Goal: Task Accomplishment & Management: Manage account settings

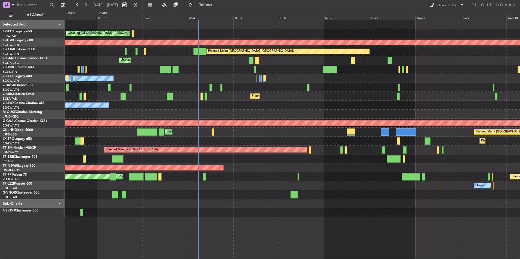
click at [184, 99] on div "Cleaning Athens (Eleftherios Venizelos Intl) Planned Maint Athens (Eleftherios …" at bounding box center [292, 118] width 455 height 197
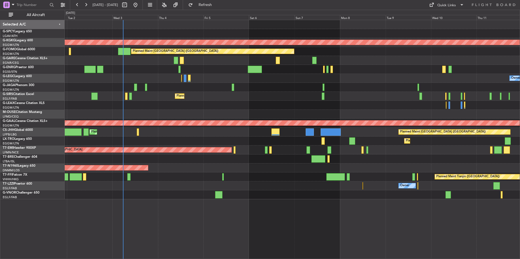
click at [442, 71] on div at bounding box center [292, 69] width 455 height 9
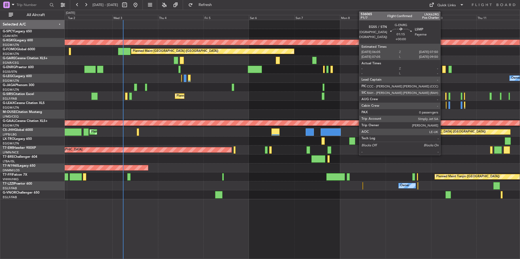
click at [443, 71] on div at bounding box center [444, 69] width 4 height 7
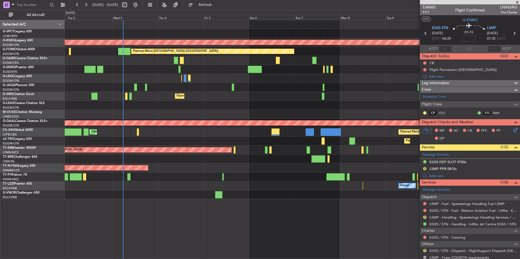
click at [515, 2] on span at bounding box center [516, 2] width 5 height 5
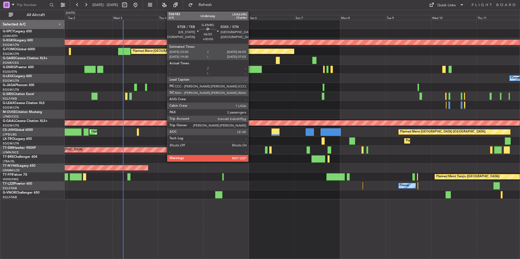
click at [251, 70] on div at bounding box center [255, 69] width 14 height 7
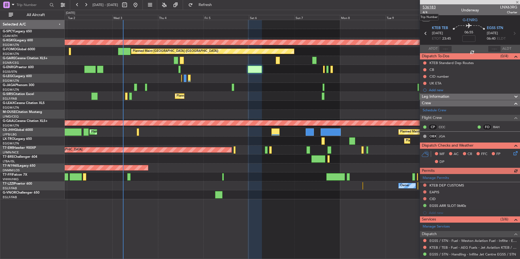
click at [432, 7] on span "536183" at bounding box center [429, 7] width 13 height 6
click at [140, 3] on button at bounding box center [135, 5] width 9 height 9
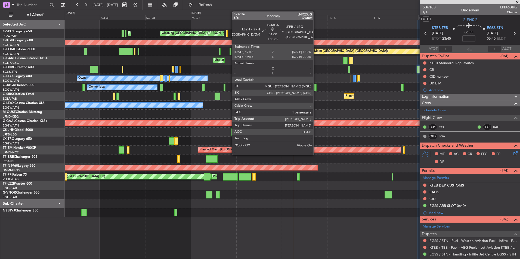
click at [316, 88] on div at bounding box center [315, 87] width 2 height 7
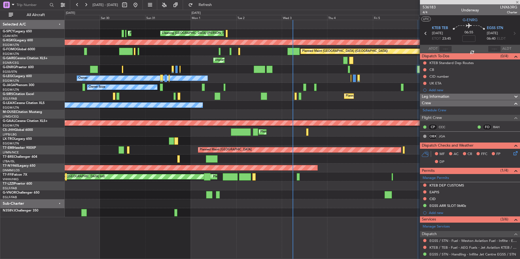
type input "+00:05"
type input "1"
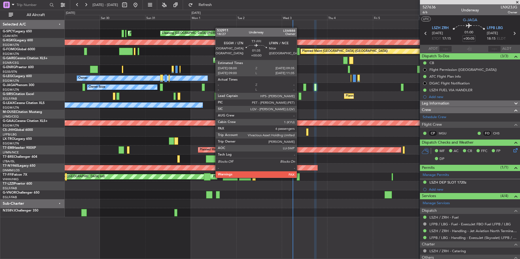
click at [299, 178] on div at bounding box center [298, 176] width 3 height 7
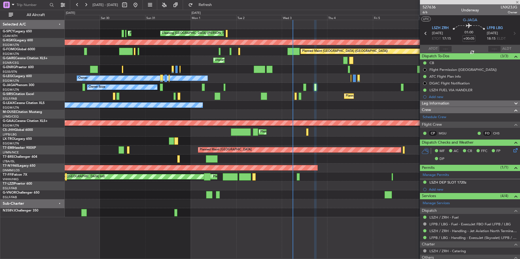
type input "6"
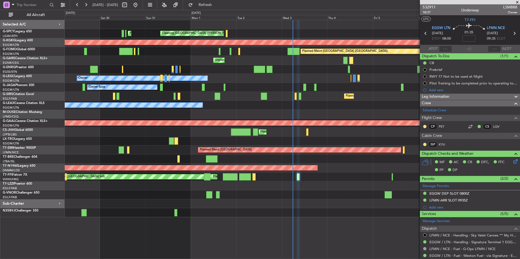
scroll to position [136, 0]
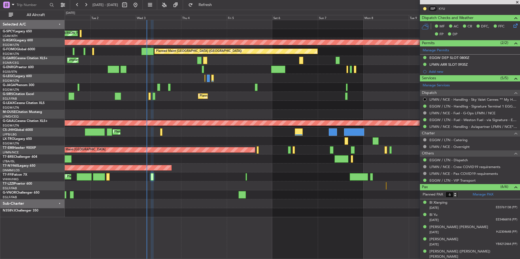
click at [142, 134] on div "Cleaning Athens (Eleftherios Venizelos Intl) Planned Maint Athens (Eleftherios …" at bounding box center [292, 118] width 455 height 197
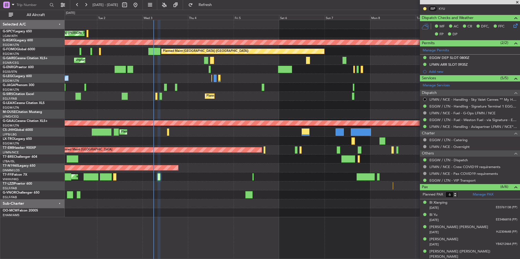
click at [381, 90] on div "Cleaning Athens (Eleftherios Venizelos Intl) Planned Maint Athens (Eleftherios …" at bounding box center [292, 118] width 455 height 197
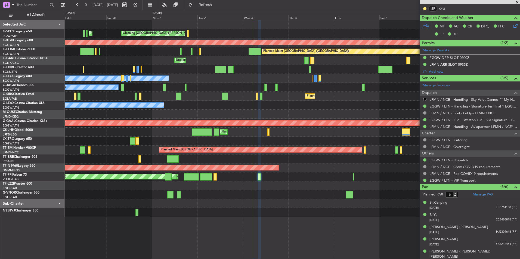
click at [235, 84] on div "Owner Ibiza" at bounding box center [292, 87] width 455 height 9
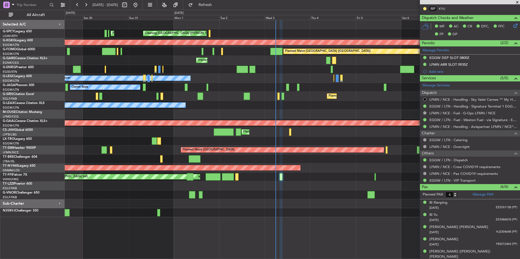
click at [239, 81] on div "Cleaning Athens (Eleftherios Venizelos Intl) Planned Maint Athens (Eleftherios …" at bounding box center [292, 118] width 455 height 197
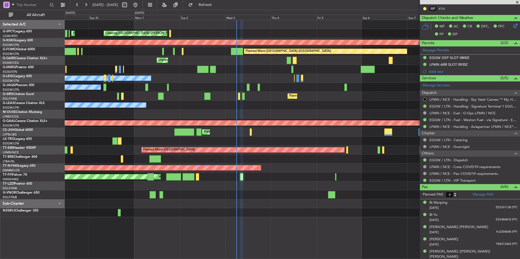
click at [215, 80] on div "Cleaning Athens (Eleftherios Venizelos Intl) Planned Maint Athens (Eleftherios …" at bounding box center [292, 118] width 455 height 197
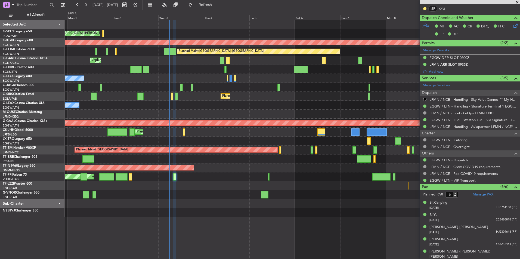
click at [214, 104] on div "Cleaning Athens (Eleftherios Venizelos Intl) Planned Maint Athens (Eleftherios …" at bounding box center [292, 118] width 455 height 197
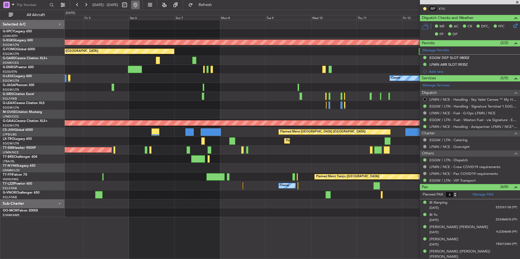
click at [140, 8] on button at bounding box center [135, 5] width 9 height 9
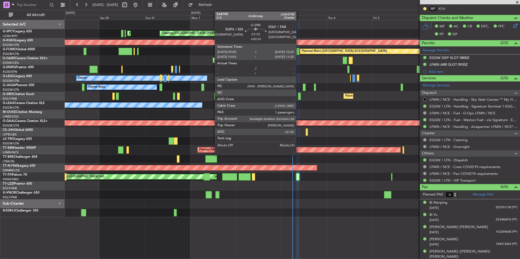
click at [299, 98] on div at bounding box center [299, 96] width 3 height 7
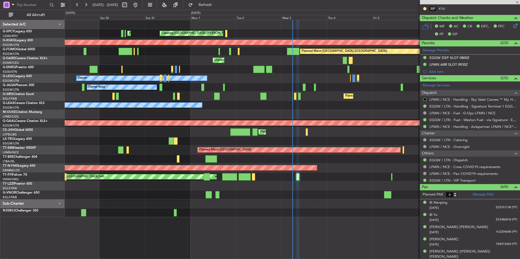
type input "+00:10"
type input "1"
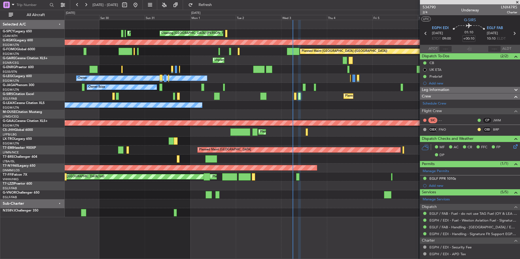
click at [349, 108] on div "Owner Planned Maint London (Luton)" at bounding box center [292, 105] width 455 height 9
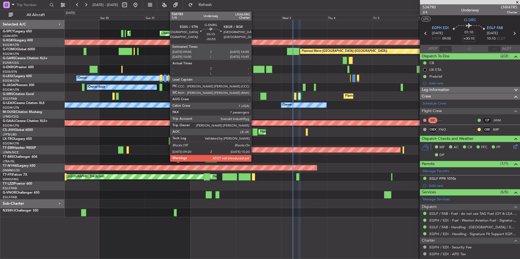
click at [254, 71] on div at bounding box center [258, 69] width 11 height 7
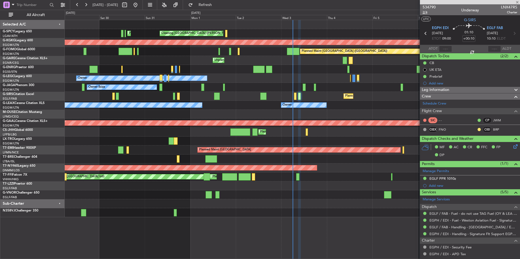
type input "-00:55"
type input "7"
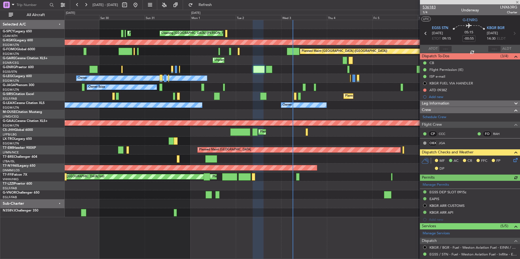
click at [434, 8] on span "536183" at bounding box center [429, 7] width 13 height 6
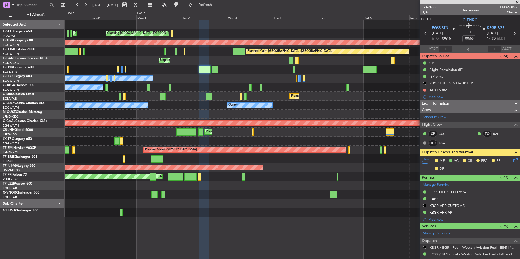
click at [320, 103] on div "Planned Maint Athens ([PERSON_NAME] Intl) Cleaning [GEOGRAPHIC_DATA] ([PERSON_N…" at bounding box center [292, 118] width 455 height 197
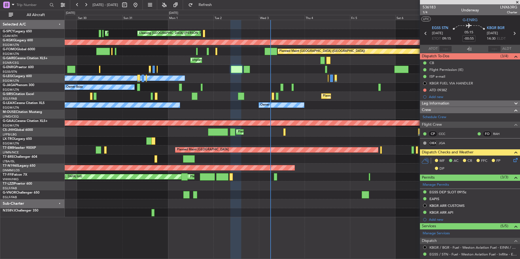
click at [355, 89] on div "Planned Maint Athens ([PERSON_NAME] Intl) Cleaning [GEOGRAPHIC_DATA] ([PERSON_N…" at bounding box center [292, 118] width 455 height 197
click at [140, 4] on button at bounding box center [135, 5] width 9 height 9
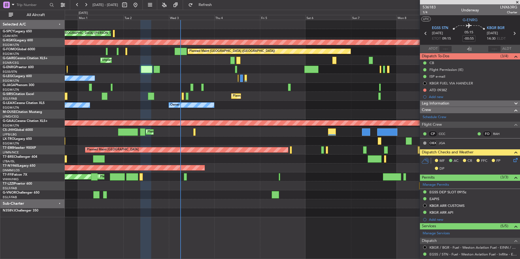
click at [264, 72] on div "Cleaning [GEOGRAPHIC_DATA] ([PERSON_NAME] Intl) Planned Maint [GEOGRAPHIC_DATA]…" at bounding box center [292, 118] width 455 height 197
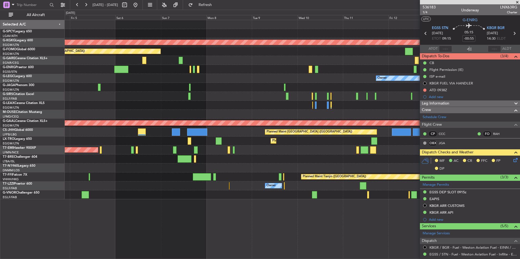
click at [220, 72] on div at bounding box center [292, 69] width 455 height 9
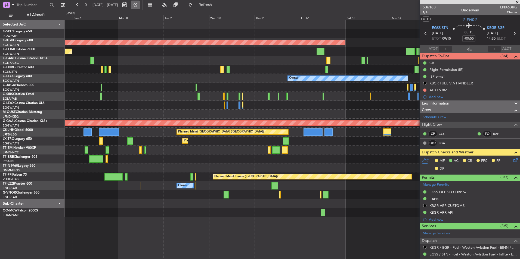
click at [140, 4] on button at bounding box center [135, 5] width 9 height 9
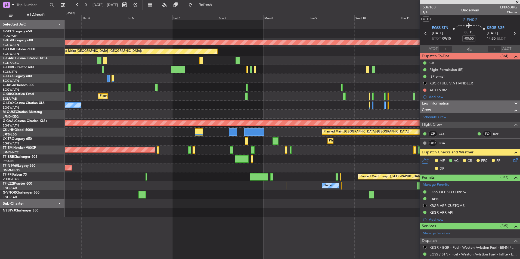
click at [103, 108] on div "Cleaning Athens (Eleftherios Venizelos Intl) AOG Maint Istanbul (Ataturk) Plann…" at bounding box center [292, 118] width 455 height 197
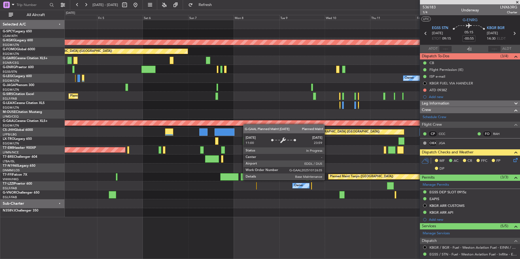
click at [217, 131] on div "AOG Maint [GEOGRAPHIC_DATA] (Ataturk) Planned Maint [GEOGRAPHIC_DATA] ([GEOGRAP…" at bounding box center [292, 118] width 455 height 197
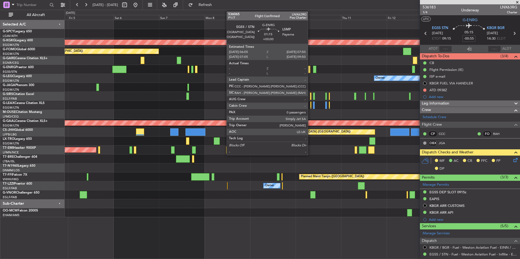
click at [310, 72] on div at bounding box center [309, 69] width 4 height 7
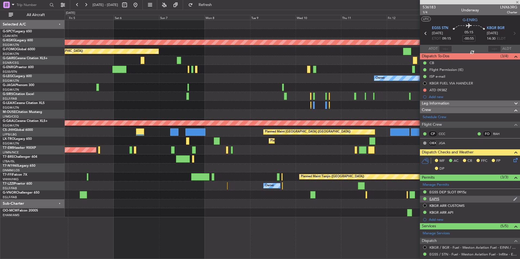
type input "0"
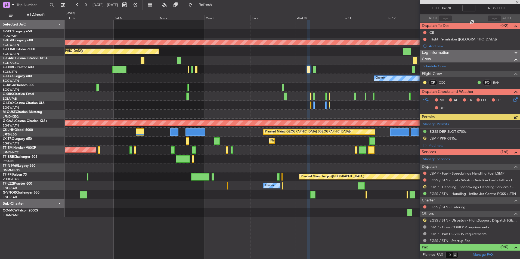
scroll to position [31, 0]
click at [425, 220] on button "R" at bounding box center [424, 220] width 3 height 3
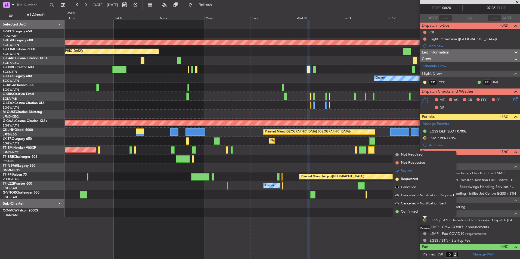
click at [425, 220] on button "R" at bounding box center [424, 220] width 3 height 3
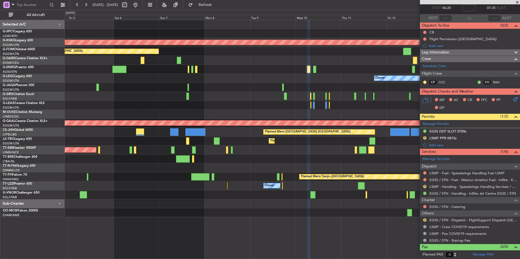
click at [412, 230] on div "AOG Maint Istanbul (Ataturk) Planned Maint London (Luton) Owner Planned Maint L…" at bounding box center [292, 140] width 455 height 240
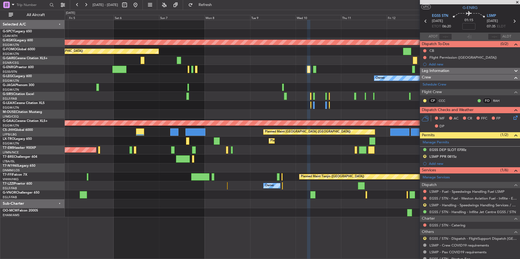
scroll to position [0, 0]
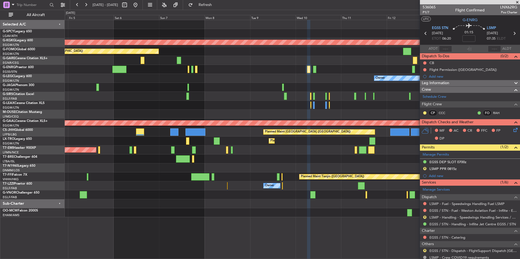
click at [518, 2] on span at bounding box center [516, 2] width 5 height 5
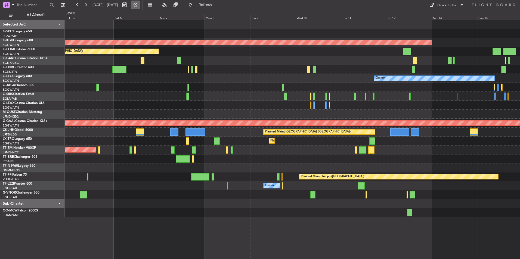
click at [140, 5] on button at bounding box center [135, 5] width 9 height 9
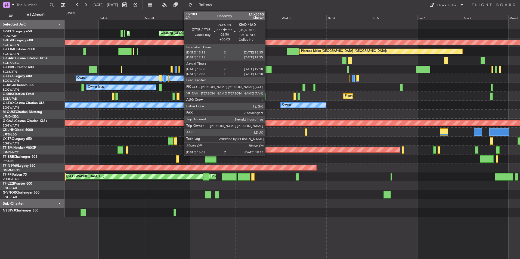
click at [268, 68] on div at bounding box center [268, 69] width 6 height 7
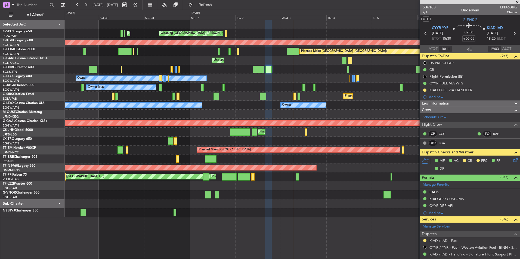
type input "13:11"
type input "15:03"
type input "16:11"
type input "19:03"
click at [516, 3] on span at bounding box center [516, 2] width 5 height 5
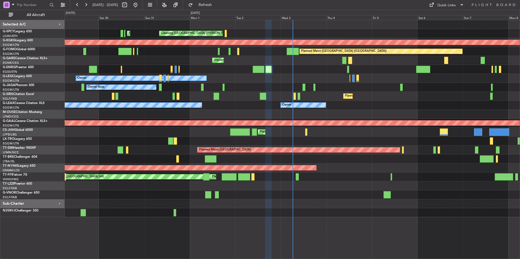
type input "0"
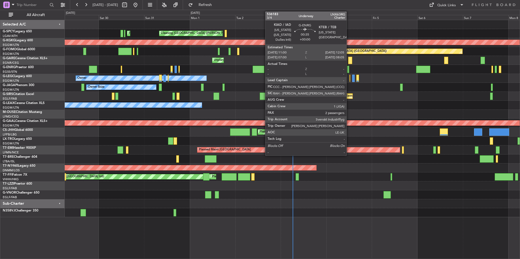
click at [349, 69] on div at bounding box center [348, 69] width 2 height 7
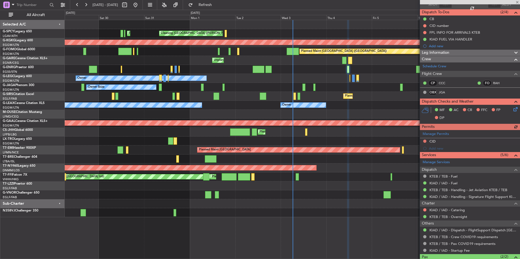
scroll to position [79, 0]
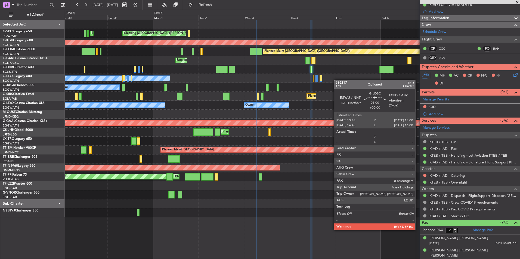
click at [274, 80] on div "Planned Maint Athens (Eleftherios Venizelos Intl) Cleaning Athens (Eleftherios …" at bounding box center [292, 118] width 455 height 197
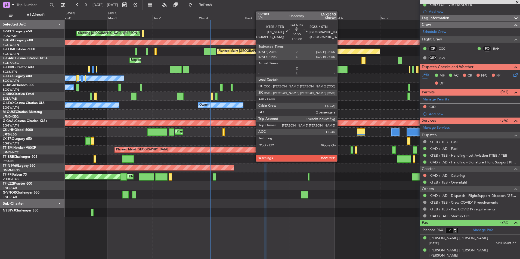
click at [340, 67] on div at bounding box center [340, 69] width 14 height 7
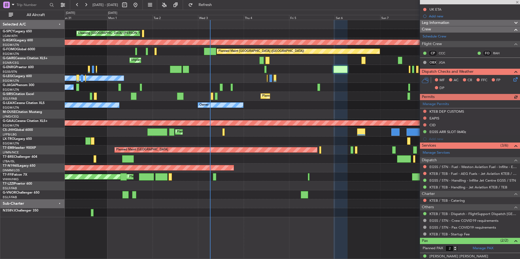
scroll to position [65, 0]
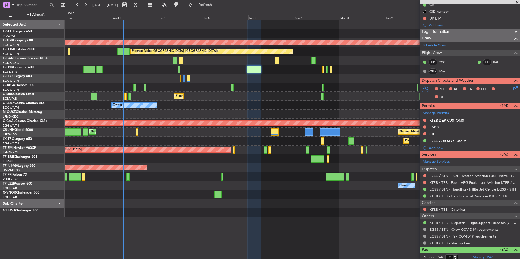
click at [289, 101] on div "Planned Maint [GEOGRAPHIC_DATA] ([GEOGRAPHIC_DATA])" at bounding box center [292, 96] width 455 height 9
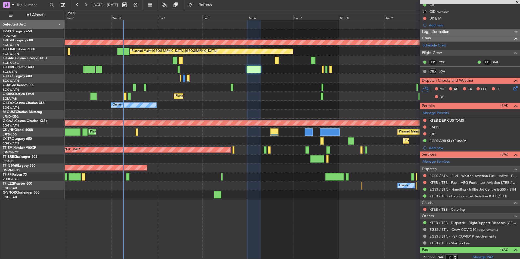
click at [518, 2] on span at bounding box center [516, 2] width 5 height 5
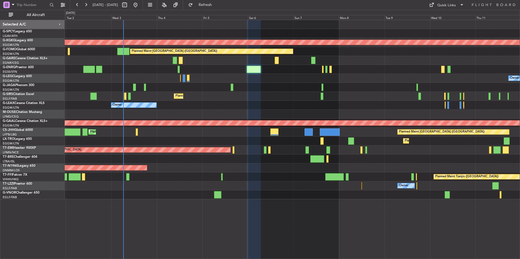
type input "0"
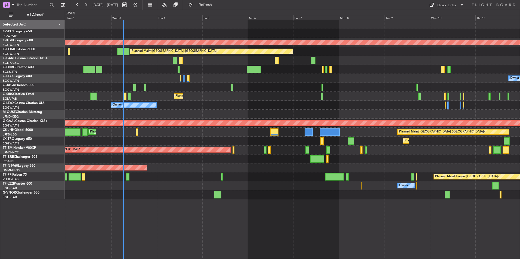
scroll to position [0, 0]
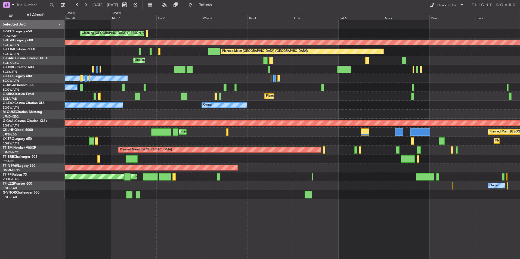
click at [355, 88] on div "Cleaning Athens (Eleftherios Venizelos Intl) Planned Maint Athens (Eleftherios …" at bounding box center [292, 109] width 455 height 179
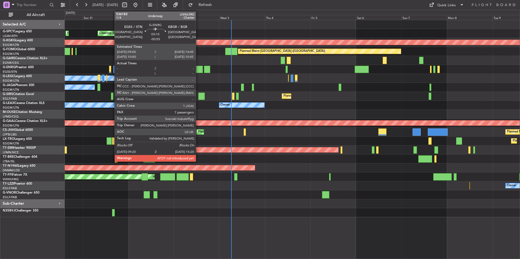
click at [198, 72] on div at bounding box center [196, 69] width 11 height 7
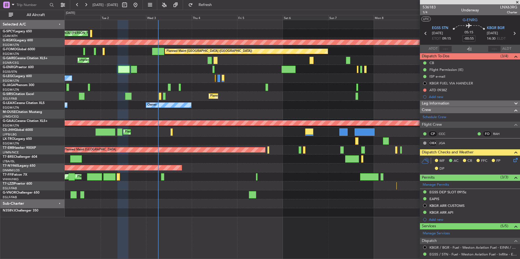
click at [122, 125] on div "Cleaning [GEOGRAPHIC_DATA] ([PERSON_NAME] Intl) Planned Maint [GEOGRAPHIC_DATA]…" at bounding box center [292, 118] width 455 height 197
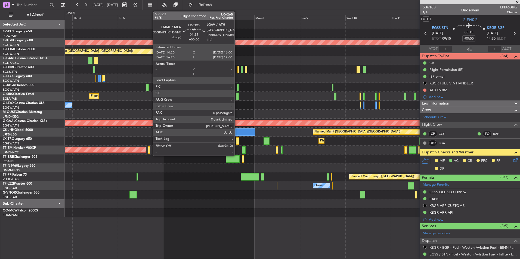
click at [237, 141] on div at bounding box center [237, 141] width 3 height 7
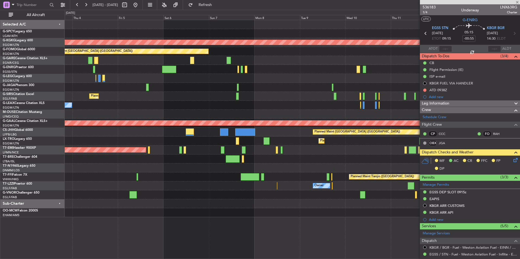
type input "0"
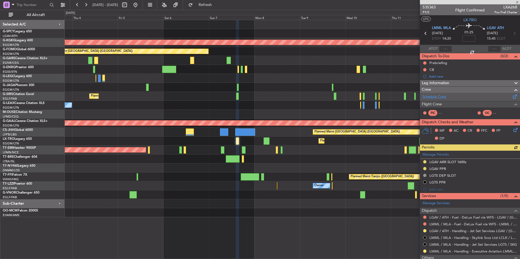
click at [443, 97] on link "Schedule Crew" at bounding box center [435, 96] width 24 height 5
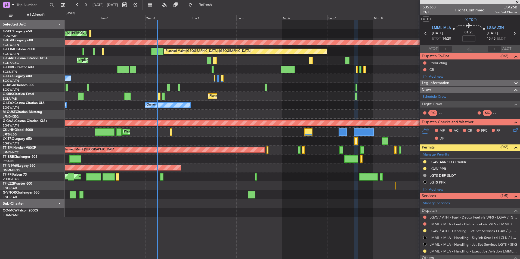
click at [314, 171] on div "Cleaning [GEOGRAPHIC_DATA] ([PERSON_NAME] Intl) Planned Maint [GEOGRAPHIC_DATA]…" at bounding box center [292, 118] width 455 height 197
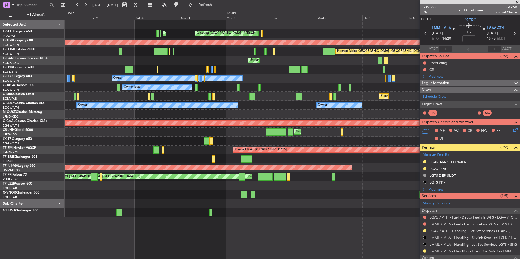
click at [516, 2] on span at bounding box center [516, 2] width 5 height 5
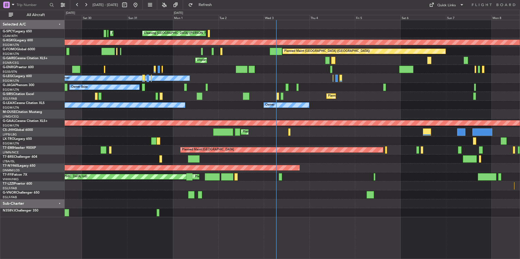
click at [362, 214] on div "Planned Maint Athens ([PERSON_NAME] Intl) Cleaning [GEOGRAPHIC_DATA] ([PERSON_N…" at bounding box center [292, 118] width 455 height 197
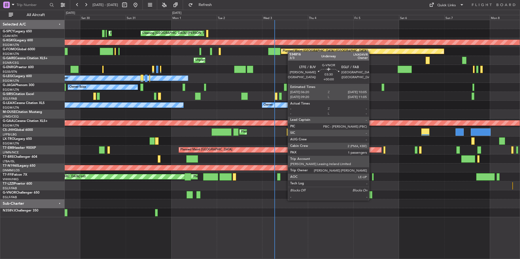
click at [371, 195] on div at bounding box center [368, 194] width 7 height 7
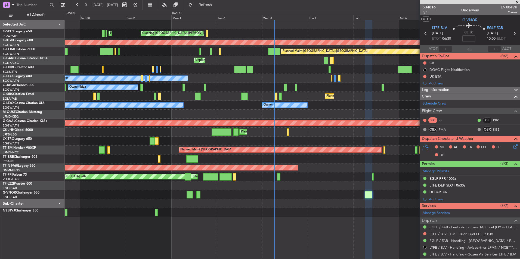
click at [432, 9] on span "534816" at bounding box center [429, 7] width 13 height 6
click at [218, 1] on button "Refresh" at bounding box center [202, 5] width 33 height 9
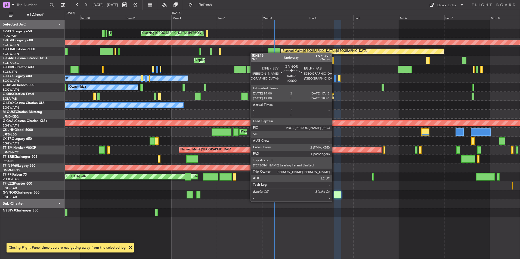
click at [334, 196] on div at bounding box center [337, 194] width 7 height 7
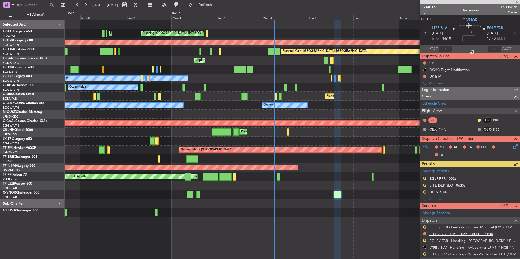
scroll to position [73, 0]
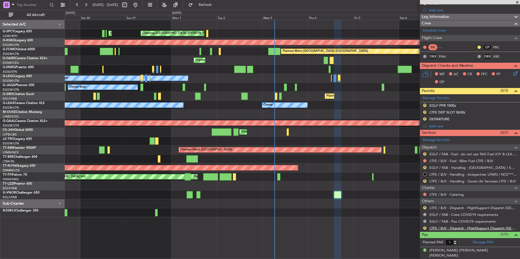
click at [462, 229] on link "LTFE / BJV - Dispatch - FlightSupport Dispatch [GEOGRAPHIC_DATA]" at bounding box center [473, 228] width 88 height 5
click at [217, 5] on span "Refresh" at bounding box center [205, 5] width 23 height 4
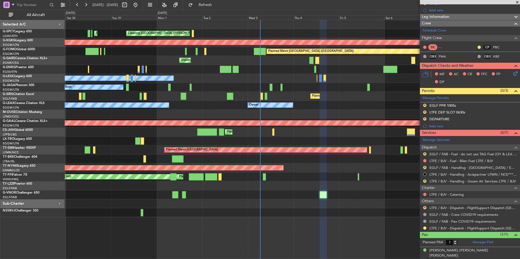
click at [265, 75] on div "Planned Maint Athens (Eleftherios Venizelos Intl) Cleaning Athens (Eleftherios …" at bounding box center [292, 118] width 455 height 197
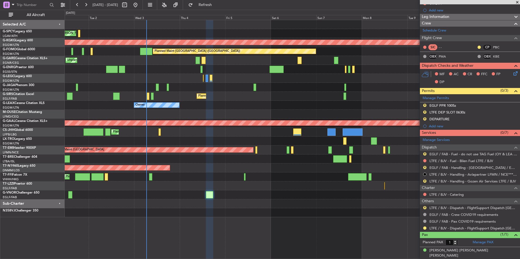
click at [240, 85] on div "Cleaning [GEOGRAPHIC_DATA] ([PERSON_NAME] Intl) Planned Maint [GEOGRAPHIC_DATA]…" at bounding box center [292, 118] width 455 height 197
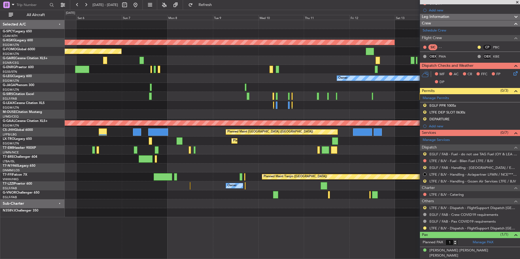
click at [244, 92] on div "AOG Maint [GEOGRAPHIC_DATA] (Ataturk) Planned Maint [GEOGRAPHIC_DATA] ([GEOGRAP…" at bounding box center [292, 118] width 455 height 197
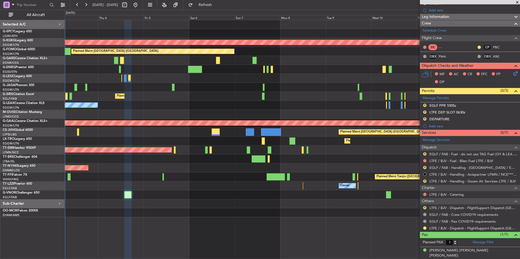
click at [340, 80] on div "Owner Owner" at bounding box center [292, 78] width 455 height 9
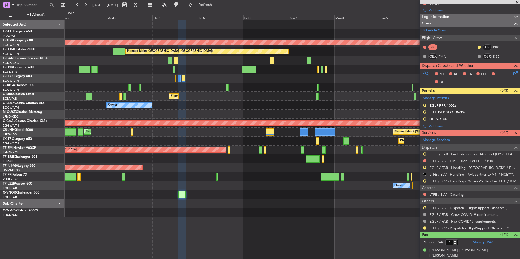
click at [277, 87] on div "Planned Maint Athens (Eleftherios Venizelos Intl) Cleaning Athens (Eleftherios …" at bounding box center [292, 118] width 455 height 197
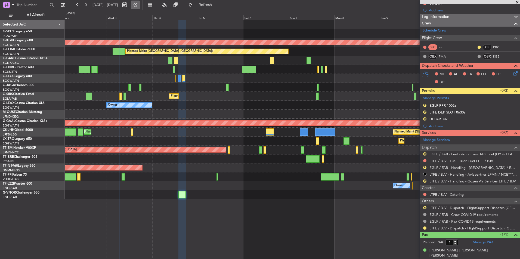
click at [140, 4] on button at bounding box center [135, 5] width 9 height 9
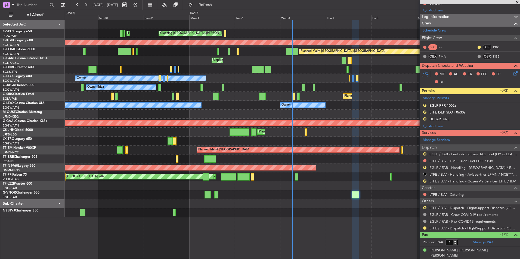
click at [518, 2] on span at bounding box center [516, 2] width 5 height 5
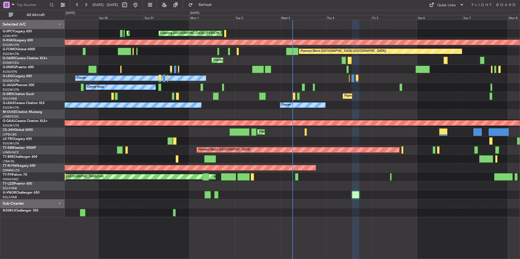
type input "0"
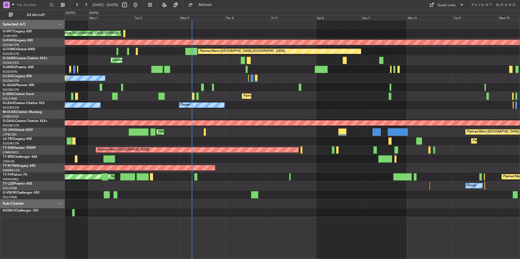
click at [231, 191] on div "Cleaning [GEOGRAPHIC_DATA] ([PERSON_NAME] Intl) Planned Maint [GEOGRAPHIC_DATA]…" at bounding box center [292, 118] width 455 height 197
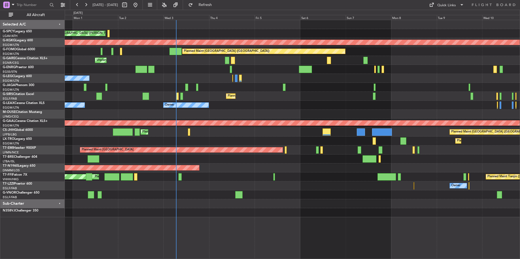
click at [234, 196] on div "Cleaning [GEOGRAPHIC_DATA] ([PERSON_NAME] Intl) Planned Maint [GEOGRAPHIC_DATA]…" at bounding box center [292, 118] width 455 height 197
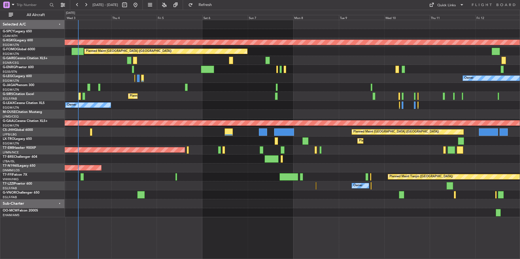
click at [356, 189] on div "Cleaning Athens (Eleftherios Venizelos Intl) AOG Maint Istanbul (Ataturk) Plann…" at bounding box center [292, 118] width 455 height 197
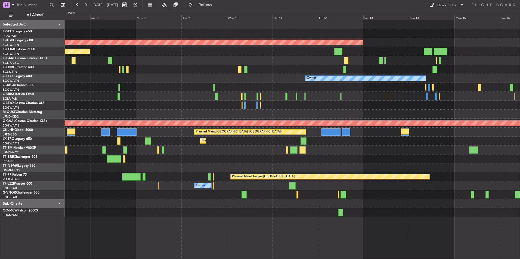
click at [284, 191] on div "AOG Maint Istanbul (Ataturk) Planned Maint London (Luton) Owner Planned Maint L…" at bounding box center [292, 118] width 455 height 197
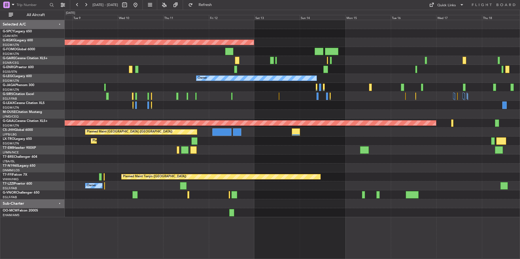
click at [294, 193] on div "AOG Maint Istanbul (Ataturk) Planned Maint London (Luton) Owner Planned Maint D…" at bounding box center [292, 118] width 455 height 197
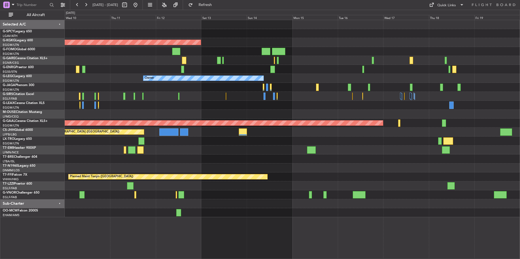
click at [284, 192] on div "AOG Maint Istanbul (Ataturk) Owner Planned Maint Dusseldorf Planned Maint Paris…" at bounding box center [292, 118] width 455 height 197
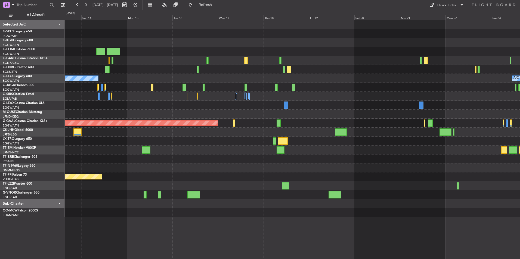
click at [273, 199] on div "AOG Maint Istanbul (Ataturk) Owner A/C Unavailable London (Luton) Planned Maint…" at bounding box center [292, 118] width 455 height 197
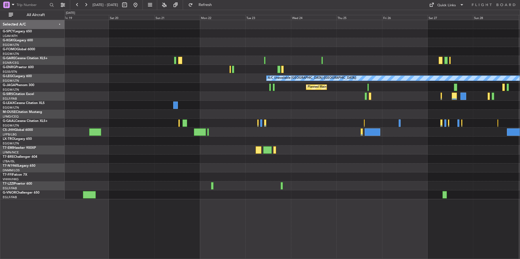
click at [219, 191] on div "A/C Unavailable London (Luton) Planned Maint London (Luton) Planned Maint Dusse…" at bounding box center [292, 109] width 455 height 179
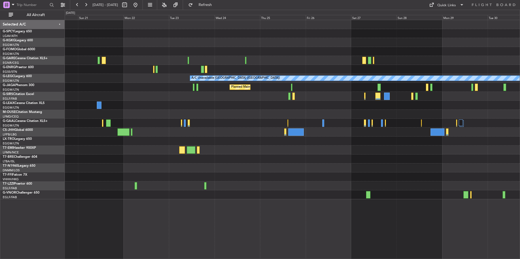
click at [230, 187] on div at bounding box center [292, 186] width 455 height 9
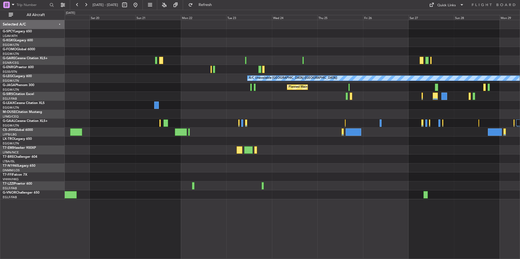
click at [219, 180] on div "A/C Unavailable London (Luton) Planned Maint London (Luton) Planned Maint Dusse…" at bounding box center [292, 109] width 455 height 179
click at [140, 5] on button at bounding box center [135, 5] width 9 height 9
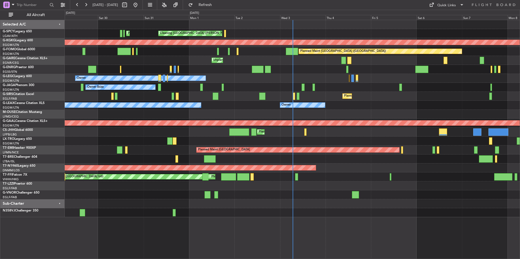
click at [55, 117] on div "Planned Maint Athens (Eleftherios Venizelos Intl) Cleaning Athens (Eleftherios …" at bounding box center [260, 135] width 520 height 250
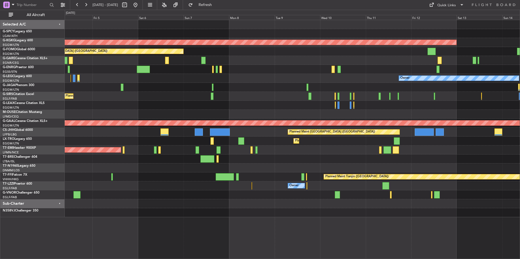
click at [2, 156] on div "AOG Maint Istanbul (Ataturk) Planned Maint London (Luton) Owner Planned Maint L…" at bounding box center [260, 135] width 520 height 250
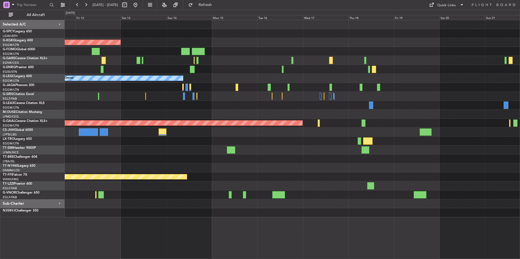
click at [15, 173] on div "AOG Maint Istanbul (Ataturk) Owner A/C Unavailable London (Luton) Planned Maint…" at bounding box center [260, 135] width 520 height 250
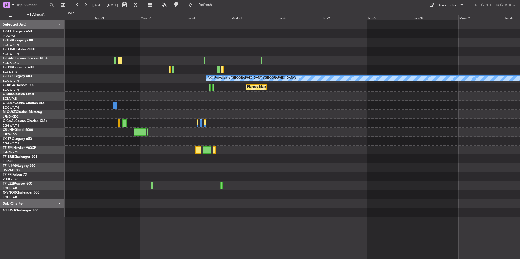
click at [208, 172] on div "A/C Unavailable [GEOGRAPHIC_DATA] ([GEOGRAPHIC_DATA]) Planned Maint [GEOGRAPHIC…" at bounding box center [292, 118] width 455 height 197
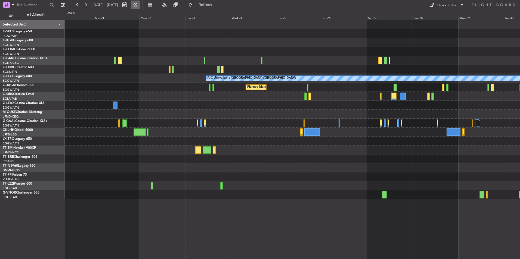
click at [140, 4] on button at bounding box center [135, 5] width 9 height 9
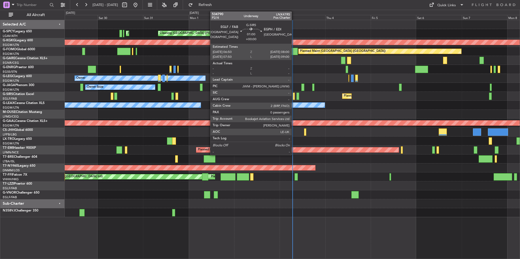
click at [294, 98] on div at bounding box center [293, 96] width 2 height 7
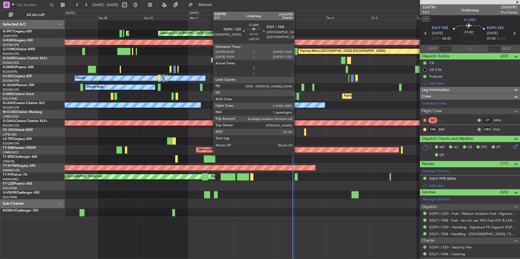
click at [297, 96] on div at bounding box center [297, 96] width 3 height 7
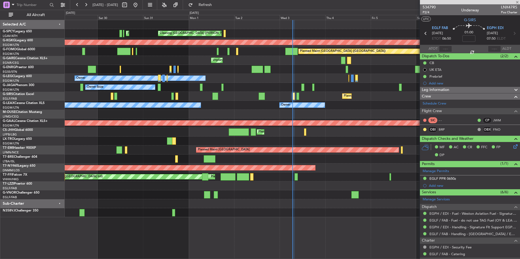
type input "+00:10"
type input "1"
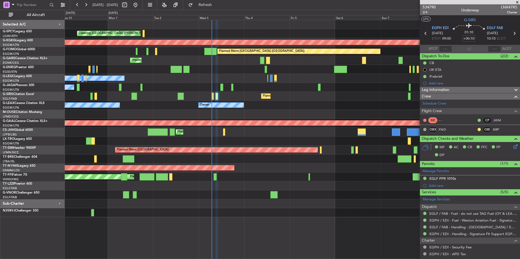
click at [300, 111] on div "Cleaning [GEOGRAPHIC_DATA] ([PERSON_NAME] Intl) Planned Maint [GEOGRAPHIC_DATA]…" at bounding box center [292, 118] width 455 height 197
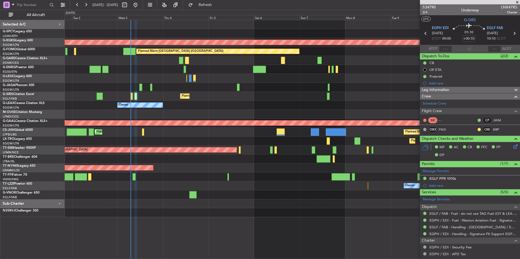
click at [262, 107] on div "Planned Maint Athens (Eleftherios Venizelos Intl) Cleaning Athens (Eleftherios …" at bounding box center [292, 118] width 455 height 197
click at [267, 104] on div "Owner Owner" at bounding box center [292, 105] width 455 height 9
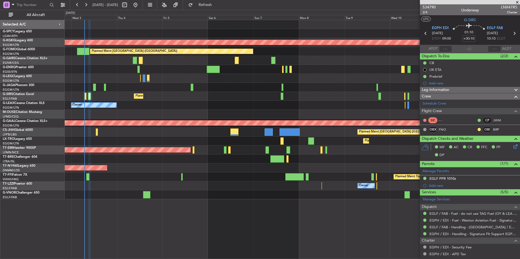
click at [300, 92] on div at bounding box center [292, 87] width 455 height 9
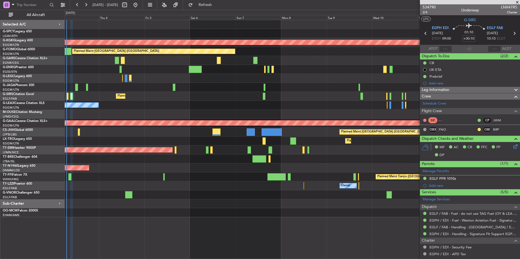
click at [279, 94] on div "Planned Maint [GEOGRAPHIC_DATA] ([GEOGRAPHIC_DATA])" at bounding box center [292, 96] width 455 height 9
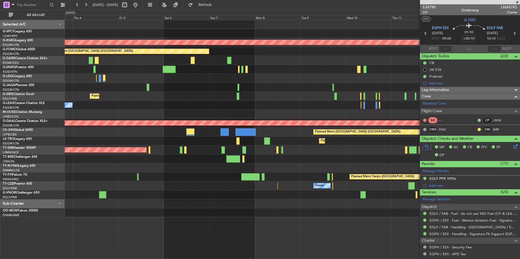
click at [309, 87] on div "Cleaning Athens (Eleftherios Venizelos Intl) AOG Maint Istanbul (Ataturk) Plann…" at bounding box center [292, 118] width 455 height 197
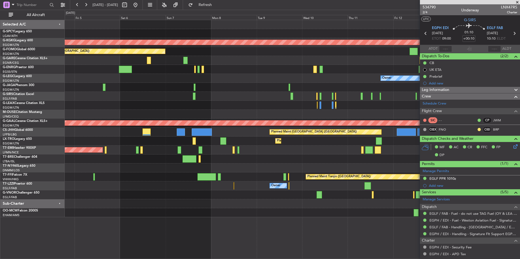
click at [345, 110] on div "AOG Maint [GEOGRAPHIC_DATA] (Ataturk) Planned Maint [GEOGRAPHIC_DATA] ([GEOGRAP…" at bounding box center [292, 118] width 455 height 197
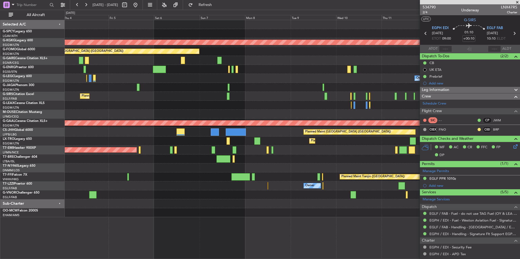
click at [385, 104] on div "Owner" at bounding box center [292, 105] width 455 height 9
click at [140, 6] on button at bounding box center [135, 5] width 9 height 9
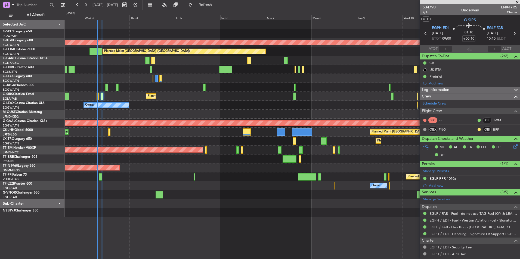
click at [179, 96] on div "Planned Maint [GEOGRAPHIC_DATA] ([GEOGRAPHIC_DATA])" at bounding box center [292, 96] width 455 height 9
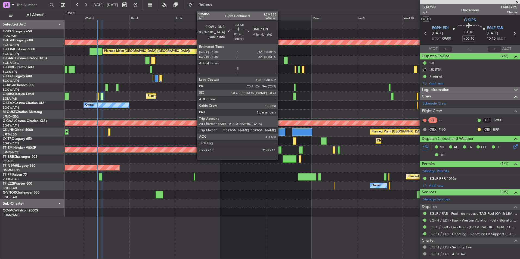
click at [280, 151] on div at bounding box center [280, 150] width 4 height 7
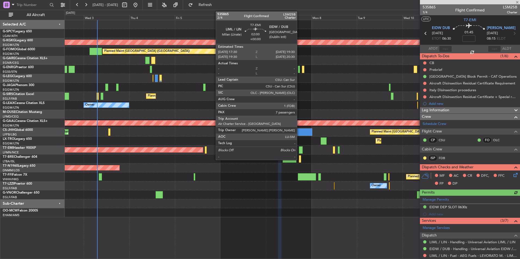
click at [299, 149] on div at bounding box center [301, 150] width 4 height 7
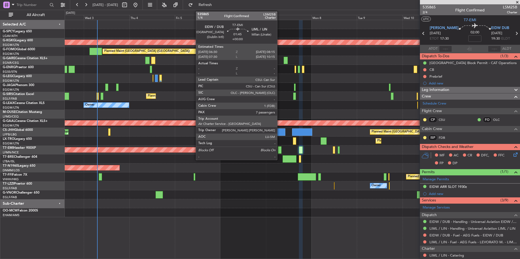
click at [280, 150] on div at bounding box center [280, 150] width 4 height 7
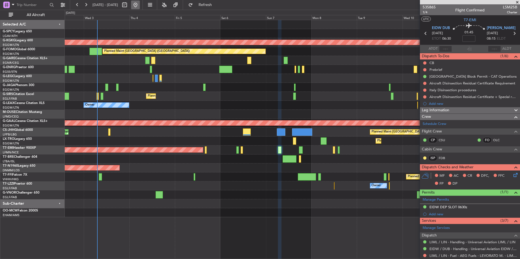
click at [140, 5] on button at bounding box center [135, 5] width 9 height 9
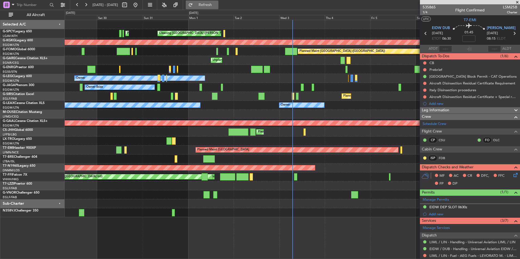
click at [217, 3] on span "Refresh" at bounding box center [205, 5] width 23 height 4
click at [115, 105] on div "Owner Owner Planned Maint London (Luton)" at bounding box center [292, 105] width 455 height 9
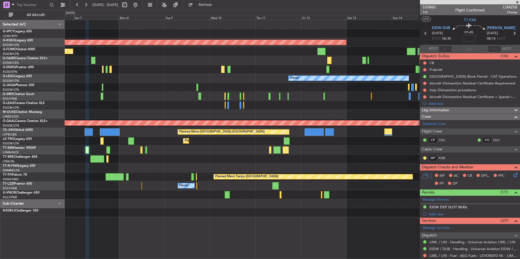
click at [166, 107] on div "AOG Maint [GEOGRAPHIC_DATA] (Ataturk) Planned Maint [GEOGRAPHIC_DATA] ([GEOGRAP…" at bounding box center [292, 118] width 455 height 197
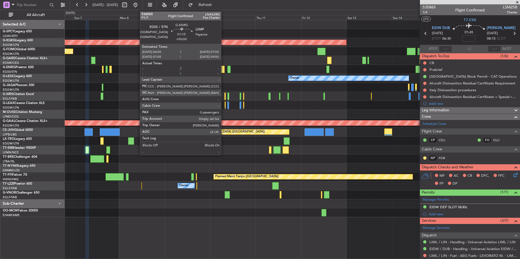
click at [224, 69] on div at bounding box center [223, 69] width 4 height 7
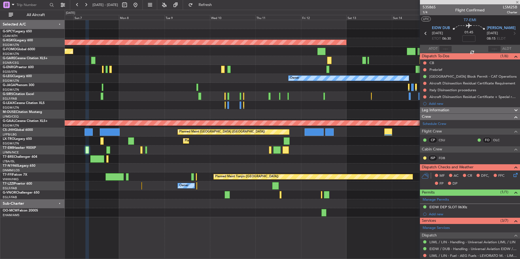
type input "0"
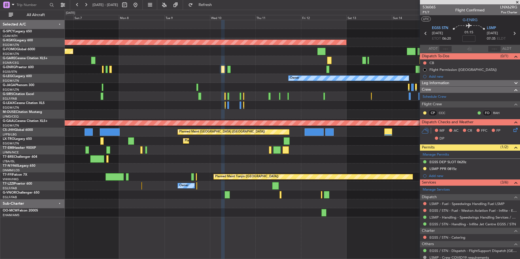
click at [518, 3] on span at bounding box center [516, 2] width 5 height 5
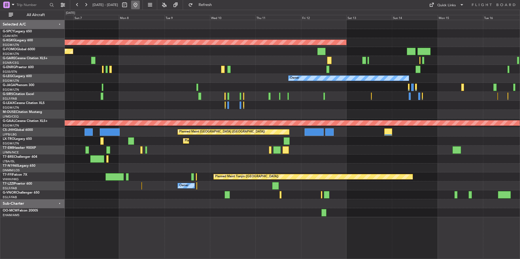
click at [140, 3] on button at bounding box center [135, 5] width 9 height 9
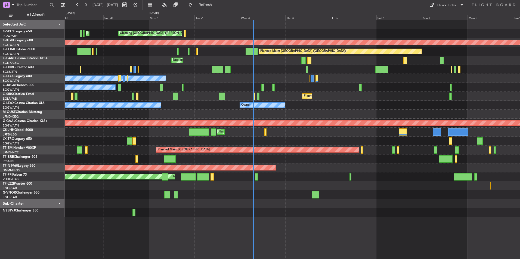
click at [297, 202] on div at bounding box center [292, 204] width 455 height 9
click at [283, 109] on div "Owner Owner Planned Maint London (Luton)" at bounding box center [292, 105] width 455 height 9
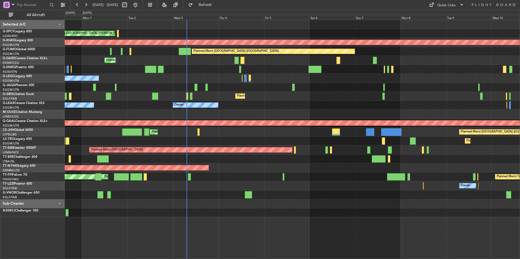
click at [330, 163] on div at bounding box center [292, 159] width 455 height 9
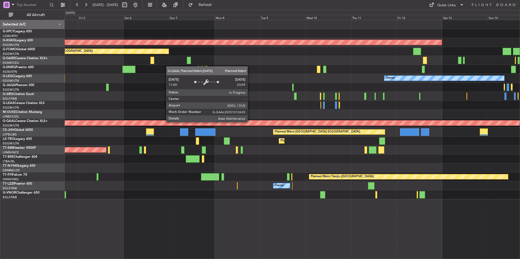
click at [162, 123] on div "Planned Maint Dusseldorf" at bounding box center [134, 123] width 980 height 5
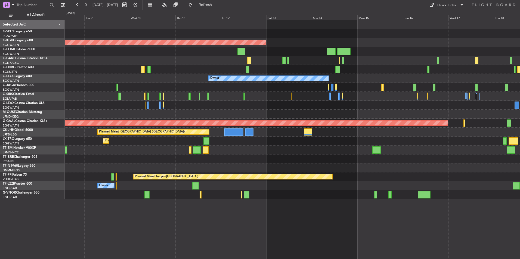
click at [304, 118] on div at bounding box center [292, 114] width 455 height 9
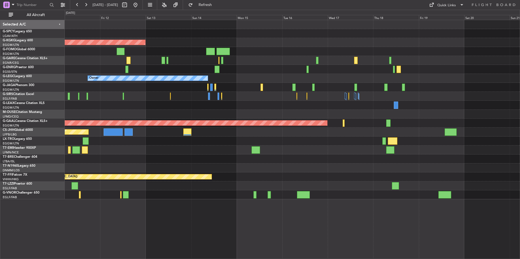
click at [272, 120] on div "AOG Maint Istanbul (Ataturk) Owner A/C Unavailable London (Luton) Planned Maint…" at bounding box center [292, 109] width 455 height 179
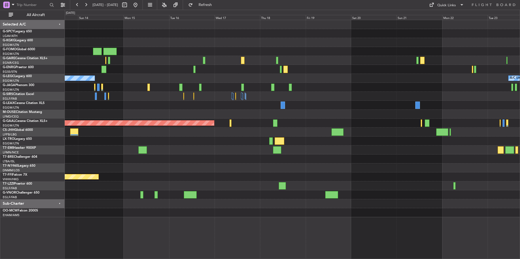
click at [256, 123] on div "AOG Maint Istanbul (Ataturk) Owner A/C Unavailable London (Luton) Planned Maint…" at bounding box center [292, 118] width 455 height 197
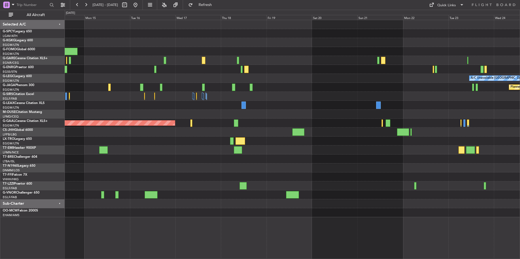
click at [320, 126] on div "AOG Maint Istanbul (Ataturk) A/C Unavailable London (Luton) Owner Planned Maint…" at bounding box center [292, 118] width 455 height 197
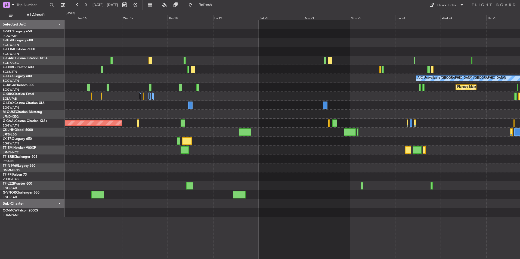
click at [292, 134] on div "A/C Unavailable London (Luton) Owner Planned Maint London (Luton) Planned Maint…" at bounding box center [292, 118] width 455 height 197
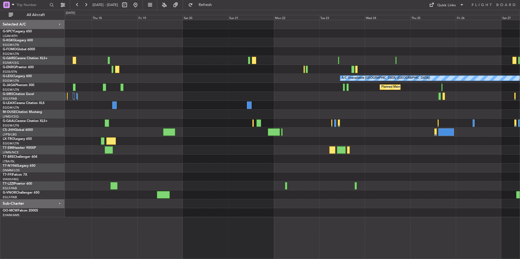
click at [324, 113] on div "A/C Unavailable London (Luton) Planned Maint London (Luton) Planned Maint Dusse…" at bounding box center [292, 118] width 455 height 197
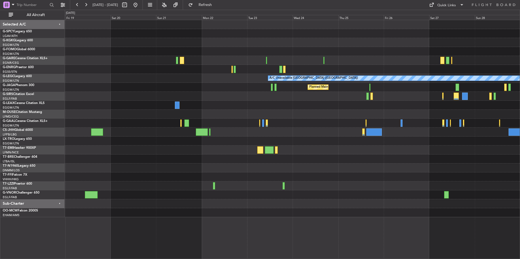
click at [272, 124] on div "A/C Unavailable London (Luton) Planned Maint London (Luton) Planned Maint Dusse…" at bounding box center [292, 118] width 455 height 197
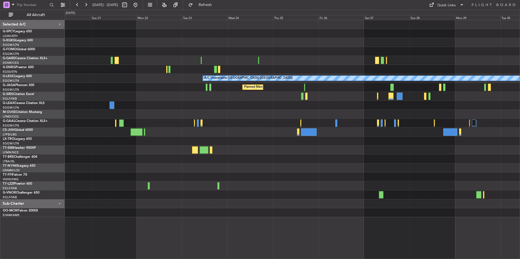
click at [280, 115] on div at bounding box center [292, 114] width 455 height 9
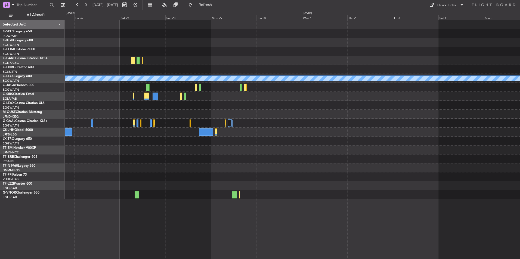
click at [309, 116] on div "A/C Unavailable [GEOGRAPHIC_DATA] ([GEOGRAPHIC_DATA]) Planned Maint [GEOGRAPHIC…" at bounding box center [292, 109] width 455 height 179
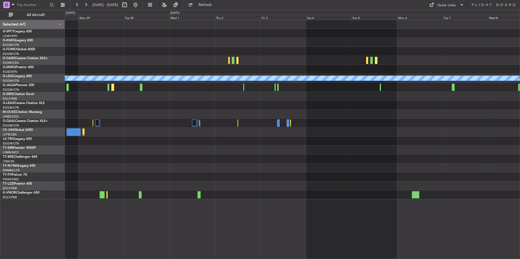
click at [289, 113] on div "A/C Unavailable London (Luton) Planned Maint Geneva (Cointrin)" at bounding box center [292, 109] width 455 height 179
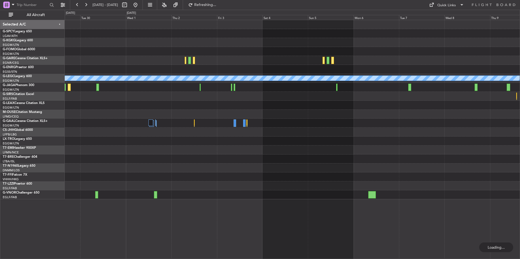
click at [303, 121] on div "A/C Unavailable London (Luton) Planned Maint Geneva (Cointrin)" at bounding box center [292, 109] width 455 height 179
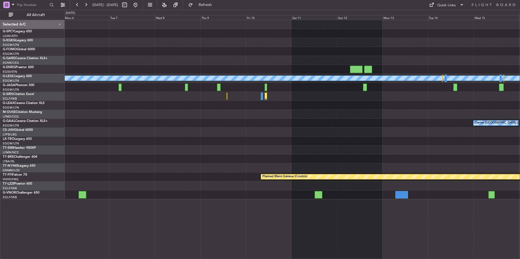
click at [287, 131] on div "A/C Unavailable London (Luton) Owner London (Luton) Planned Maint Geneva (Coint…" at bounding box center [292, 109] width 455 height 179
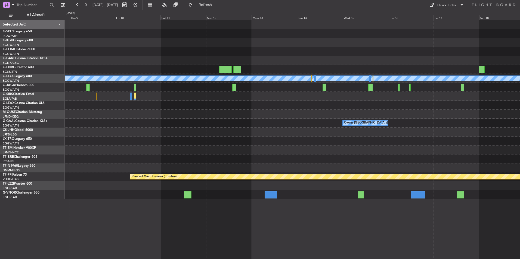
click at [221, 136] on div "A/C Unavailable London (Luton) Owner London (Luton) Planned Maint Geneva (Coint…" at bounding box center [292, 109] width 455 height 179
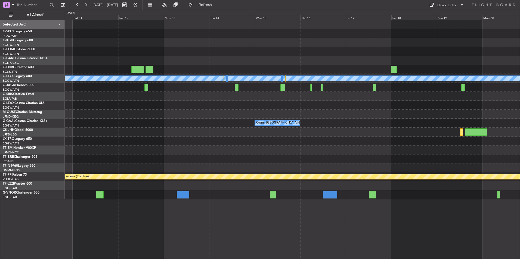
click at [193, 160] on div "A/C Unavailable London (Luton) Owner London (Luton) Planned Maint Geneva (Coint…" at bounding box center [292, 109] width 455 height 179
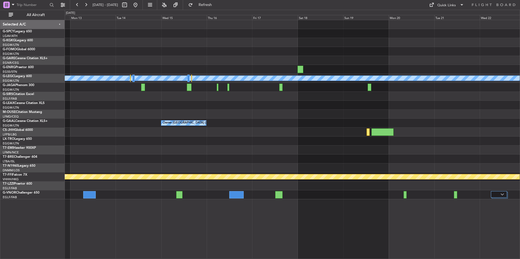
click at [158, 156] on div "A/C Unavailable London (Luton) Owner London (Luton) Planned Maint Geneva (Coint…" at bounding box center [292, 109] width 455 height 179
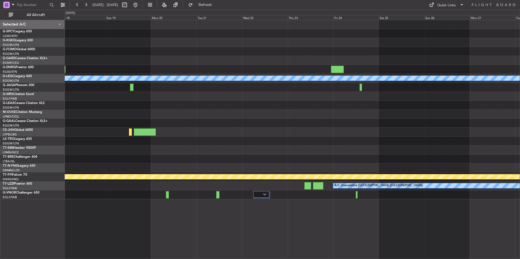
click at [178, 147] on div "A/C Unavailable London (Luton) Owner London (Luton) Planned Maint Geneva (Coint…" at bounding box center [292, 109] width 455 height 179
click at [108, 131] on div "A/C Unavailable London (Luton) Owner London (Luton) Planned Maint Geneva (Coint…" at bounding box center [292, 109] width 455 height 179
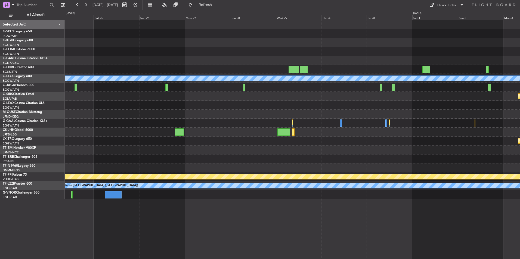
click at [172, 149] on div "A/C Unavailable London (Luton) Planned Maint Bournemouth Planned Maint Bournemo…" at bounding box center [292, 109] width 455 height 179
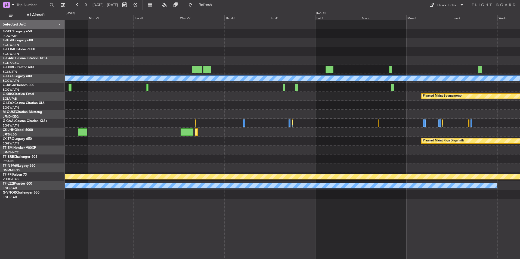
click at [109, 171] on div "A/C Unavailable London (Luton) Planned Maint Bournemouth Planned Maint Bournemo…" at bounding box center [292, 109] width 455 height 179
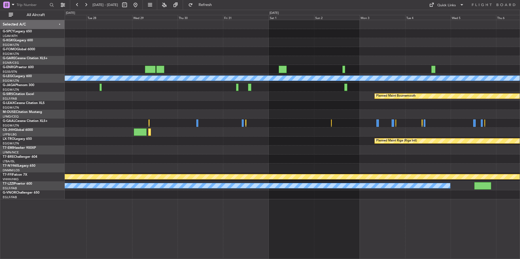
click at [206, 159] on div "A/C Unavailable London (Luton) Planned Maint Bournemouth Planned Maint Bournemo…" at bounding box center [292, 109] width 455 height 179
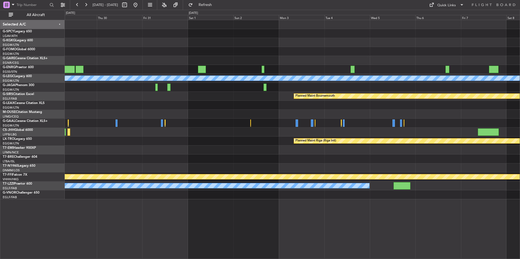
click at [291, 106] on div at bounding box center [292, 105] width 455 height 9
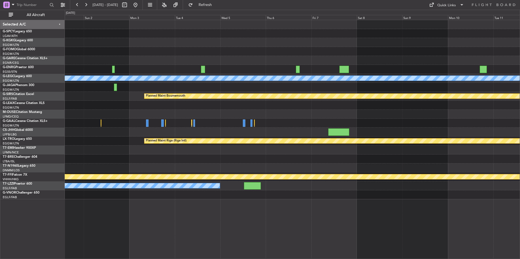
click at [281, 116] on div "A/C Unavailable London (Luton) Planned Maint Bournemouth Planned Maint Bournemo…" at bounding box center [292, 109] width 455 height 179
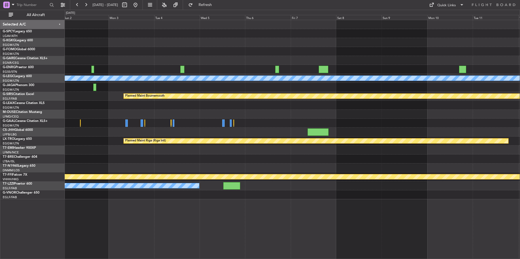
click at [303, 129] on div "A/C Unavailable London (Luton) Planned Maint Bournemouth Planned Maint Bournemo…" at bounding box center [292, 109] width 455 height 179
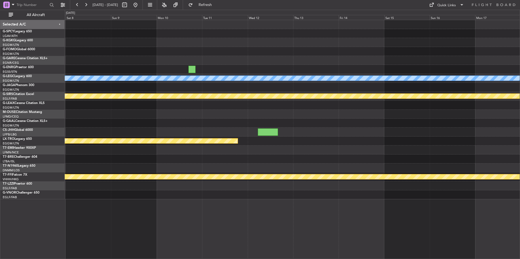
click at [243, 131] on div "A/C Unavailable London (Luton) Planned Maint Bournemouth Planned Maint Bournemo…" at bounding box center [292, 109] width 455 height 179
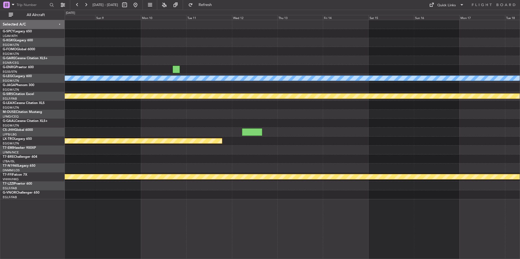
click at [208, 130] on div at bounding box center [292, 132] width 455 height 9
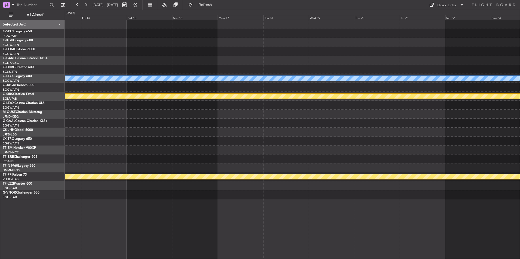
click at [236, 138] on div "A/C Unavailable London (Luton) Planned Maint Bournemouth Planned Maint Bournemo…" at bounding box center [292, 109] width 455 height 179
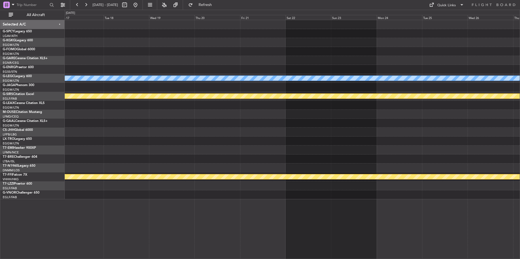
click at [194, 149] on div "A/C Unavailable London (Luton) Planned Maint Bournemouth Planned Maint Geneva (…" at bounding box center [292, 109] width 455 height 179
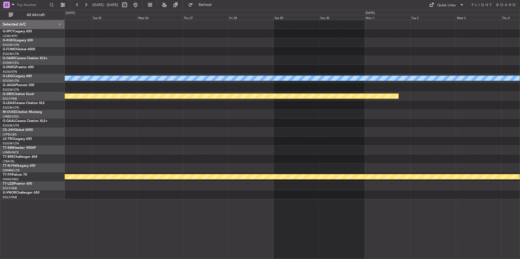
click at [187, 165] on div "A/C Unavailable London (Luton) Planned Maint Bournemouth Planned Maint Geneva (…" at bounding box center [292, 109] width 455 height 179
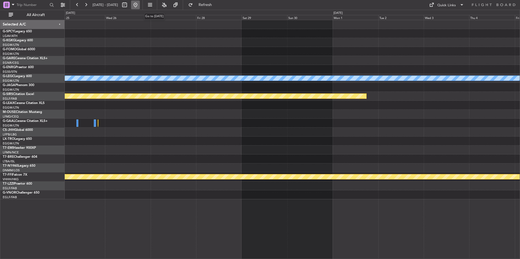
click at [140, 4] on button at bounding box center [135, 5] width 9 height 9
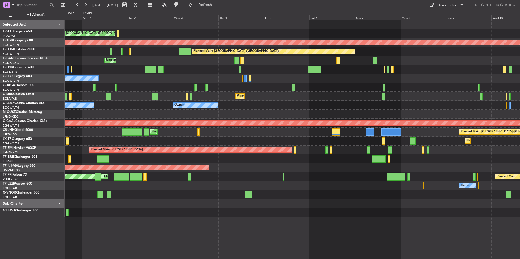
click at [294, 176] on div "Cleaning [GEOGRAPHIC_DATA] ([PERSON_NAME] Intl) Planned Maint [GEOGRAPHIC_DATA]…" at bounding box center [292, 118] width 455 height 197
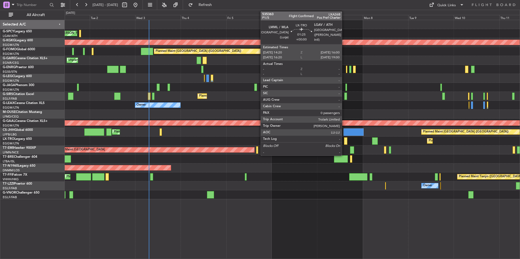
click at [344, 142] on div at bounding box center [345, 141] width 3 height 7
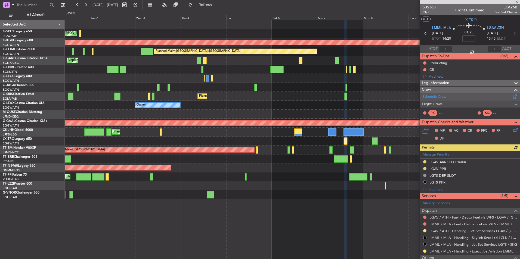
click at [439, 96] on link "Schedule Crew" at bounding box center [435, 96] width 24 height 5
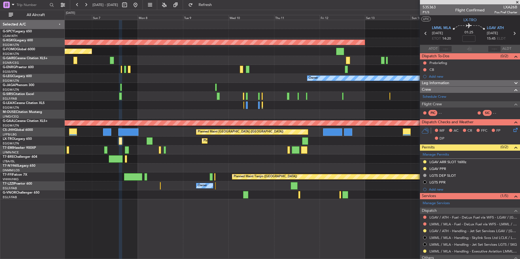
click at [118, 119] on div "AOG Maint Istanbul (Ataturk) Planned Maint London (Luton) Owner Planned Maint L…" at bounding box center [292, 109] width 455 height 179
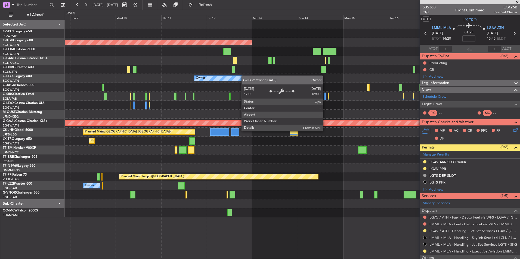
click at [240, 76] on div "AOG Maint Istanbul (Ataturk) Planned Maint London (Luton) Owner Planned Maint D…" at bounding box center [292, 118] width 455 height 197
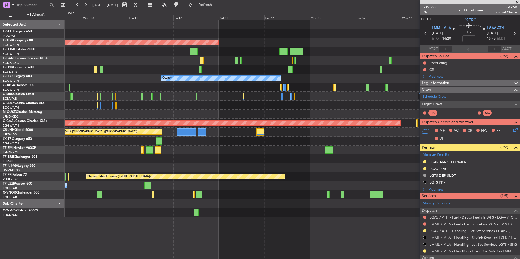
click at [300, 73] on div at bounding box center [292, 69] width 455 height 9
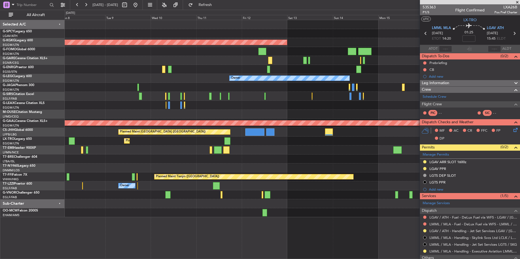
click at [218, 64] on div at bounding box center [292, 60] width 455 height 9
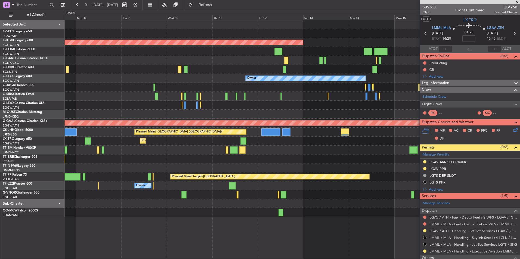
click at [192, 71] on div at bounding box center [292, 69] width 455 height 9
click at [172, 67] on div at bounding box center [292, 69] width 455 height 9
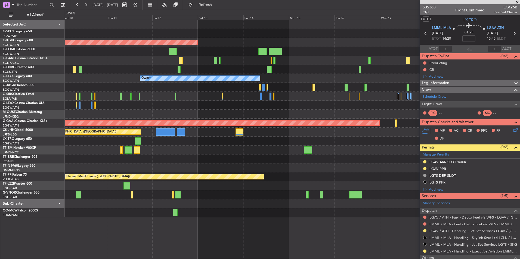
click at [192, 69] on div at bounding box center [292, 69] width 455 height 9
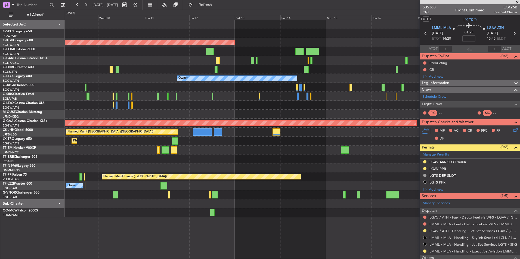
click at [146, 70] on div at bounding box center [292, 69] width 455 height 9
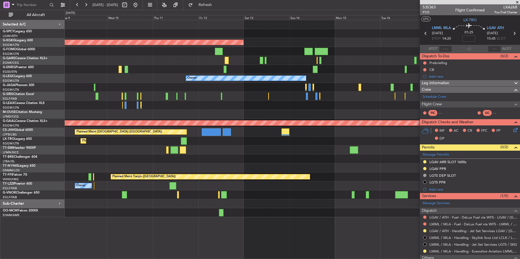
click at [181, 71] on div at bounding box center [292, 69] width 455 height 9
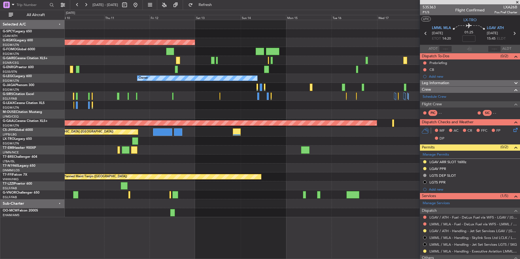
click at [229, 71] on div at bounding box center [292, 69] width 455 height 9
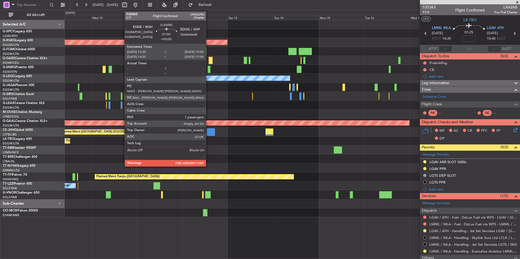
click at [208, 69] on div at bounding box center [208, 69] width 3 height 7
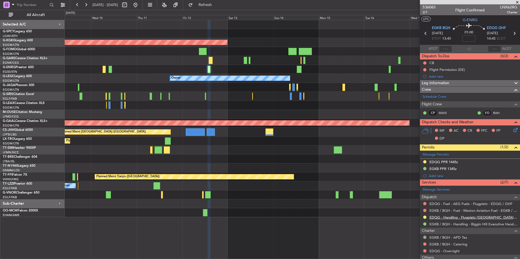
click at [485, 216] on link "EDQG - Handling - Flugplatz Giebelstadt EDQG/GFH" at bounding box center [473, 217] width 88 height 5
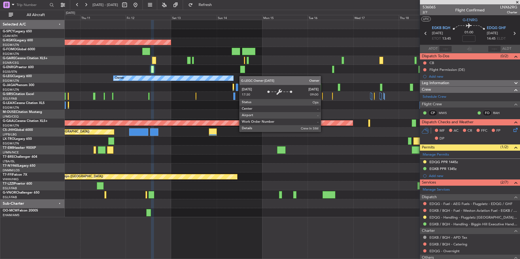
click at [214, 80] on div "AOG Maint Istanbul (Ataturk) Owner Planned Maint Dusseldorf Planned Maint Paris…" at bounding box center [292, 118] width 455 height 197
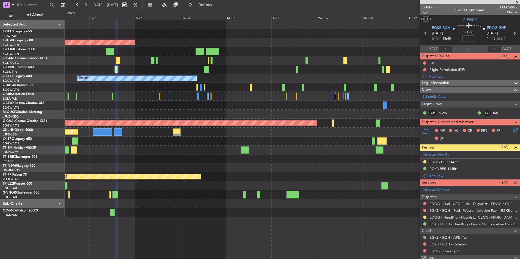
click at [237, 80] on div "AOG Maint Istanbul (Ataturk) Owner A/C Unavailable London (Luton) Planned Maint…" at bounding box center [292, 118] width 455 height 197
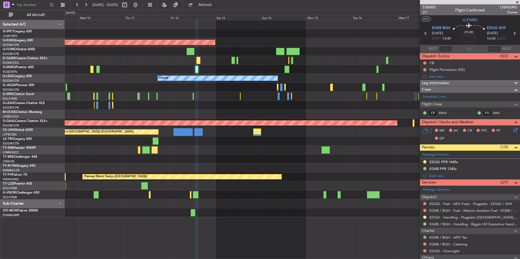
click at [312, 67] on div "AOG Maint Istanbul (Ataturk) Owner Planned Maint Dusseldorf Planned Maint Paris…" at bounding box center [292, 118] width 455 height 197
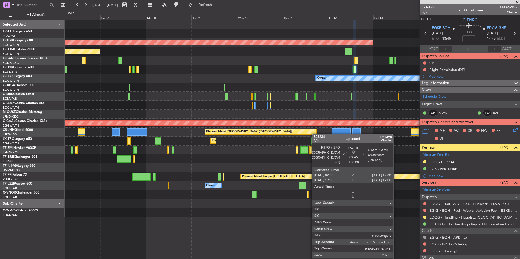
click at [336, 131] on div "AOG Maint [GEOGRAPHIC_DATA] (Ataturk) Planned Maint [GEOGRAPHIC_DATA] ([GEOGRAP…" at bounding box center [292, 118] width 455 height 197
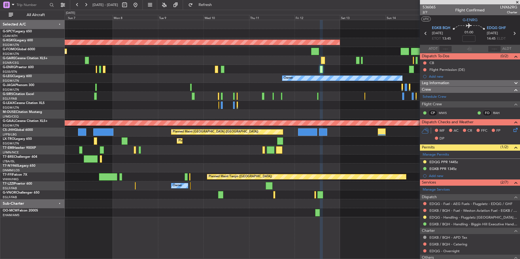
click at [146, 148] on div "AOG Maint Istanbul (Ataturk) Planned Maint London (Luton) Owner Planned Maint L…" at bounding box center [292, 118] width 455 height 197
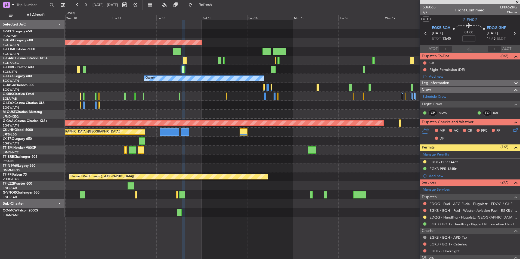
click at [168, 143] on div "Planned Maint Dusseldorf" at bounding box center [292, 141] width 455 height 9
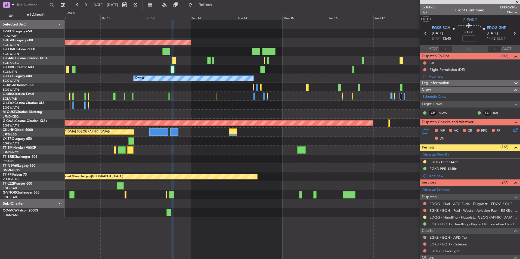
click at [236, 145] on div "Planned Maint Dusseldorf" at bounding box center [292, 141] width 455 height 9
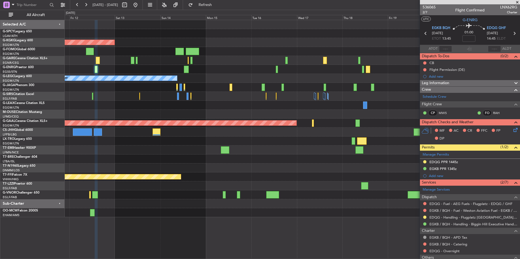
click at [331, 147] on div "AOG Maint Istanbul (Ataturk) Owner A/C Unavailable London (Luton) Planned Maint…" at bounding box center [292, 118] width 455 height 197
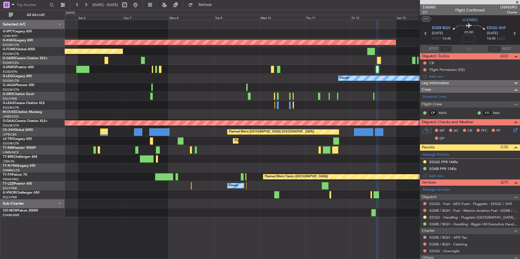
click at [510, 136] on fb-app "11 Sep 2025 - 21 Sep 2025 Refresh Quick Links All Aircraft AOG Maint Istanbul (…" at bounding box center [260, 131] width 520 height 255
click at [215, 8] on button "Refresh" at bounding box center [202, 5] width 33 height 9
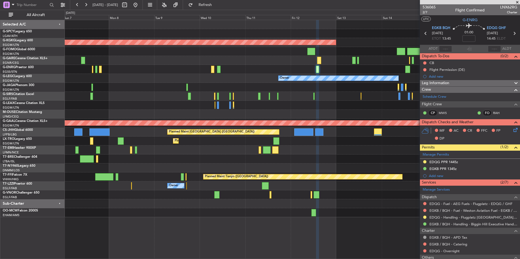
click at [146, 98] on div "Planned Maint [GEOGRAPHIC_DATA] ([GEOGRAPHIC_DATA])" at bounding box center [292, 96] width 455 height 9
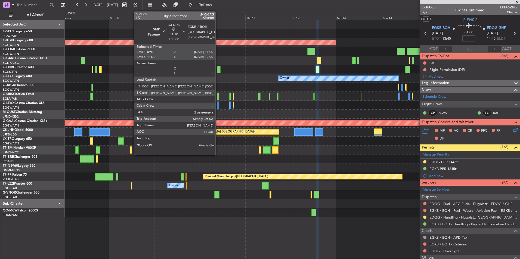
click at [218, 68] on div at bounding box center [218, 69] width 3 height 7
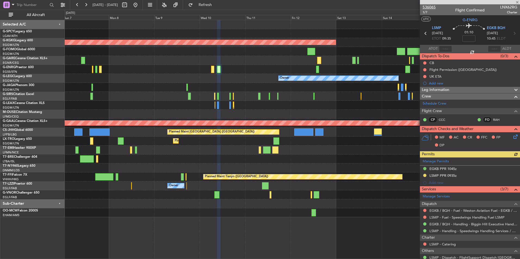
click at [429, 5] on span "536065" at bounding box center [429, 7] width 13 height 6
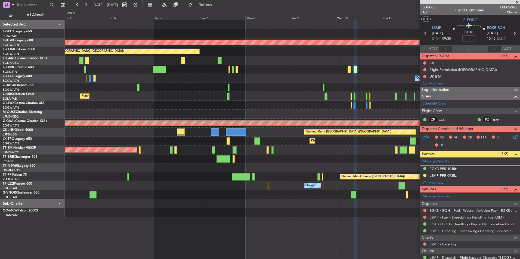
click at [519, 94] on fb-app "07 Sep 2025 - 17 Sep 2025 Refresh Quick Links All Aircraft Cleaning Athens (Ele…" at bounding box center [260, 131] width 520 height 255
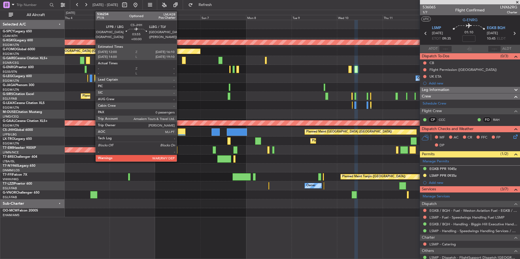
click at [179, 129] on div at bounding box center [182, 132] width 8 height 7
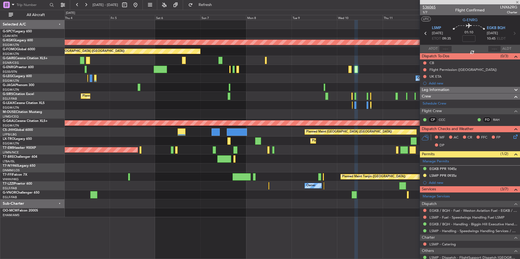
type input "0"
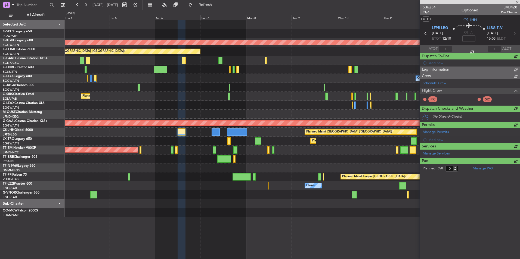
click at [432, 7] on span "536234" at bounding box center [429, 7] width 13 height 6
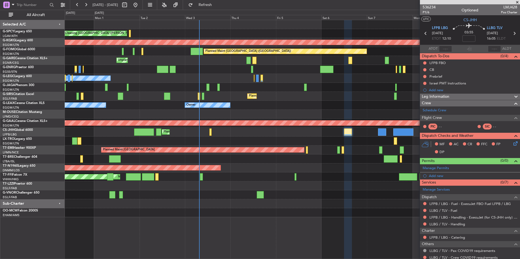
click at [355, 155] on div at bounding box center [292, 159] width 455 height 9
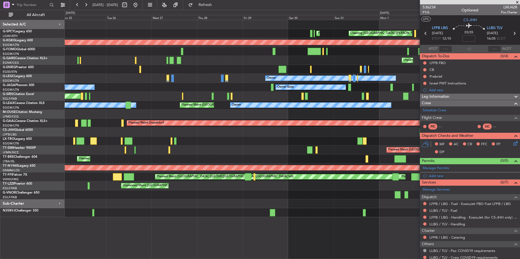
click at [406, 143] on div "Cleaning Athens (Eleftherios Venizelos Intl) Planned Maint Athens (Eleftherios …" at bounding box center [292, 118] width 455 height 197
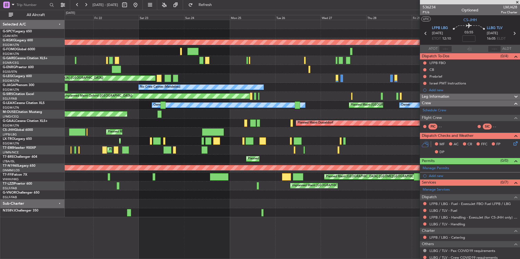
click at [334, 135] on div "Planned Maint London (Luton) Planned Maint London (Luton)" at bounding box center [292, 132] width 455 height 9
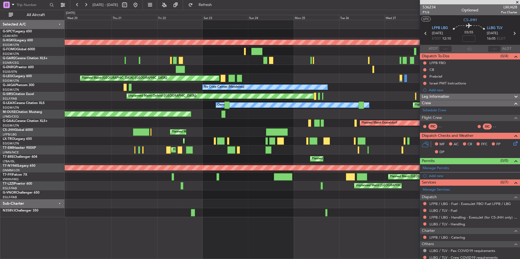
click at [251, 139] on div "Planned Maint Athens (Eleftherios Venizelos Intl) Cleaning Athens (Eleftherios …" at bounding box center [292, 118] width 455 height 197
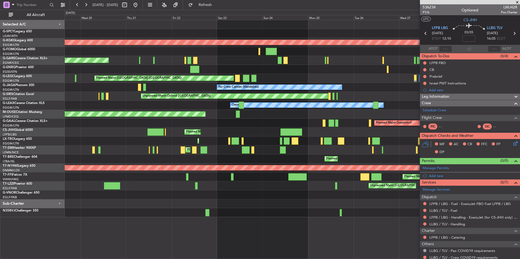
click at [491, 122] on fb-app "19 Aug 2025 - 29 Aug 2025 Refresh Quick Links All Aircraft Planned Maint Athens…" at bounding box center [260, 131] width 520 height 255
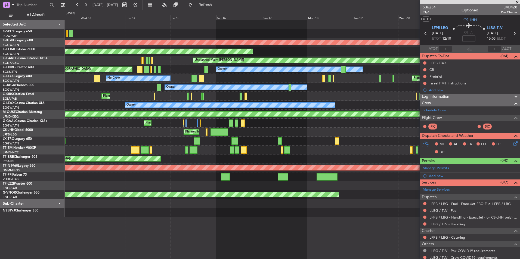
click at [401, 142] on div "AOG Maint Istanbul (Ataturk) Planned Maint Windsor Locks (Bradley Intl) Unplann…" at bounding box center [292, 118] width 455 height 197
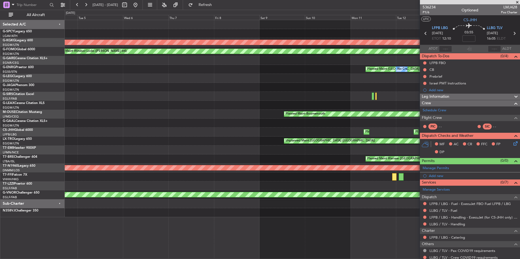
click at [402, 135] on div "AOG Maint Istanbul (Ataturk) Planned Maint Windsor Locks (Bradley Intl) Unplann…" at bounding box center [292, 118] width 455 height 197
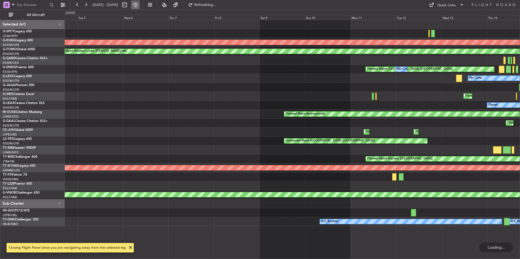
click at [140, 5] on button at bounding box center [135, 5] width 9 height 9
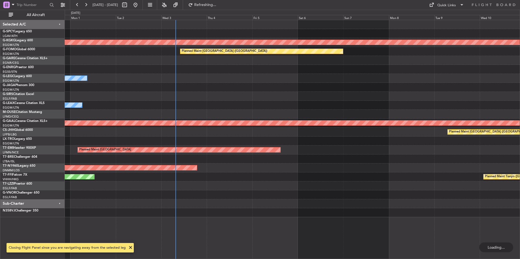
click at [219, 138] on div "Planned Maint Athens (Eleftherios Venizelos Intl) AOG Maint Istanbul (Ataturk) …" at bounding box center [292, 118] width 455 height 197
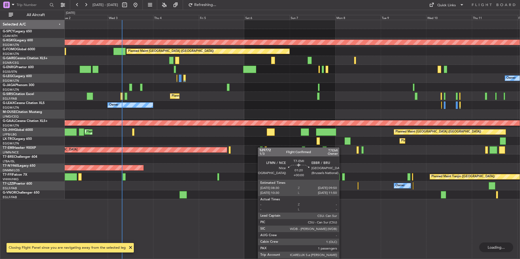
click at [261, 146] on div "Planned Maint Athens (Eleftherios Venizelos Intl) Cleaning Athens (Eleftherios …" at bounding box center [292, 109] width 455 height 179
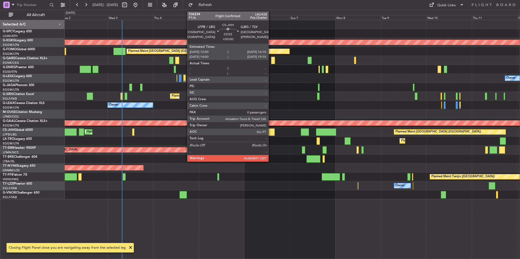
click at [271, 129] on div at bounding box center [271, 132] width 8 height 7
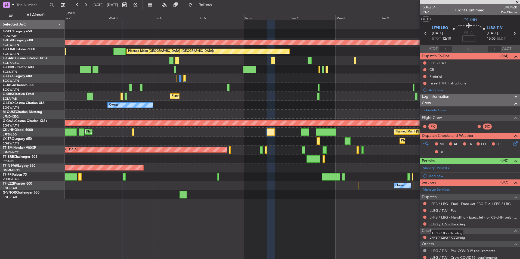
click at [454, 225] on link "LLBG / TLV - Handling" at bounding box center [447, 224] width 36 height 5
click at [452, 223] on link "LLBG / TLV - Handling" at bounding box center [447, 224] width 36 height 5
click at [218, 1] on button "Refresh" at bounding box center [202, 5] width 33 height 9
click at [451, 211] on link "LLBG / TLV - Fuel" at bounding box center [443, 211] width 28 height 5
click at [217, 7] on span "Refresh" at bounding box center [205, 5] width 23 height 4
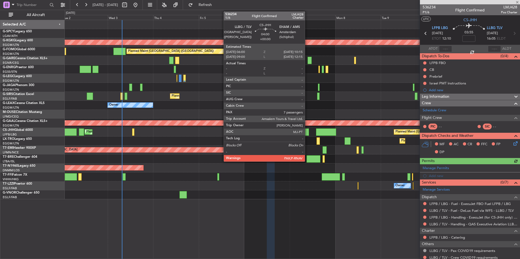
click at [307, 132] on div at bounding box center [305, 132] width 8 height 7
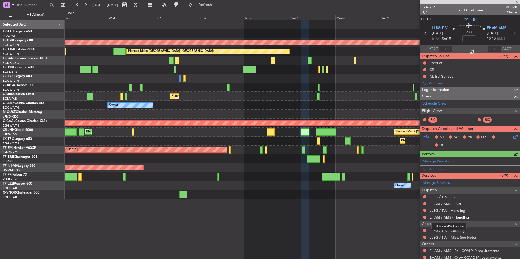
click at [442, 218] on link "EHAM / AMS - Handling" at bounding box center [448, 217] width 39 height 5
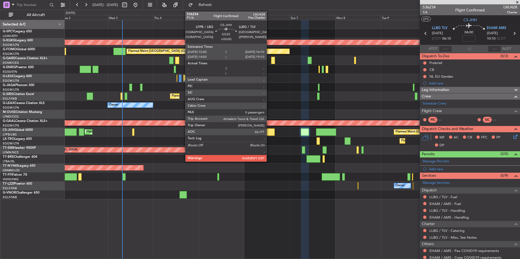
click at [269, 129] on div at bounding box center [271, 132] width 8 height 7
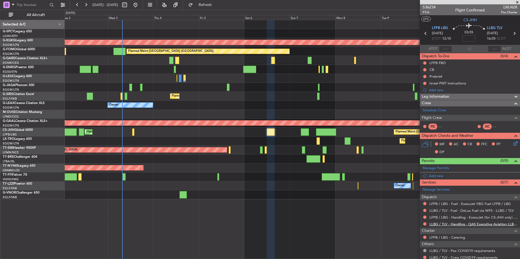
click at [451, 225] on link "LLBG / TLV - Handling - QAS Executive Aviation LLBG / TLV" at bounding box center [473, 224] width 88 height 5
click at [217, 4] on span "Refresh" at bounding box center [205, 5] width 23 height 4
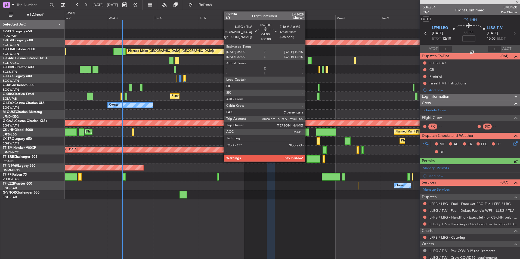
click at [307, 132] on div at bounding box center [305, 132] width 8 height 7
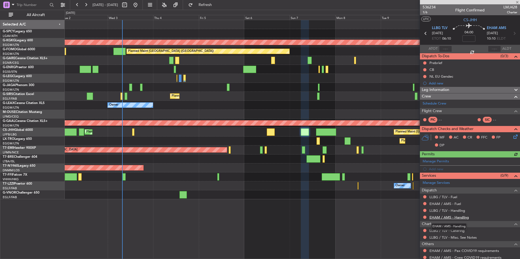
click at [460, 216] on link "EHAM / AMS - Handling" at bounding box center [448, 217] width 39 height 5
click at [217, 5] on span "Refresh" at bounding box center [205, 5] width 23 height 4
click at [460, 212] on link "LLBG / TLV - Handling" at bounding box center [447, 211] width 36 height 5
click at [215, 10] on fb-refresh-button "Refresh" at bounding box center [202, 5] width 38 height 10
click at [216, 5] on span "Refresh" at bounding box center [205, 5] width 23 height 4
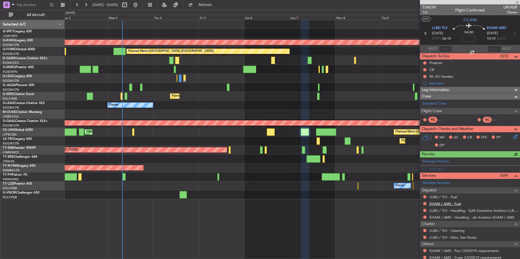
click at [456, 205] on link "EHAM / AMS - Fuel" at bounding box center [445, 204] width 32 height 5
click at [217, 4] on span "Refresh" at bounding box center [205, 5] width 23 height 4
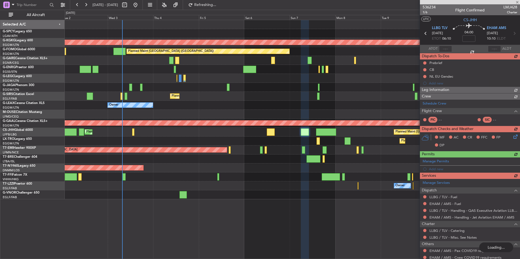
click at [445, 197] on div "Manage Services Dispatch LLBG / TLV - Fuel EHAM / AMS - Fuel LLBG / TLV - Handl…" at bounding box center [470, 223] width 100 height 89
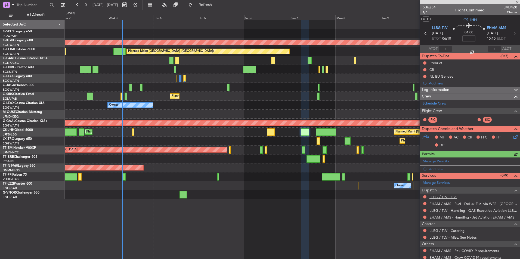
click at [445, 197] on link "LLBG / TLV - Fuel" at bounding box center [443, 197] width 28 height 5
click at [217, 5] on span "Refresh" at bounding box center [205, 5] width 23 height 4
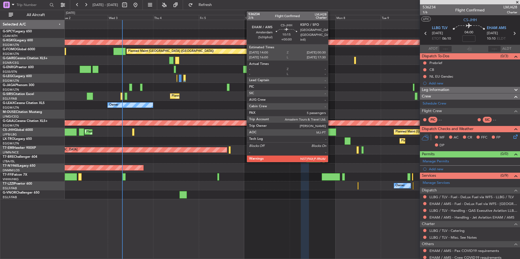
click at [330, 132] on div at bounding box center [326, 132] width 20 height 7
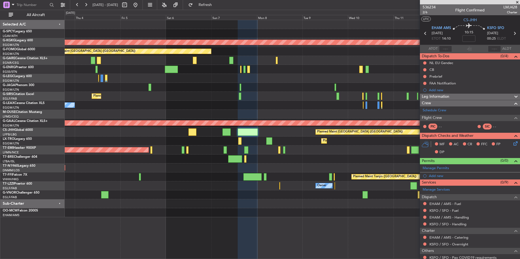
click at [288, 134] on div "Planned Maint Paris (Le Bourget) Planned Maint London (Luton)" at bounding box center [292, 132] width 455 height 9
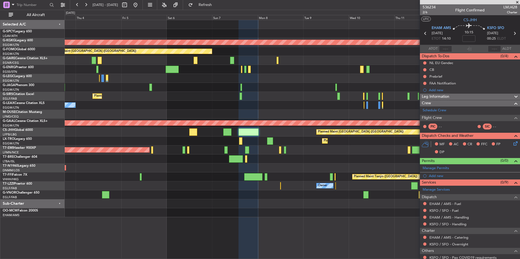
click at [459, 221] on div "KSFO / SFO - Handling" at bounding box center [470, 224] width 100 height 7
click at [460, 224] on link "KSFO / SFO - Handling" at bounding box center [447, 224] width 37 height 5
click at [217, 4] on span "Refresh" at bounding box center [205, 5] width 23 height 4
click at [466, 219] on link "EHAM / AMS - Handling" at bounding box center [448, 217] width 39 height 5
click at [216, 5] on span "Refresh" at bounding box center [205, 5] width 23 height 4
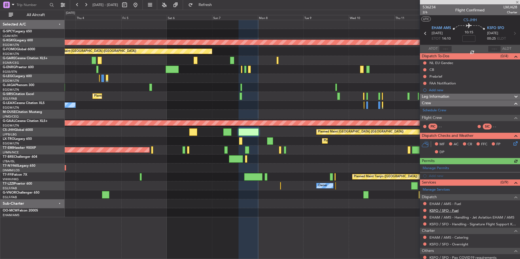
click at [453, 211] on link "KSFO / SFO - Fuel" at bounding box center [443, 211] width 29 height 5
click at [217, 4] on span "Refresh" at bounding box center [205, 5] width 23 height 4
click at [455, 205] on link "EHAM / AMS - Fuel" at bounding box center [445, 204] width 32 height 5
click at [213, 7] on button "Refresh" at bounding box center [202, 5] width 33 height 9
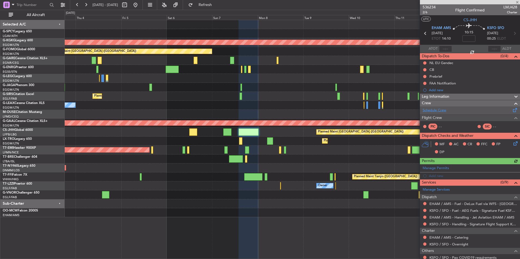
click at [431, 111] on link "Schedule Crew" at bounding box center [435, 110] width 24 height 5
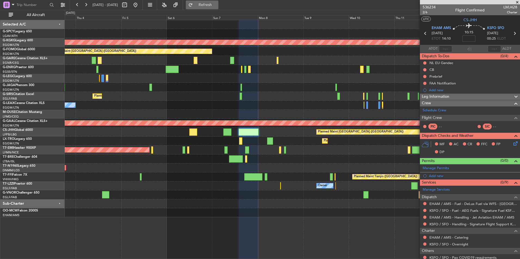
click at [217, 7] on span "Refresh" at bounding box center [205, 5] width 23 height 4
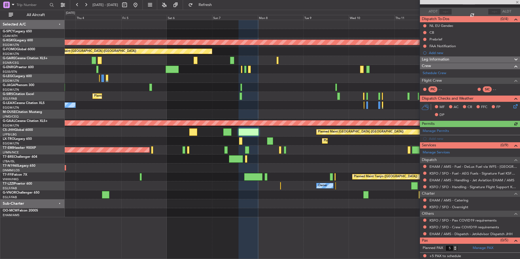
scroll to position [38, 0]
click at [460, 232] on link "EHAM / AMS - Dispatch - JetAdvisor Dispatch JHH" at bounding box center [470, 234] width 83 height 5
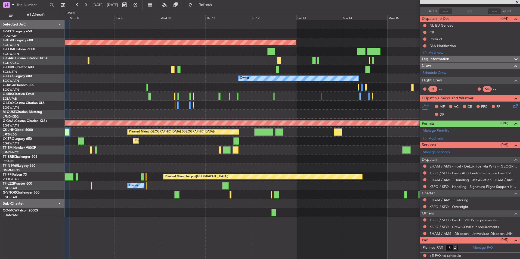
click at [114, 117] on div "AOG Maint Istanbul (Ataturk) Planned Maint London (Luton) Owner Planned Maint D…" at bounding box center [292, 118] width 455 height 197
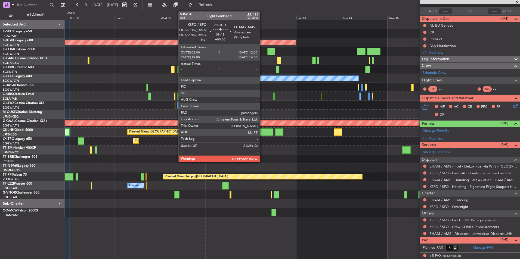
click at [262, 132] on div at bounding box center [263, 132] width 19 height 7
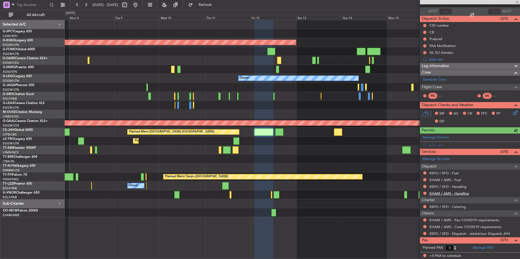
click at [462, 192] on link "EHAM / AMS - Handling" at bounding box center [448, 193] width 39 height 5
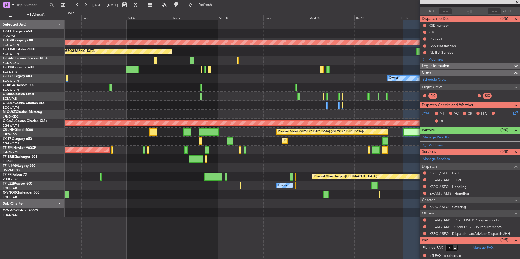
click at [327, 139] on div "AOG Maint [GEOGRAPHIC_DATA] (Ataturk) Planned Maint [GEOGRAPHIC_DATA] ([GEOGRAP…" at bounding box center [292, 118] width 455 height 197
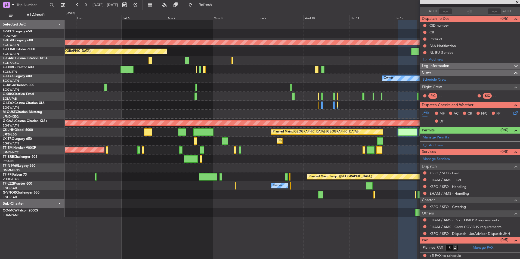
click at [219, 139] on div "AOG Maint [GEOGRAPHIC_DATA] (Ataturk) Planned Maint [GEOGRAPHIC_DATA] ([GEOGRAP…" at bounding box center [292, 118] width 455 height 197
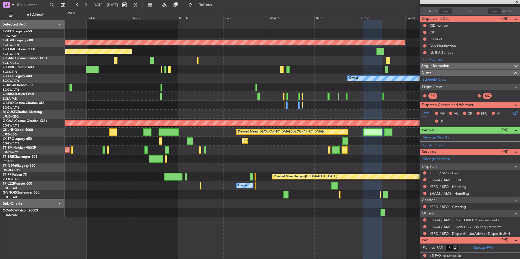
click at [221, 10] on fb-refresh-button "Refresh" at bounding box center [202, 5] width 38 height 10
click at [218, 2] on button "Refresh" at bounding box center [202, 5] width 33 height 9
click at [460, 187] on link "KSFO / SFO - Handling" at bounding box center [447, 187] width 37 height 5
click at [217, 5] on span "Refresh" at bounding box center [205, 5] width 23 height 4
click at [453, 179] on link "EHAM / AMS - Fuel" at bounding box center [445, 180] width 32 height 5
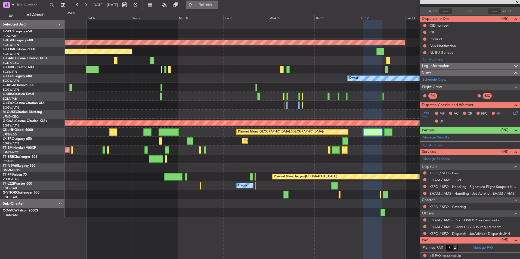
click at [212, 4] on span "Refresh" at bounding box center [205, 5] width 23 height 4
click at [456, 175] on link "KSFO / SFO - Fuel" at bounding box center [443, 173] width 29 height 5
click at [208, 3] on button "Refresh" at bounding box center [202, 5] width 33 height 9
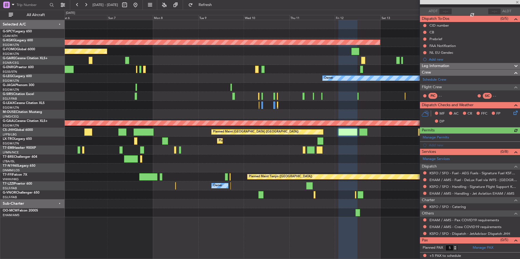
click at [327, 146] on div "AOG Maint [GEOGRAPHIC_DATA] (Ataturk) Planned Maint [GEOGRAPHIC_DATA] ([GEOGRAP…" at bounding box center [292, 118] width 455 height 197
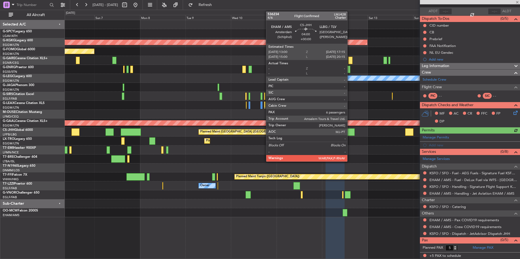
click at [350, 129] on div at bounding box center [350, 132] width 8 height 7
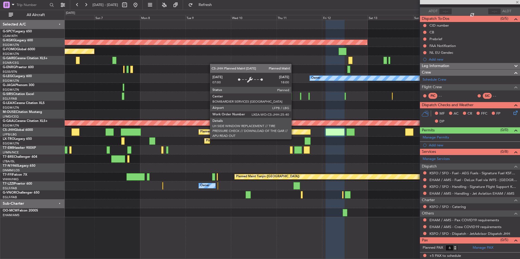
scroll to position [0, 0]
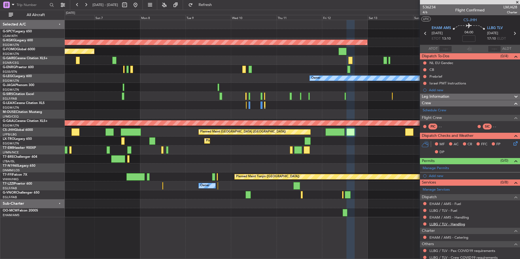
click at [456, 225] on link "LLBG / TLV - Handling" at bounding box center [447, 224] width 36 height 5
click at [217, 7] on span "Refresh" at bounding box center [205, 5] width 23 height 4
click at [461, 216] on link "EHAM / AMS - Handling" at bounding box center [448, 217] width 39 height 5
click at [216, 6] on span "Refresh" at bounding box center [205, 5] width 23 height 4
click at [448, 212] on div "EHAM / AMS - Fuel" at bounding box center [445, 213] width 29 height 7
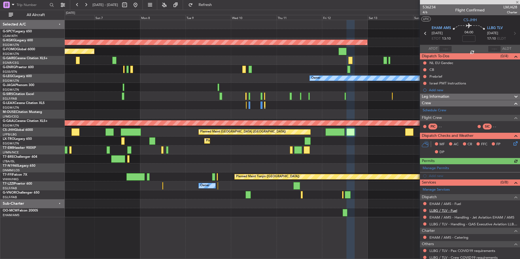
click at [453, 211] on link "LLBG / TLV - Fuel" at bounding box center [443, 211] width 28 height 5
click at [217, 4] on span "Refresh" at bounding box center [205, 5] width 23 height 4
click at [456, 204] on div "Manage Services Dispatch EHAM / AMS - Fuel LLBG / TLV - Fuel EHAM / AMS - Handl…" at bounding box center [470, 227] width 100 height 82
click at [455, 206] on link "EHAM / AMS - Fuel" at bounding box center [445, 204] width 32 height 5
click at [217, 4] on span "Refresh" at bounding box center [205, 5] width 23 height 4
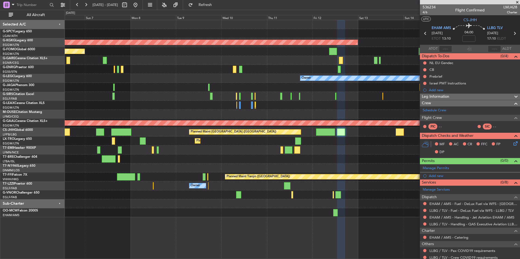
click at [295, 157] on div "AOG Maint Istanbul (Ataturk) Planned Maint London (Luton) Owner Planned Maint L…" at bounding box center [292, 118] width 455 height 197
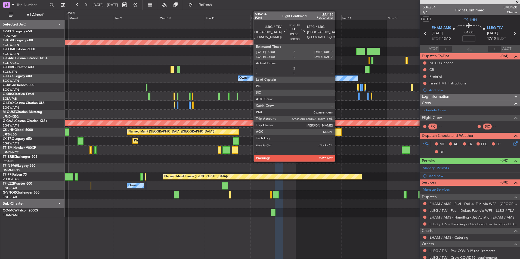
click at [337, 134] on div at bounding box center [337, 132] width 8 height 7
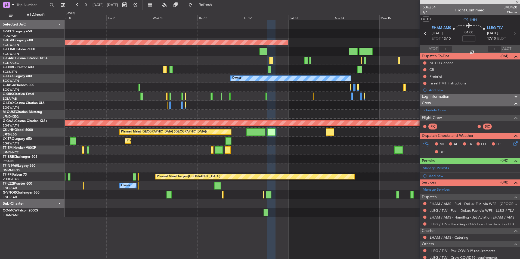
type input "0"
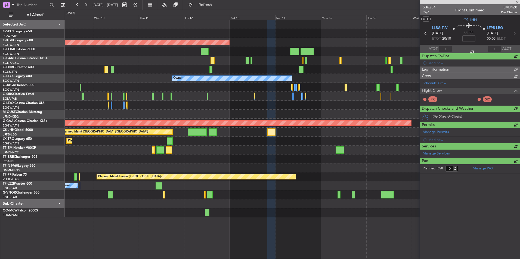
click at [277, 162] on div at bounding box center [292, 159] width 455 height 9
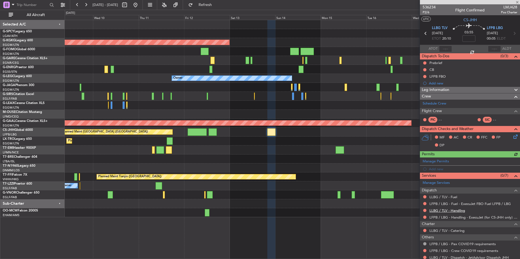
click at [454, 211] on link "LLBG / TLV - Handling" at bounding box center [447, 211] width 36 height 5
click at [217, 6] on span "Refresh" at bounding box center [205, 5] width 23 height 4
click at [446, 197] on link "LLBG / TLV - Fuel" at bounding box center [443, 197] width 28 height 5
click at [217, 3] on span "Refresh" at bounding box center [205, 5] width 23 height 4
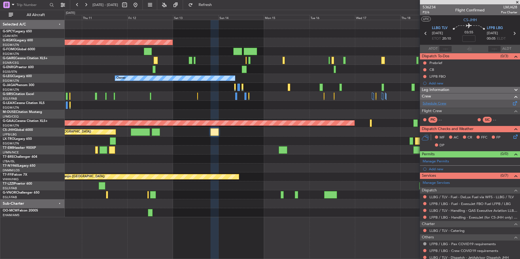
click at [434, 105] on link "Schedule Crew" at bounding box center [435, 103] width 24 height 5
click at [517, 2] on span at bounding box center [516, 2] width 5 height 5
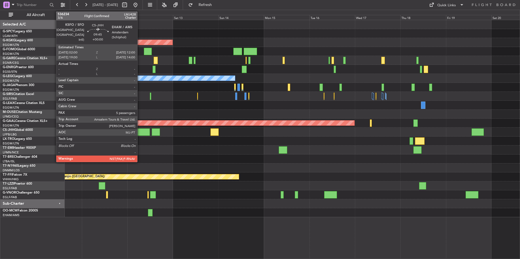
click at [140, 133] on div at bounding box center [140, 132] width 19 height 7
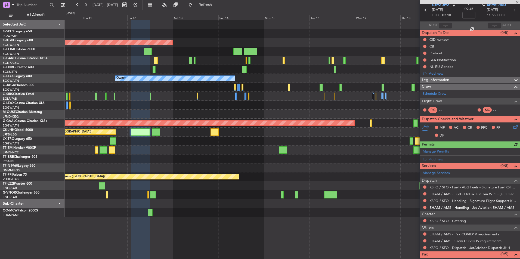
scroll to position [38, 0]
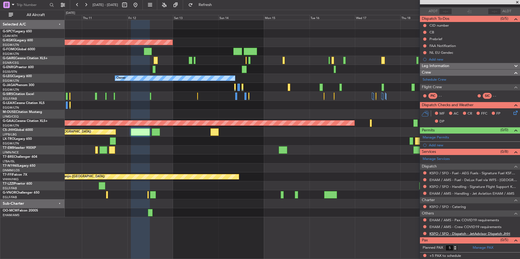
click at [491, 234] on link "KSFO / SFO - Dispatch - JetAdvisor Dispatch JHH" at bounding box center [469, 234] width 81 height 5
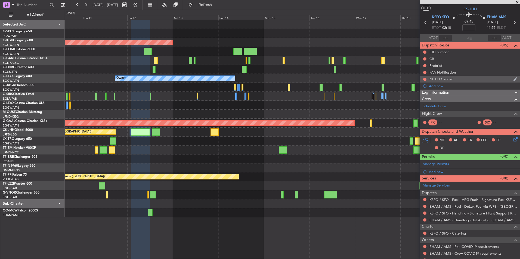
scroll to position [0, 0]
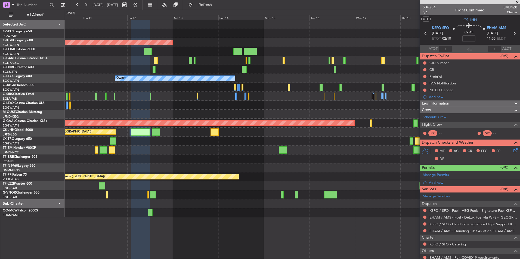
click at [433, 7] on span "536234" at bounding box center [429, 7] width 13 height 6
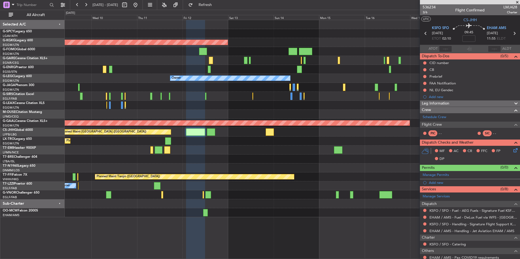
click at [240, 151] on div at bounding box center [292, 150] width 455 height 9
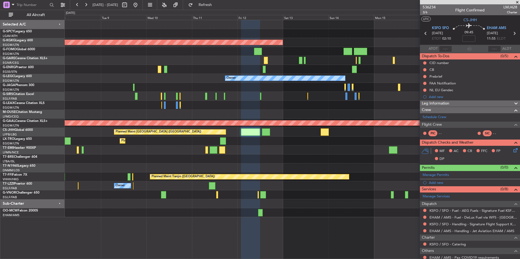
click at [276, 147] on div at bounding box center [292, 150] width 455 height 9
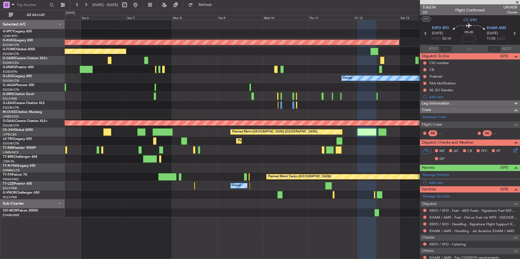
click at [467, 145] on fb-app "08 Sep 2025 - 18 Sep 2025 Refresh Quick Links All Aircraft AOG Maint Istanbul (…" at bounding box center [260, 131] width 520 height 255
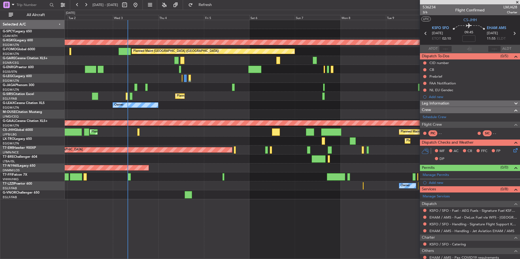
click at [74, 95] on div "Planned Maint [GEOGRAPHIC_DATA] ([GEOGRAPHIC_DATA])" at bounding box center [292, 96] width 455 height 9
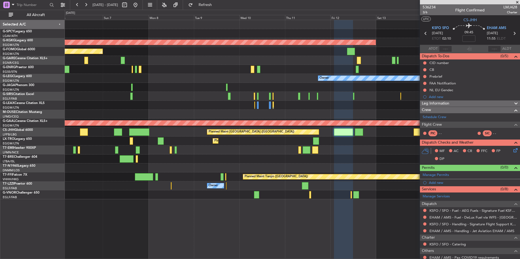
click at [170, 98] on div "AOG Maint Istanbul (Ataturk) Planned Maint London (Luton) Owner Planned Maint L…" at bounding box center [292, 109] width 455 height 179
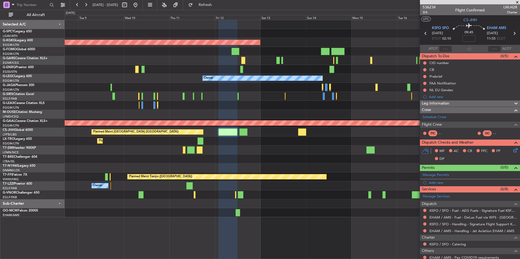
click at [264, 141] on div "Planned Maint Dusseldorf" at bounding box center [292, 141] width 455 height 9
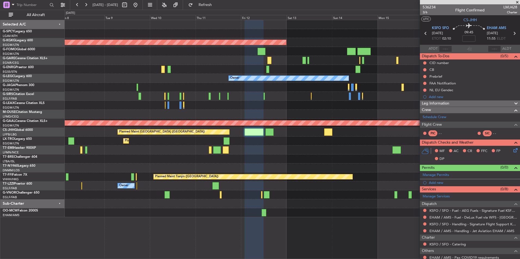
click at [439, 122] on fb-app "08 Sep 2025 - 18 Sep 2025 Refresh Quick Links All Aircraft AOG Maint Istanbul (…" at bounding box center [260, 131] width 520 height 255
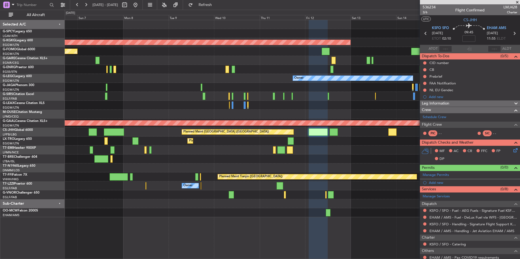
click at [170, 179] on div "AOG Maint [GEOGRAPHIC_DATA] (Ataturk) Planned Maint [GEOGRAPHIC_DATA] ([GEOGRAP…" at bounding box center [292, 118] width 455 height 197
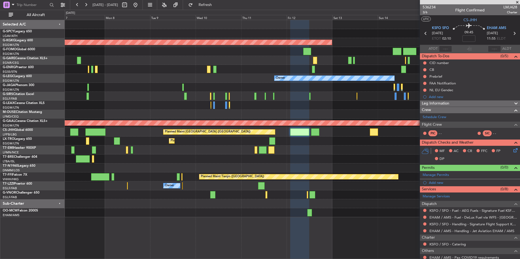
click at [168, 178] on div "AOG Maint [GEOGRAPHIC_DATA] (Ataturk) Planned Maint [GEOGRAPHIC_DATA] ([GEOGRAP…" at bounding box center [292, 118] width 455 height 197
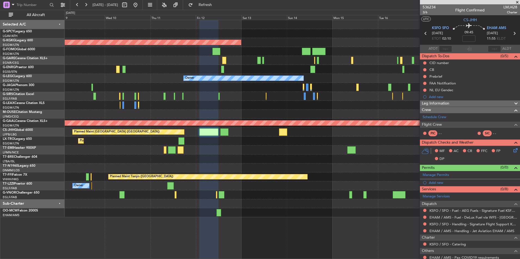
click at [239, 166] on div "AOG Maint [GEOGRAPHIC_DATA] (Ataturk) Planned Maint [GEOGRAPHIC_DATA] ([GEOGRAP…" at bounding box center [292, 118] width 455 height 197
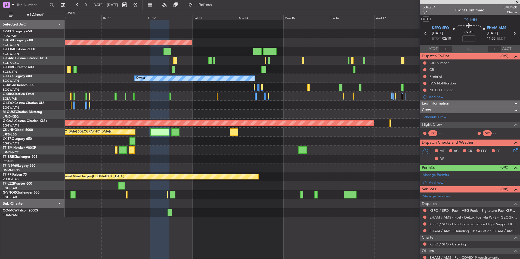
click at [231, 163] on div "AOG Maint [GEOGRAPHIC_DATA] (Ataturk) Owner Planned [GEOGRAPHIC_DATA] Planned M…" at bounding box center [292, 118] width 455 height 197
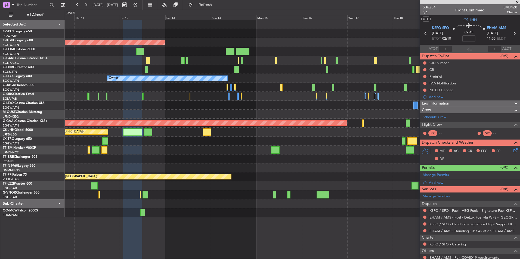
click at [108, 154] on div "AOG Maint [GEOGRAPHIC_DATA] (Ataturk) Owner Planned [GEOGRAPHIC_DATA] Planned M…" at bounding box center [292, 118] width 455 height 197
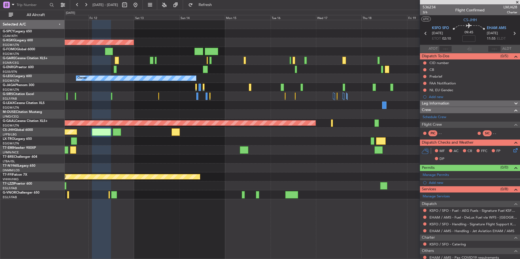
click at [303, 150] on div "AOG Maint Istanbul (Ataturk) Owner A/C Unavailable London (Luton) Planned Maint…" at bounding box center [292, 109] width 455 height 179
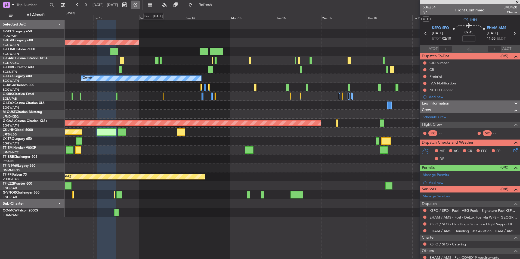
click at [140, 6] on button at bounding box center [135, 5] width 9 height 9
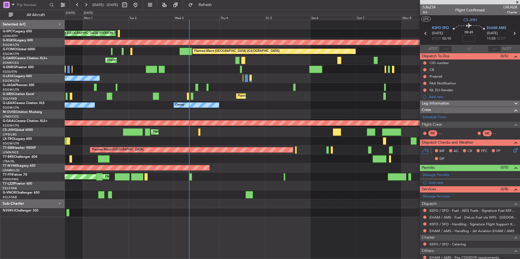
click at [206, 129] on div "Cleaning Athens (Eleftherios Venizelos Intl) Planned Maint Athens (Eleftherios …" at bounding box center [292, 118] width 455 height 197
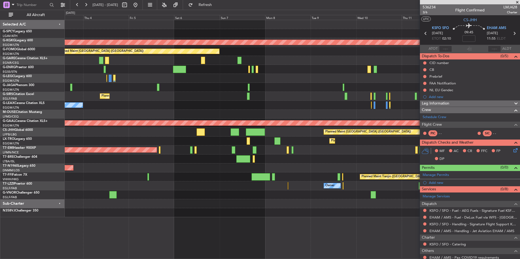
click at [193, 109] on div "Cleaning [GEOGRAPHIC_DATA] ([PERSON_NAME] Intl) AOG Maint [GEOGRAPHIC_DATA] ([G…" at bounding box center [292, 118] width 455 height 197
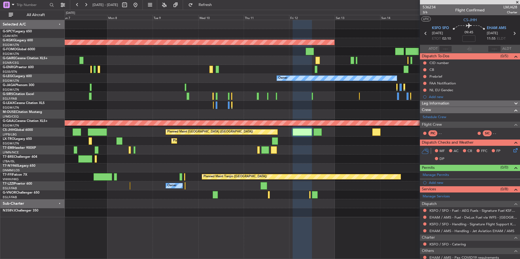
click at [148, 111] on div "AOG Maint [GEOGRAPHIC_DATA] (Ataturk) Planned Maint [GEOGRAPHIC_DATA] ([GEOGRAP…" at bounding box center [292, 118] width 455 height 197
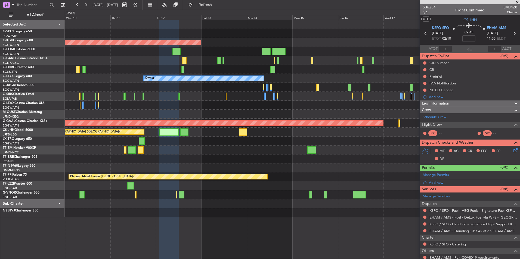
click at [119, 105] on div "AOG Maint [GEOGRAPHIC_DATA] (Ataturk) Owner Planned [GEOGRAPHIC_DATA] Planned M…" at bounding box center [292, 118] width 455 height 197
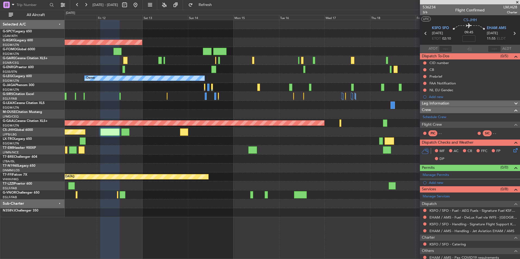
click at [174, 97] on div "AOG Maint Istanbul (Ataturk) Owner A/C Unavailable London (Luton) Planned Maint…" at bounding box center [292, 118] width 455 height 197
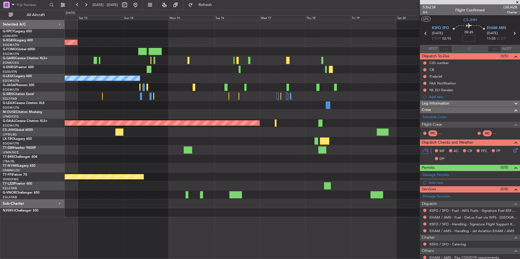
click at [204, 102] on div "AOG Maint Istanbul (Ataturk) Owner A/C Unavailable London (Luton) Planned Maint…" at bounding box center [292, 118] width 455 height 197
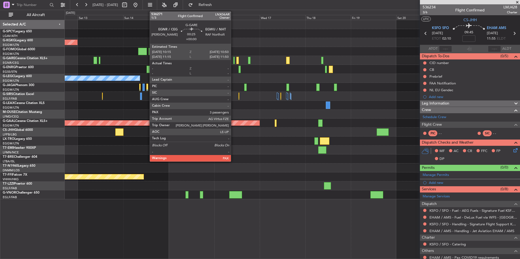
click at [233, 61] on div at bounding box center [233, 60] width 1 height 7
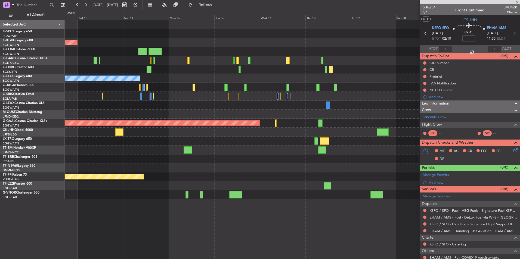
type input "3"
click at [444, 215] on link "EGWU / NHT - Fuel" at bounding box center [445, 217] width 32 height 5
click at [210, 5] on button "Refresh" at bounding box center [202, 5] width 33 height 9
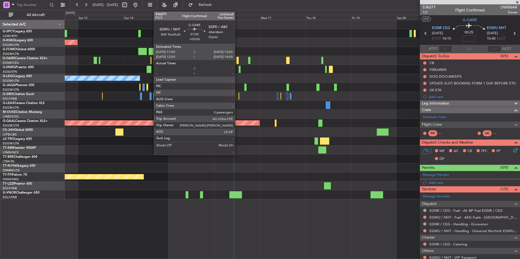
click at [237, 61] on div at bounding box center [237, 60] width 2 height 7
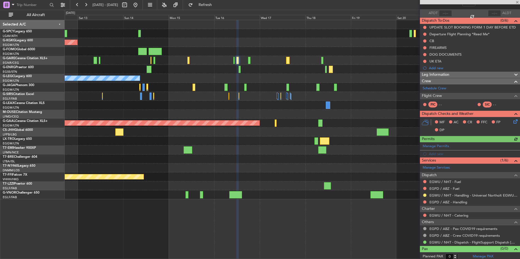
scroll to position [38, 0]
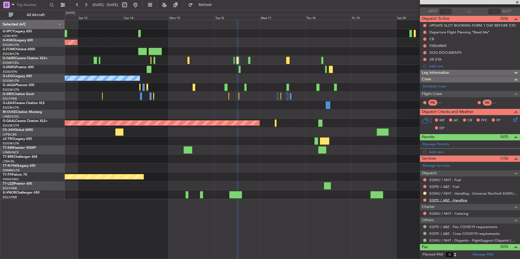
click at [453, 202] on div "EGPD / ABZ - Handling" at bounding box center [470, 200] width 100 height 7
click at [453, 200] on link "EGPD / ABZ - Handling" at bounding box center [448, 200] width 38 height 5
click at [212, 5] on span "Refresh" at bounding box center [205, 5] width 23 height 4
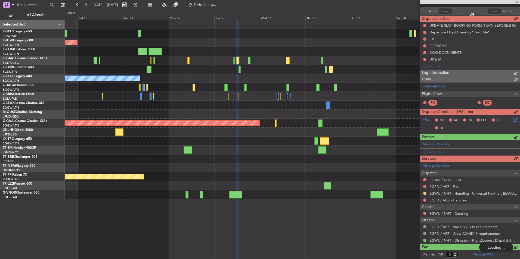
click at [451, 187] on div "Manage Services Dispatch EGWU / NHT - Fuel EGPD / ABZ - Fuel EGWU / NHT - Handl…" at bounding box center [470, 203] width 100 height 82
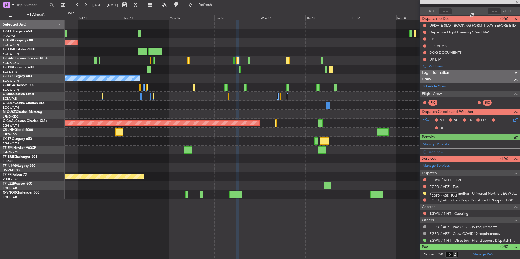
click at [452, 188] on link "EGPD / ABZ - Fuel" at bounding box center [444, 187] width 30 height 5
click at [217, 4] on span "Refresh" at bounding box center [205, 5] width 23 height 4
click at [453, 179] on link "EGWU / NHT - Fuel" at bounding box center [445, 180] width 32 height 5
click at [217, 6] on span "Refresh" at bounding box center [205, 5] width 23 height 4
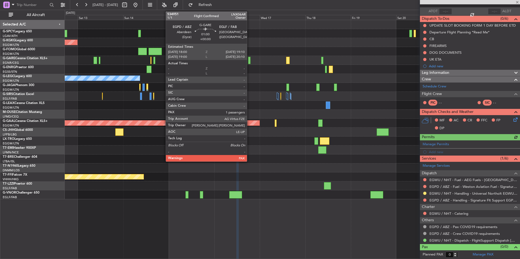
click at [249, 59] on div at bounding box center [249, 60] width 2 height 7
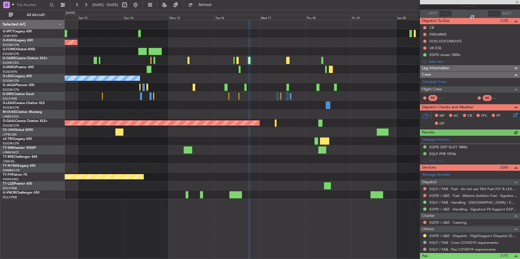
scroll to position [0, 0]
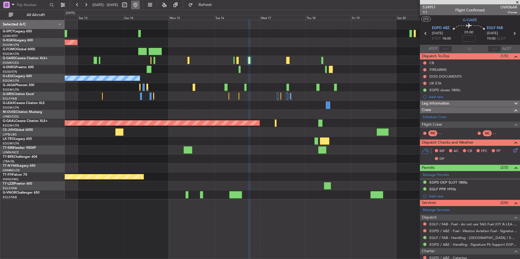
click at [140, 6] on button at bounding box center [135, 5] width 9 height 9
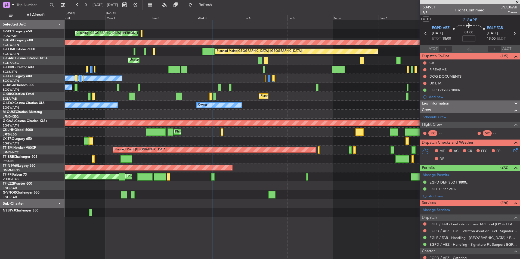
click at [237, 201] on div "Cleaning [GEOGRAPHIC_DATA] ([PERSON_NAME] Intl) Planned Maint [GEOGRAPHIC_DATA]…" at bounding box center [292, 118] width 455 height 197
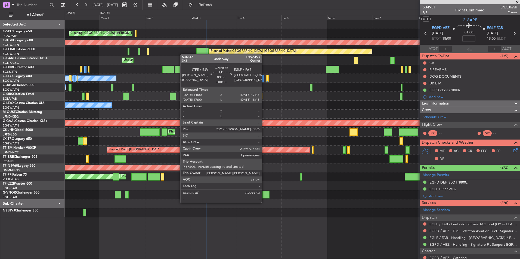
click at [264, 197] on div at bounding box center [265, 194] width 7 height 7
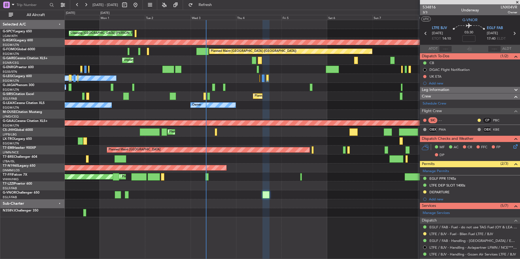
click at [516, 1] on span at bounding box center [516, 2] width 5 height 5
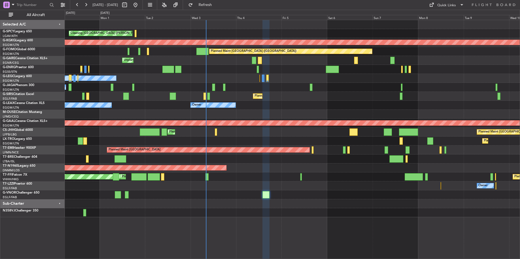
type input "0"
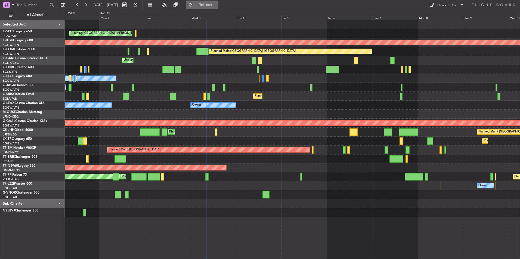
click at [217, 3] on span "Refresh" at bounding box center [205, 5] width 23 height 4
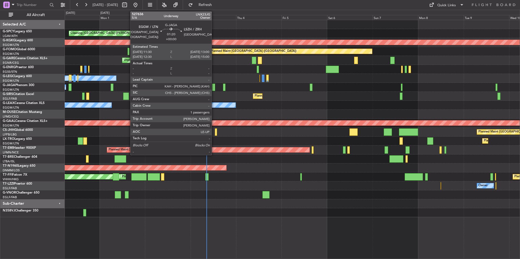
click at [214, 84] on div at bounding box center [213, 87] width 3 height 7
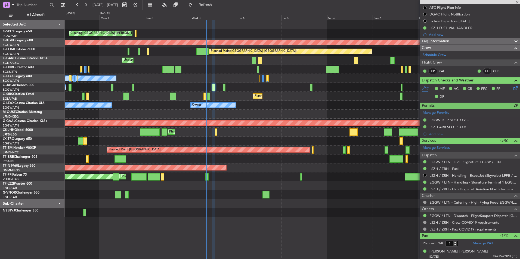
scroll to position [63, 0]
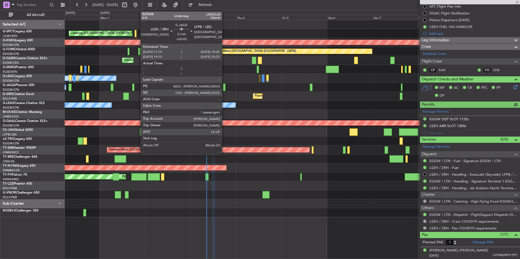
click at [224, 86] on div at bounding box center [224, 87] width 2 height 7
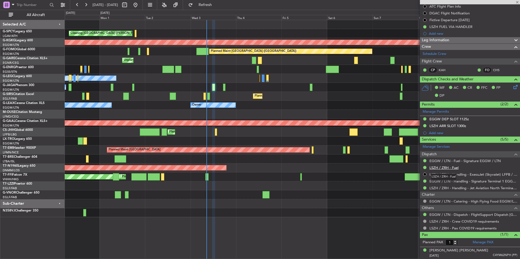
type input "+00:05"
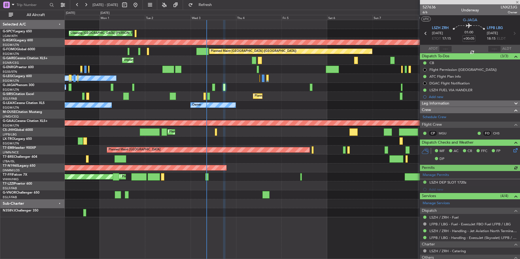
scroll to position [50, 0]
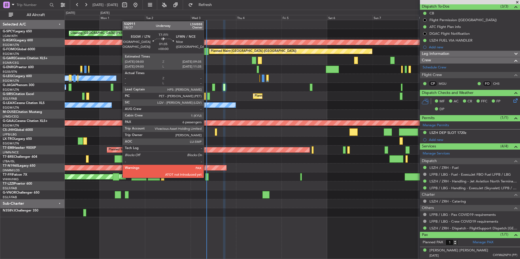
click at [206, 178] on div at bounding box center [206, 176] width 3 height 7
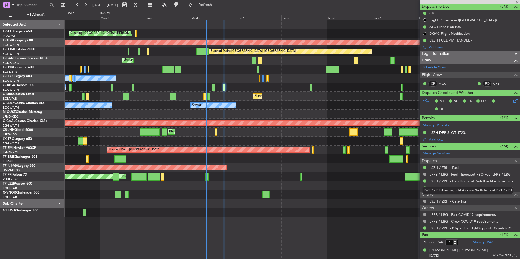
type input "6"
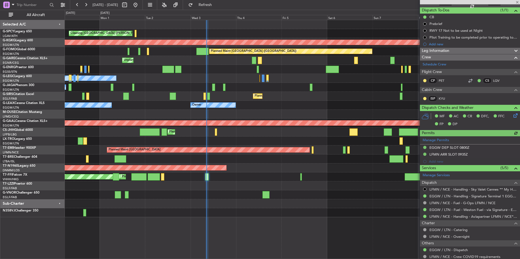
scroll to position [54, 0]
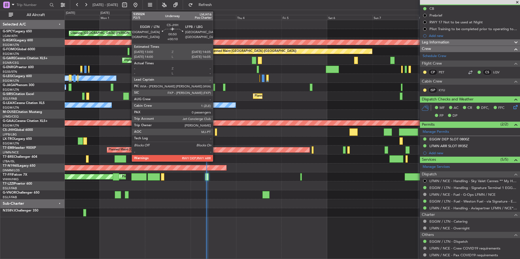
click at [215, 132] on div at bounding box center [216, 132] width 2 height 7
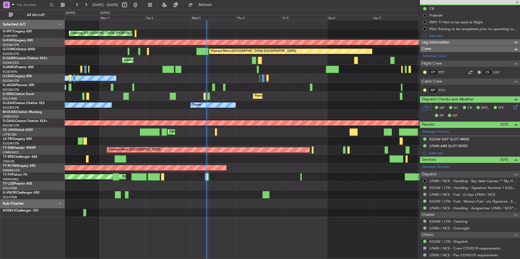
type input "+00:10"
type input "0"
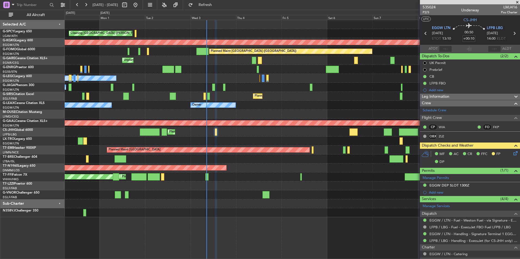
click at [224, 69] on div at bounding box center [292, 69] width 455 height 9
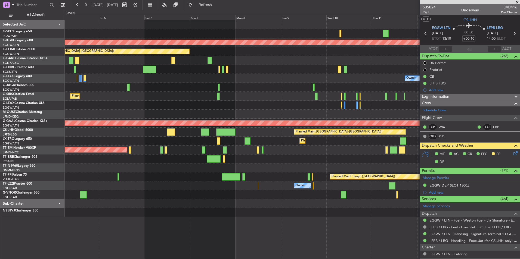
click at [184, 75] on div "AOG Maint [GEOGRAPHIC_DATA] (Ataturk) Planned Maint [GEOGRAPHIC_DATA] ([GEOGRAP…" at bounding box center [292, 118] width 455 height 197
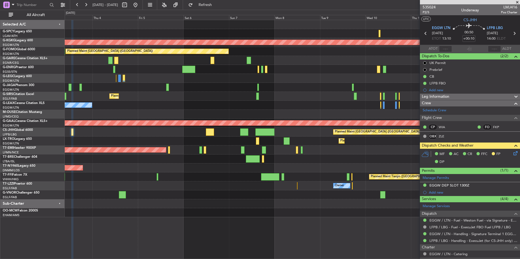
click at [330, 71] on div at bounding box center [292, 69] width 455 height 9
click at [140, 1] on button at bounding box center [135, 5] width 9 height 9
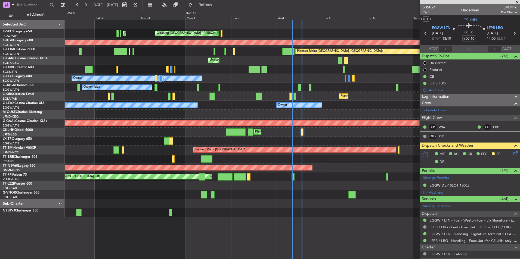
click at [519, 1] on span at bounding box center [516, 2] width 5 height 5
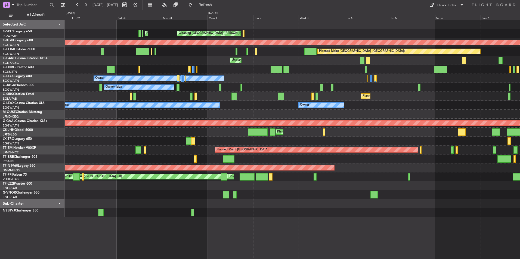
click at [361, 107] on div "Owner Owner Planned Maint [GEOGRAPHIC_DATA] ([GEOGRAPHIC_DATA]) Owner" at bounding box center [292, 105] width 455 height 9
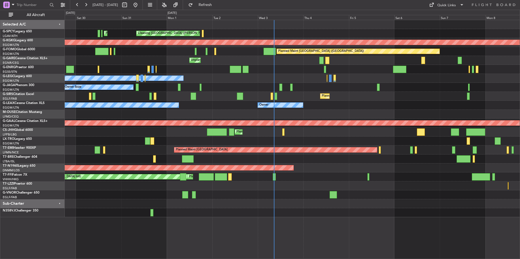
click at [281, 110] on div "Planned Maint Athens ([PERSON_NAME] Intl) Cleaning [GEOGRAPHIC_DATA] ([PERSON_N…" at bounding box center [292, 118] width 455 height 197
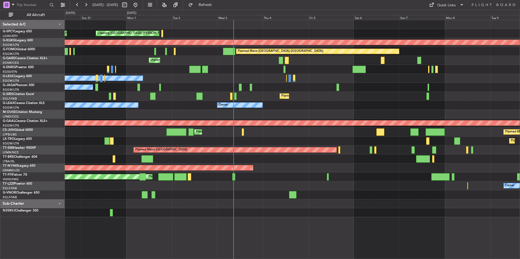
click at [248, 114] on div "Planned Maint Athens ([PERSON_NAME] Intl) Cleaning [GEOGRAPHIC_DATA] ([PERSON_N…" at bounding box center [292, 118] width 455 height 197
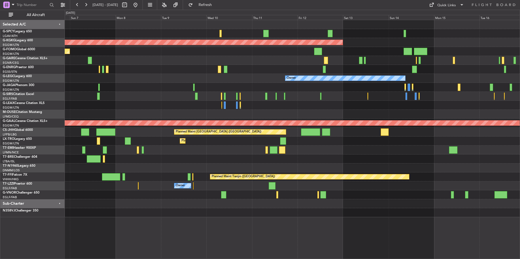
click at [218, 113] on div at bounding box center [292, 114] width 455 height 9
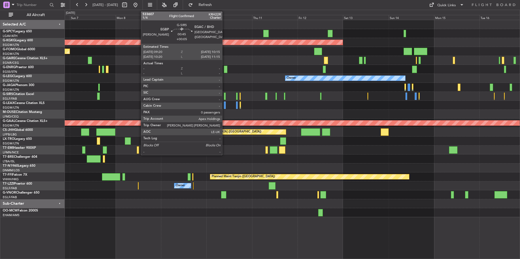
click at [225, 94] on div at bounding box center [225, 96] width 2 height 7
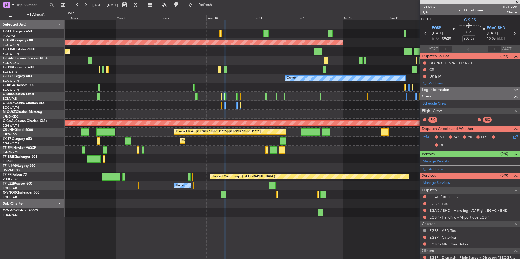
click at [429, 7] on span "533607" at bounding box center [429, 7] width 13 height 6
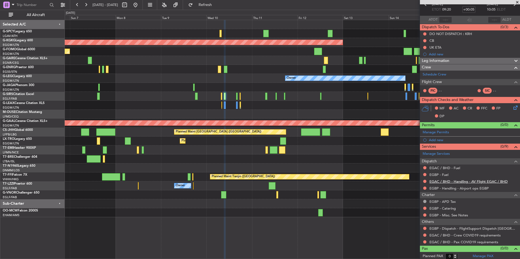
scroll to position [31, 0]
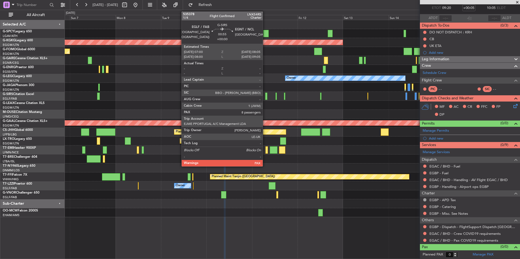
click at [265, 98] on div at bounding box center [266, 96] width 2 height 7
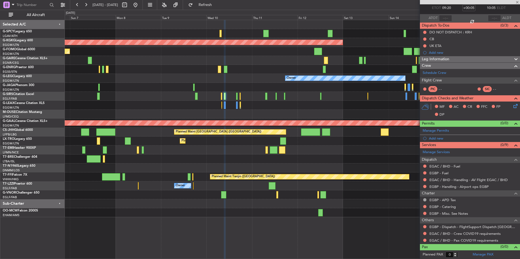
type input "8"
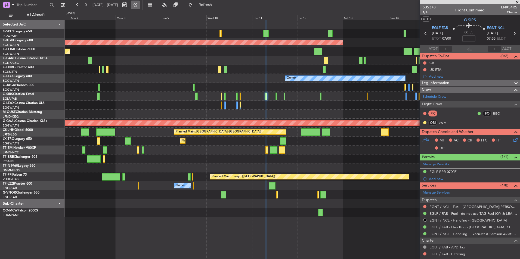
click at [140, 8] on button at bounding box center [135, 5] width 9 height 9
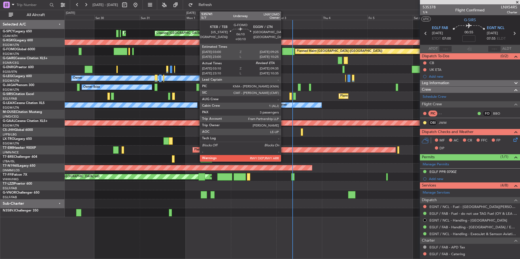
click at [283, 51] on div at bounding box center [288, 51] width 12 height 7
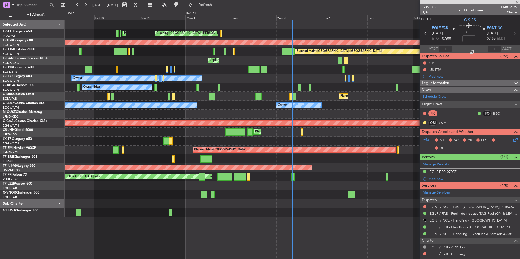
type input "+00:10"
type input "03:10"
type input "3"
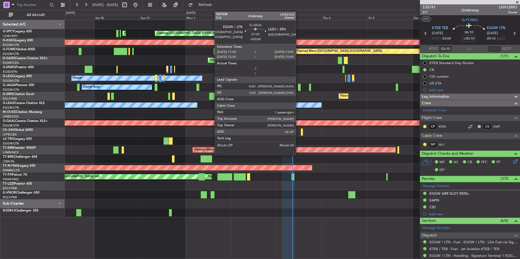
click at [298, 88] on div at bounding box center [299, 87] width 3 height 7
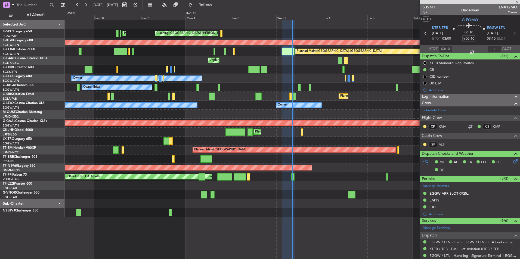
type input "1"
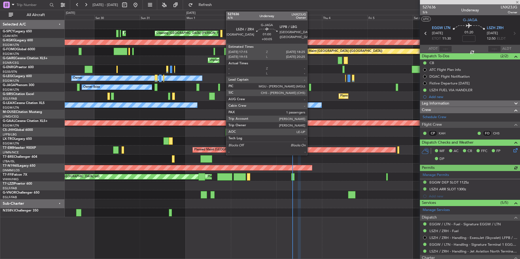
click at [310, 87] on div at bounding box center [310, 87] width 2 height 7
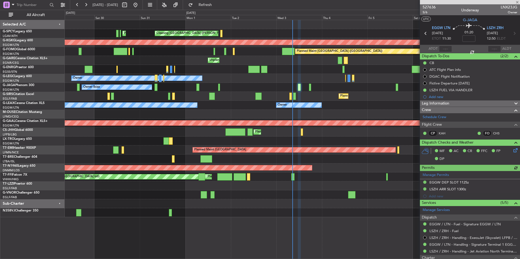
type input "+00:05"
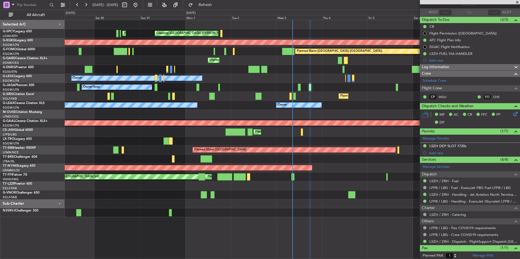
scroll to position [50, 0]
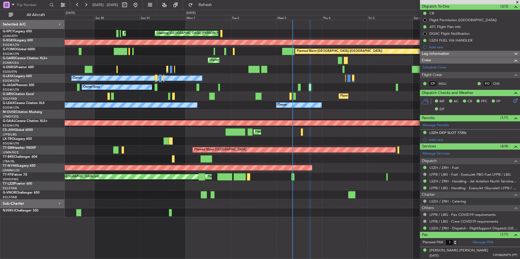
click at [517, 1] on span at bounding box center [516, 2] width 5 height 5
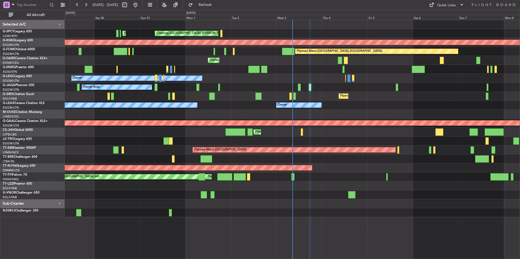
type input "0"
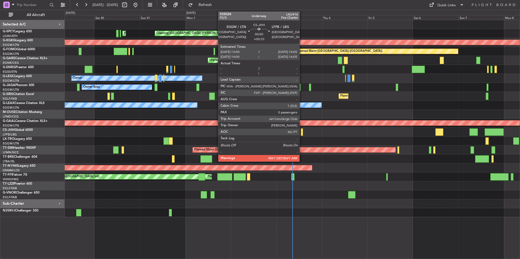
click at [302, 133] on div at bounding box center [302, 132] width 2 height 7
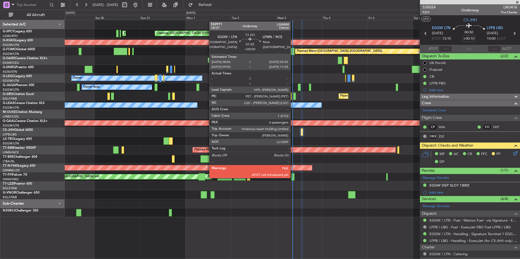
click at [293, 179] on div at bounding box center [292, 176] width 3 height 7
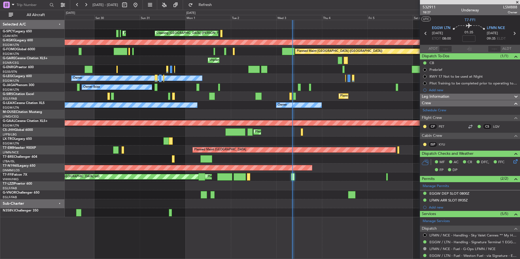
click at [515, 2] on span at bounding box center [516, 2] width 5 height 5
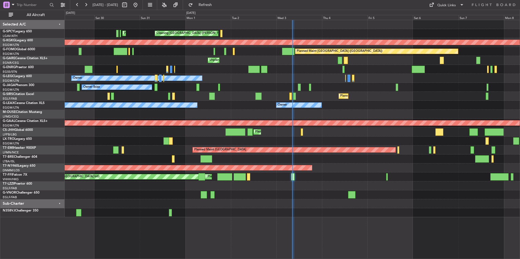
type input "0"
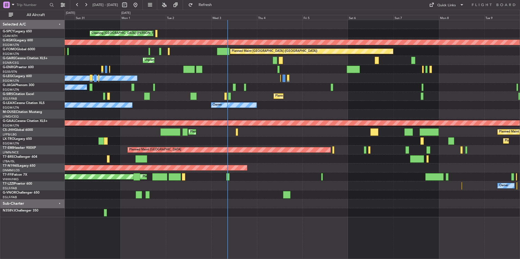
click at [289, 194] on div "Cleaning [GEOGRAPHIC_DATA] ([PERSON_NAME] Intl) Planned Maint [GEOGRAPHIC_DATA]…" at bounding box center [292, 118] width 455 height 197
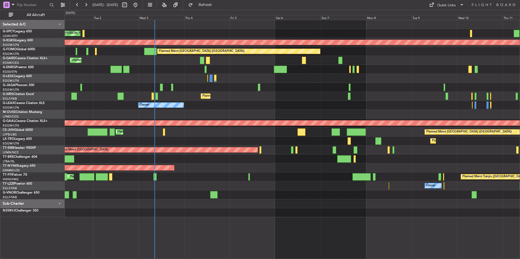
click at [301, 181] on div "[PERSON_NAME][GEOGRAPHIC_DATA] ([GEOGRAPHIC_DATA] Intl) Planned Maint [GEOGRAPH…" at bounding box center [292, 177] width 455 height 9
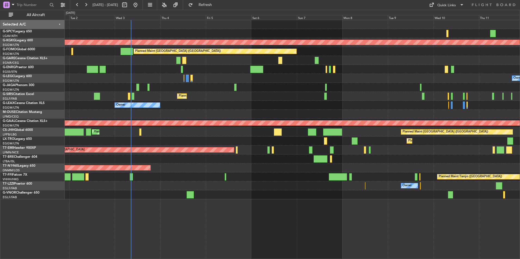
click at [246, 165] on div "Cleaning [GEOGRAPHIC_DATA] ([PERSON_NAME] Intl) Planned Maint [GEOGRAPHIC_DATA]…" at bounding box center [292, 109] width 455 height 179
click at [248, 138] on div "Cleaning [GEOGRAPHIC_DATA] ([PERSON_NAME] Intl) Planned Maint [GEOGRAPHIC_DATA]…" at bounding box center [292, 109] width 455 height 179
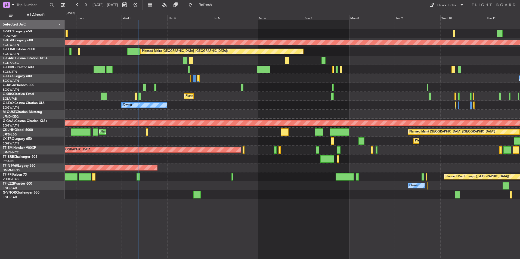
click at [233, 106] on div "Owner Owner" at bounding box center [292, 105] width 455 height 9
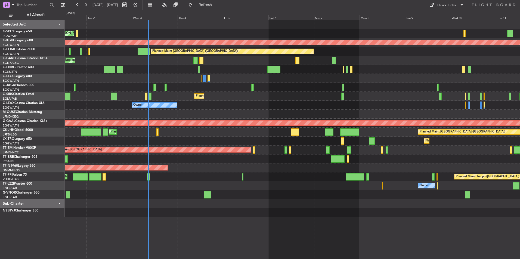
click at [134, 83] on div "Cleaning [GEOGRAPHIC_DATA] ([PERSON_NAME] Intl) Planned Maint [GEOGRAPHIC_DATA]…" at bounding box center [292, 118] width 455 height 197
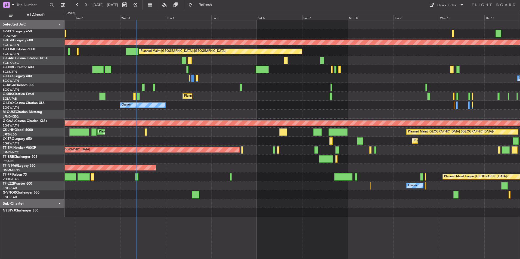
click at [157, 78] on div "Owner Owner" at bounding box center [292, 78] width 455 height 9
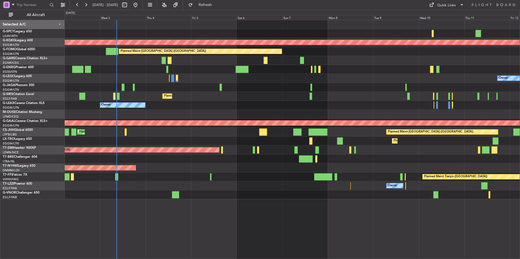
click at [254, 111] on div at bounding box center [292, 114] width 455 height 9
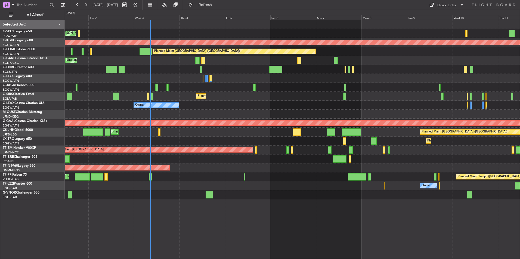
click at [120, 74] on div "Cleaning [GEOGRAPHIC_DATA] ([PERSON_NAME] Intl) Planned Maint [GEOGRAPHIC_DATA]…" at bounding box center [292, 109] width 455 height 179
click at [156, 99] on div "Planned Maint [GEOGRAPHIC_DATA] ([GEOGRAPHIC_DATA])" at bounding box center [292, 96] width 455 height 9
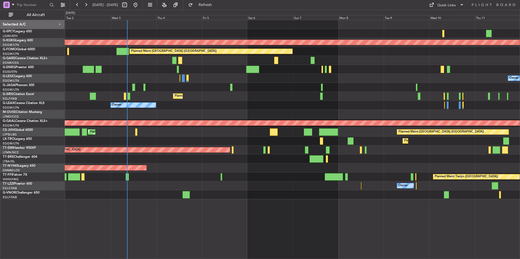
click at [145, 96] on div "Planned Maint [GEOGRAPHIC_DATA] ([GEOGRAPHIC_DATA])" at bounding box center [292, 96] width 455 height 9
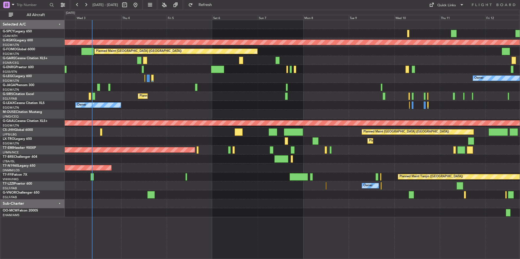
click at [119, 96] on div "Planned Maint [GEOGRAPHIC_DATA] ([GEOGRAPHIC_DATA])" at bounding box center [292, 96] width 455 height 9
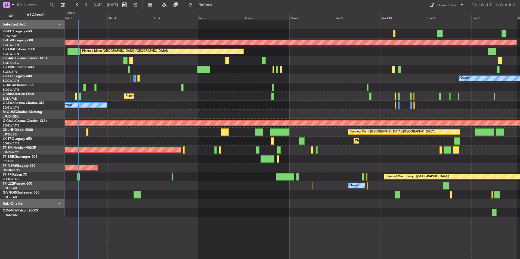
click at [83, 96] on div "Planned Maint [GEOGRAPHIC_DATA] ([GEOGRAPHIC_DATA])" at bounding box center [292, 96] width 455 height 9
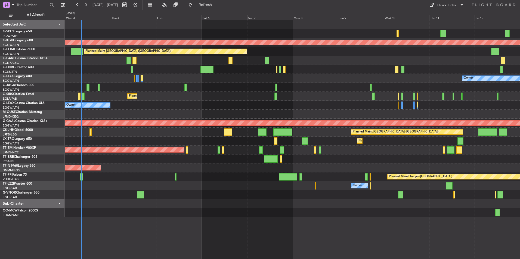
click at [115, 97] on div "Planned Maint [GEOGRAPHIC_DATA] ([GEOGRAPHIC_DATA])" at bounding box center [292, 96] width 455 height 9
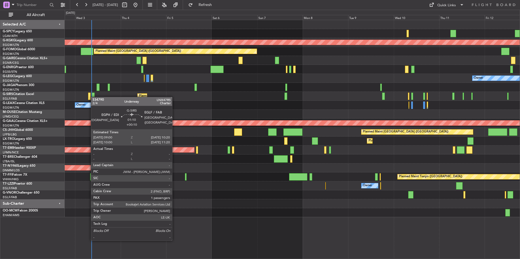
click at [83, 98] on div "Planned Maint [GEOGRAPHIC_DATA] ([GEOGRAPHIC_DATA])" at bounding box center [292, 96] width 455 height 9
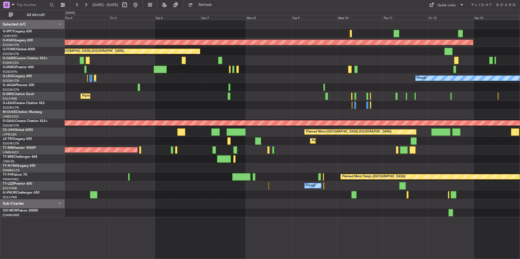
click at [149, 116] on div "Cleaning [GEOGRAPHIC_DATA] ([PERSON_NAME] Intl) AOG Maint [GEOGRAPHIC_DATA] ([G…" at bounding box center [292, 118] width 455 height 197
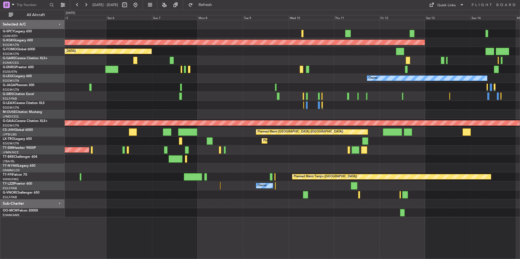
click at [223, 117] on div "AOG Maint [GEOGRAPHIC_DATA] (Ataturk) Planned Maint [GEOGRAPHIC_DATA] ([GEOGRAP…" at bounding box center [292, 118] width 455 height 197
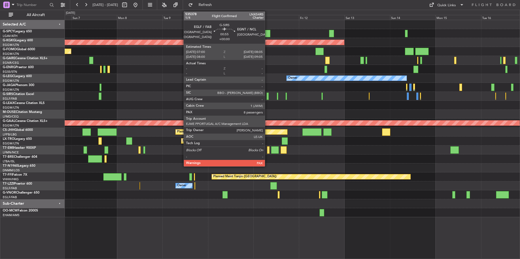
click at [267, 95] on div at bounding box center [267, 96] width 2 height 7
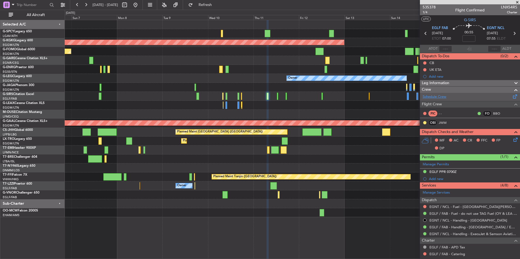
click at [444, 95] on link "Schedule Crew" at bounding box center [435, 96] width 24 height 5
click at [215, 8] on button "Refresh" at bounding box center [202, 5] width 33 height 9
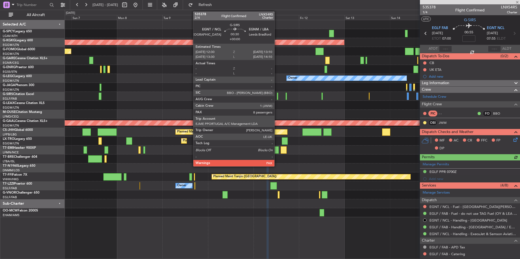
click at [277, 97] on div at bounding box center [277, 96] width 1 height 7
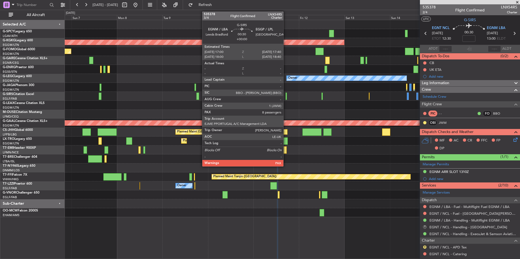
click at [286, 97] on div at bounding box center [286, 96] width 1 height 7
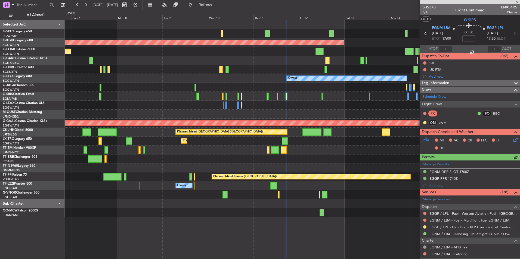
click at [277, 99] on div "Planned Maint [GEOGRAPHIC_DATA] ([GEOGRAPHIC_DATA])" at bounding box center [292, 96] width 455 height 9
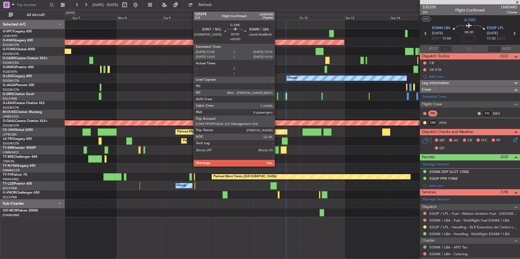
click at [277, 99] on div at bounding box center [277, 96] width 1 height 7
click at [277, 95] on div at bounding box center [277, 96] width 1 height 7
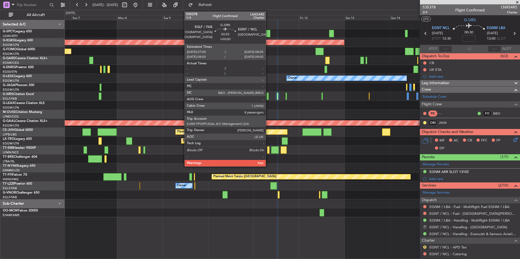
click at [268, 95] on div at bounding box center [267, 96] width 2 height 7
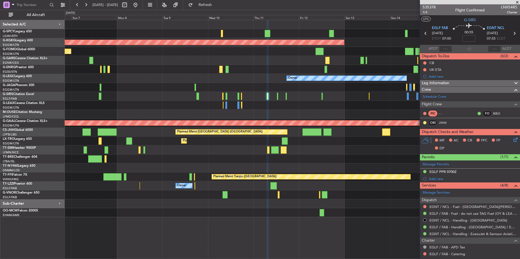
click at [348, 222] on div "AOG Maint [GEOGRAPHIC_DATA] (Ataturk) Planned Maint [GEOGRAPHIC_DATA] ([GEOGRAP…" at bounding box center [292, 140] width 455 height 240
click at [517, 2] on span at bounding box center [516, 2] width 5 height 5
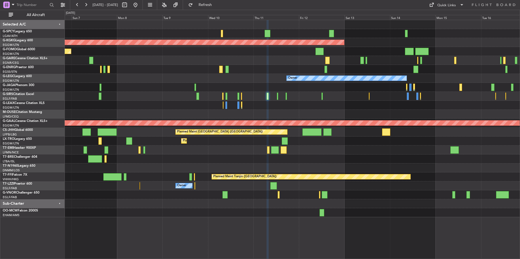
type input "0"
click at [140, 5] on button at bounding box center [135, 5] width 9 height 9
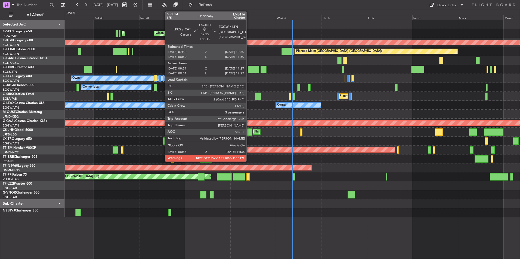
click at [249, 133] on div at bounding box center [249, 132] width 5 height 7
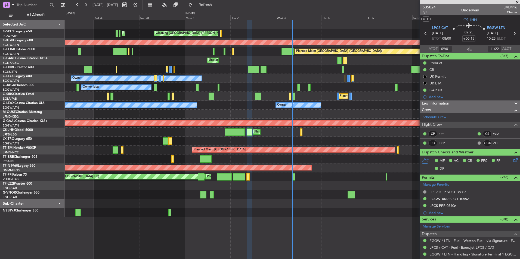
click at [518, 2] on span at bounding box center [516, 2] width 5 height 5
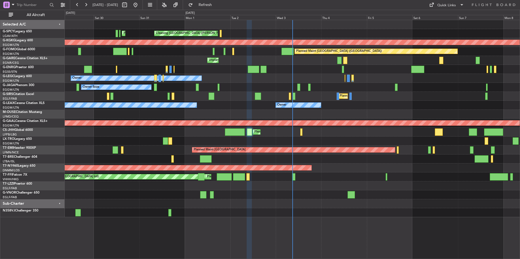
type input "0"
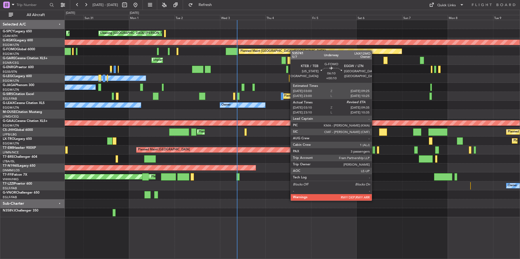
click at [169, 60] on div "Unplanned Maint [PERSON_NAME]" at bounding box center [292, 60] width 455 height 9
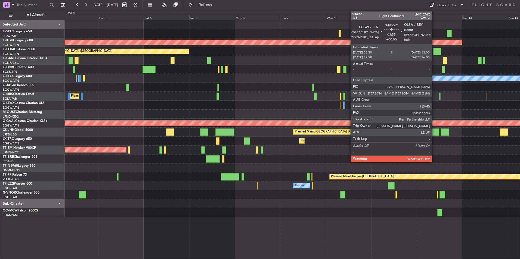
click at [434, 50] on div at bounding box center [437, 51] width 8 height 7
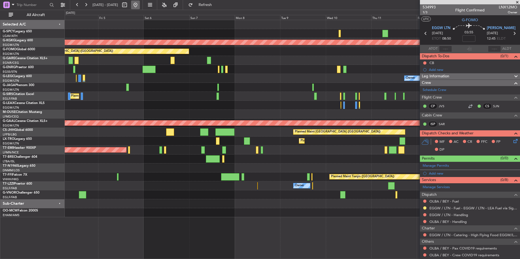
click at [140, 5] on button at bounding box center [135, 5] width 9 height 9
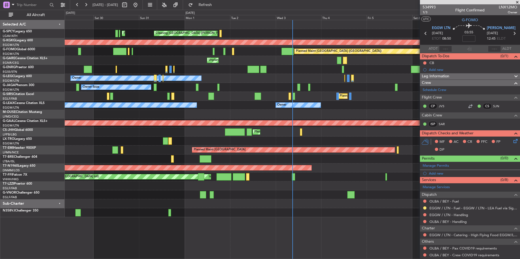
click at [517, 2] on span at bounding box center [516, 2] width 5 height 5
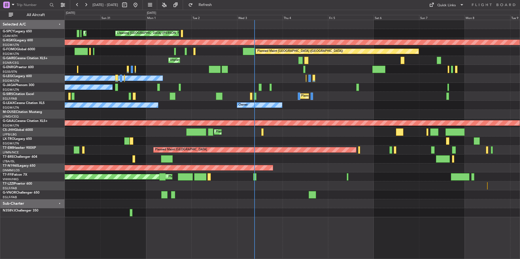
click at [209, 113] on div at bounding box center [292, 114] width 455 height 9
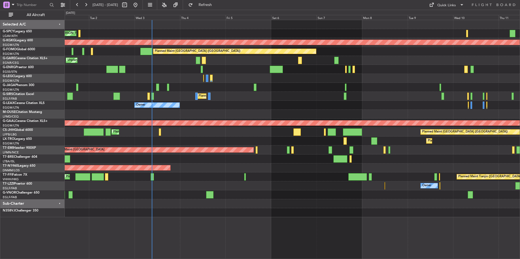
click at [218, 116] on div "Cleaning [GEOGRAPHIC_DATA] ([PERSON_NAME] Intl) Planned Maint [GEOGRAPHIC_DATA]…" at bounding box center [292, 118] width 455 height 197
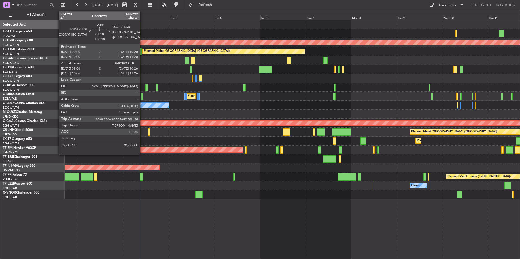
click at [142, 99] on div at bounding box center [142, 96] width 3 height 7
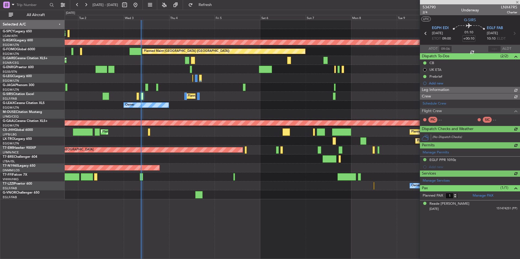
click at [433, 6] on span "534790" at bounding box center [429, 7] width 13 height 6
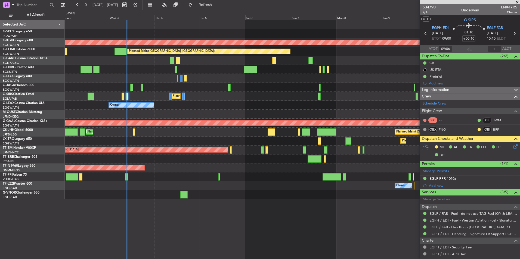
click at [173, 105] on div "Owner Owner" at bounding box center [292, 105] width 455 height 9
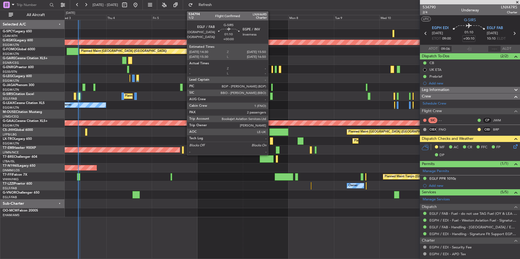
click at [271, 95] on div at bounding box center [271, 96] width 3 height 7
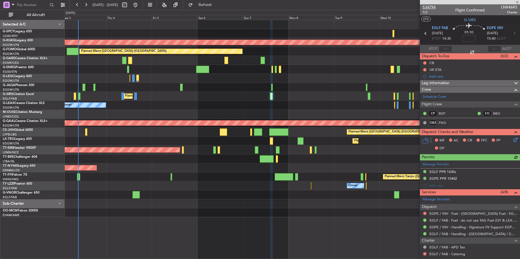
click at [433, 7] on span "534794" at bounding box center [429, 7] width 13 height 6
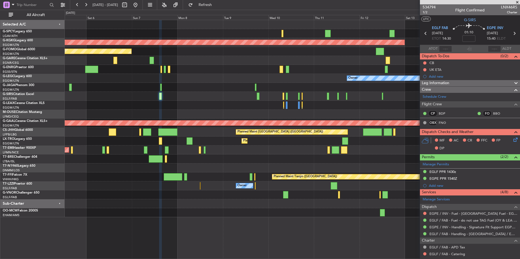
click at [259, 113] on div "AOG Maint [GEOGRAPHIC_DATA] (Ataturk) Planned Maint [GEOGRAPHIC_DATA] ([GEOGRAP…" at bounding box center [292, 118] width 455 height 197
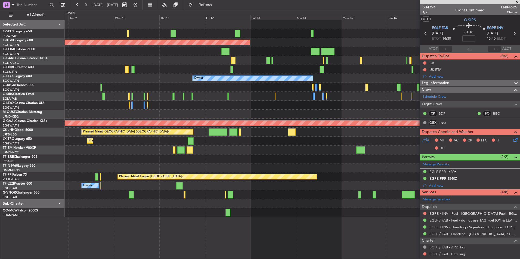
click at [199, 96] on div at bounding box center [292, 96] width 455 height 9
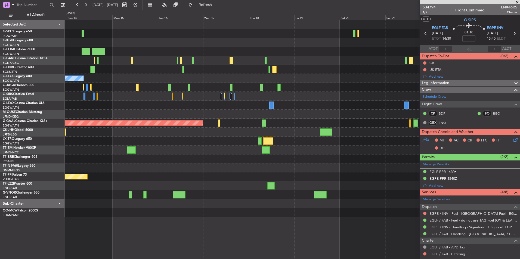
click at [200, 95] on div at bounding box center [292, 96] width 455 height 9
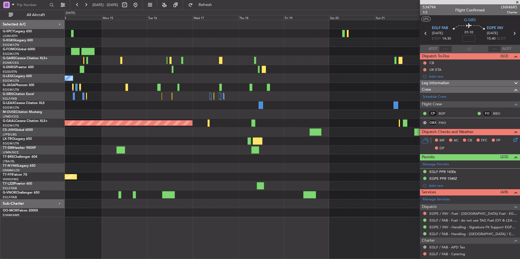
click at [136, 94] on div at bounding box center [292, 96] width 455 height 9
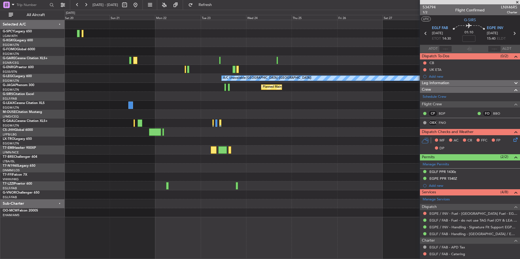
click at [118, 82] on div "A/C Unavailable [GEOGRAPHIC_DATA] ([GEOGRAPHIC_DATA]) Planned Maint [GEOGRAPHIC…" at bounding box center [292, 118] width 455 height 197
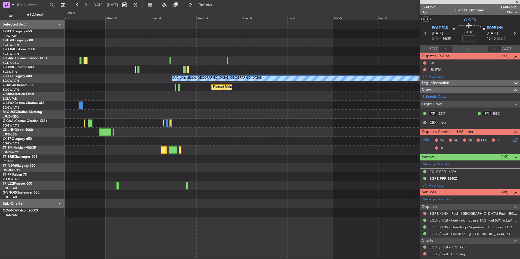
click at [263, 108] on div at bounding box center [292, 105] width 455 height 9
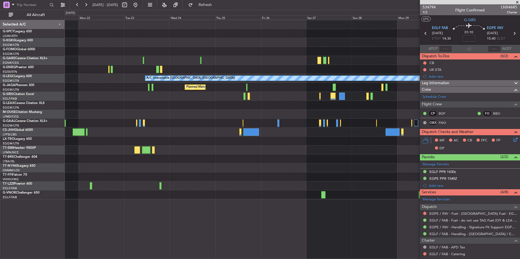
click at [268, 97] on div at bounding box center [292, 96] width 455 height 9
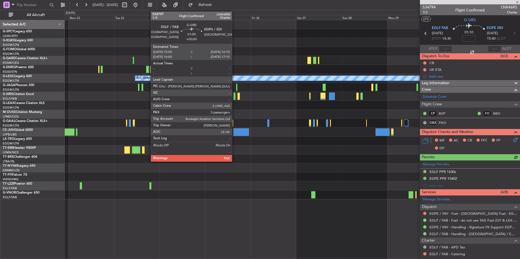
click at [234, 95] on div at bounding box center [234, 96] width 2 height 7
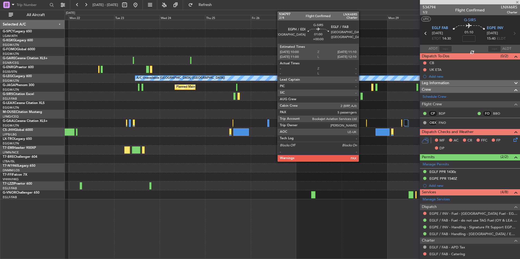
type input "5"
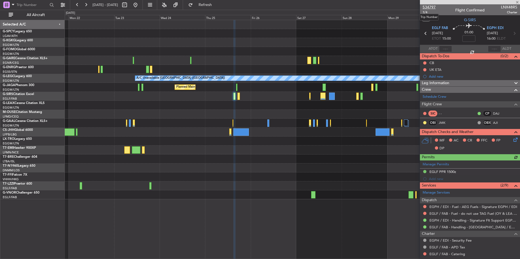
click at [435, 7] on span "534797" at bounding box center [429, 7] width 13 height 6
click at [140, 5] on button at bounding box center [135, 5] width 9 height 9
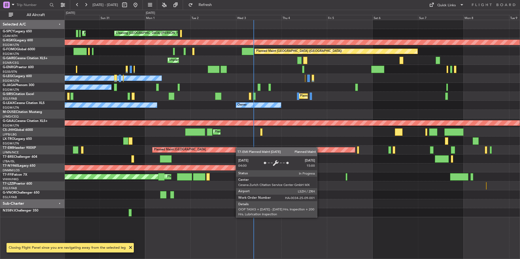
click at [237, 148] on div "Planned Maint Athens (Eleftherios Venizelos Intl) Cleaning Athens (Eleftherios …" at bounding box center [292, 118] width 455 height 197
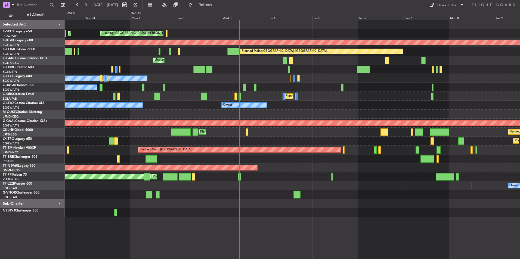
click at [191, 147] on div "Planned Maint Athens (Eleftherios Venizelos Intl) Cleaning Athens (Eleftherios …" at bounding box center [292, 118] width 455 height 197
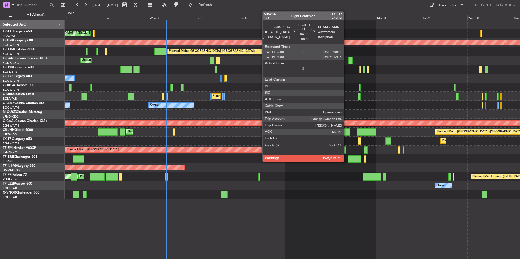
click at [346, 132] on div at bounding box center [346, 132] width 8 height 7
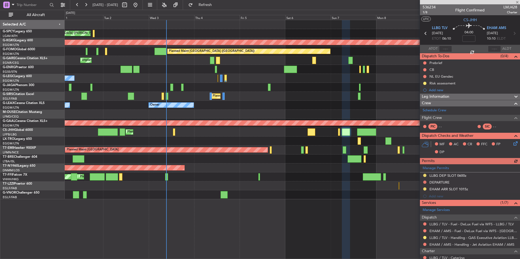
scroll to position [54, 0]
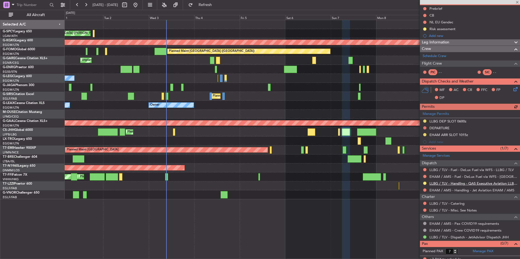
click at [476, 185] on link "LLBG / TLV - Handling - QAS Executive Aviation LLBG / TLV" at bounding box center [473, 183] width 88 height 5
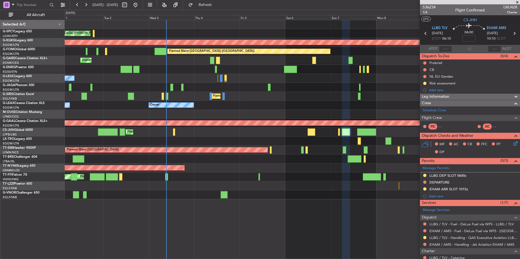
scroll to position [54, 0]
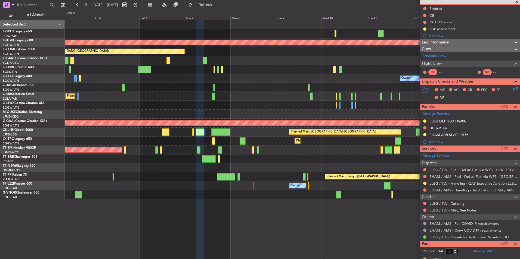
click at [232, 136] on div "Planned Maint Paris (Le Bourget) Planned Maint London (Luton)" at bounding box center [292, 132] width 455 height 9
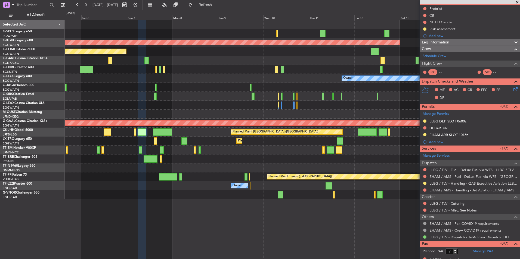
click at [267, 141] on div "AOG Maint [GEOGRAPHIC_DATA] (Ataturk) Planned Maint [GEOGRAPHIC_DATA] ([GEOGRAP…" at bounding box center [292, 109] width 455 height 179
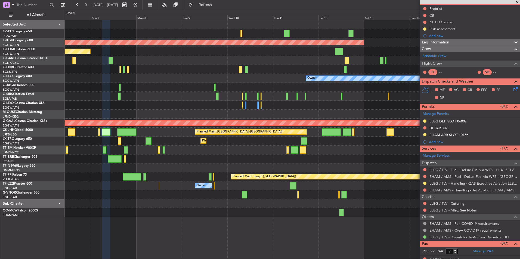
click at [339, 144] on div "Planned Maint Dusseldorf" at bounding box center [292, 141] width 455 height 9
click at [339, 141] on div "Planned Maint Dusseldorf" at bounding box center [292, 141] width 455 height 9
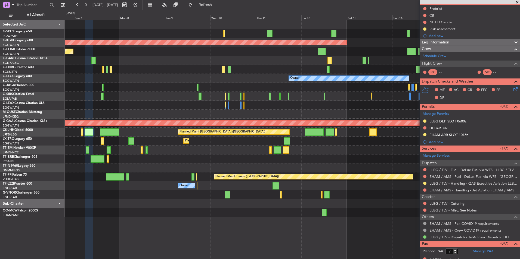
click at [143, 8] on fb-range-datepicker "[DATE] - [DATE]" at bounding box center [106, 5] width 73 height 10
click at [140, 1] on button at bounding box center [135, 5] width 9 height 9
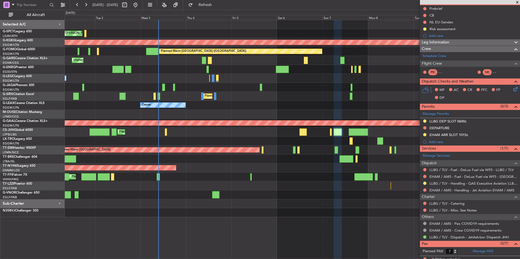
click at [185, 145] on div "Cleaning [GEOGRAPHIC_DATA] ([PERSON_NAME] Intl) Planned Maint [GEOGRAPHIC_DATA]…" at bounding box center [292, 118] width 455 height 197
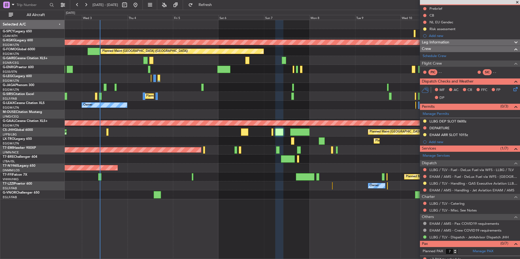
click at [199, 135] on div "Planned Maint London (Luton) Planned Maint Paris (Le Bourget)" at bounding box center [292, 132] width 455 height 9
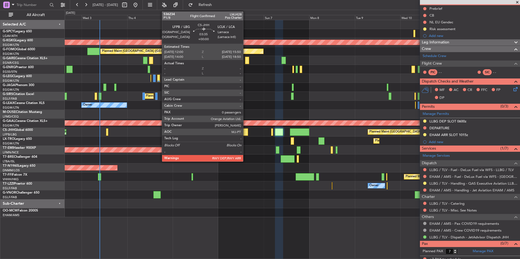
click at [246, 135] on div at bounding box center [244, 132] width 7 height 7
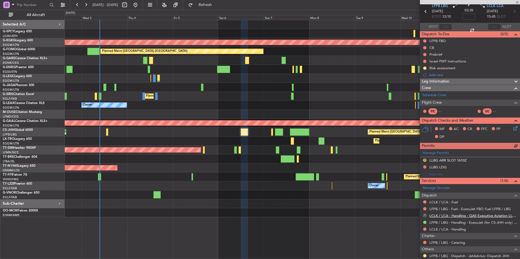
scroll to position [51, 0]
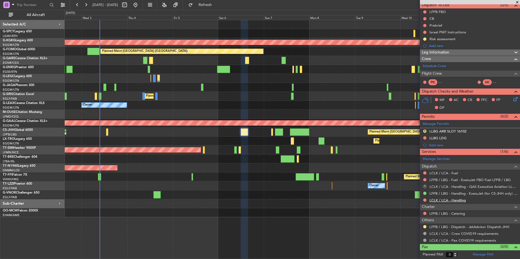
click at [448, 201] on link "LCLK / LCA - Handling" at bounding box center [447, 200] width 36 height 5
click at [211, 7] on button "Refresh" at bounding box center [202, 5] width 33 height 9
click at [453, 175] on link "LCLK / LCA - Fuel" at bounding box center [443, 173] width 29 height 5
click at [217, 6] on span "Refresh" at bounding box center [205, 5] width 23 height 4
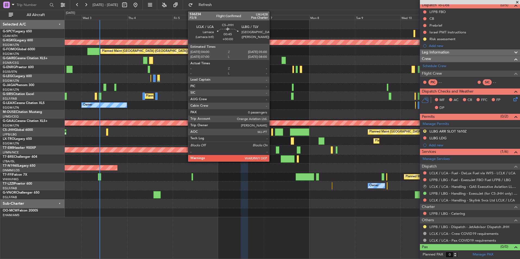
click at [272, 132] on div at bounding box center [272, 132] width 2 height 7
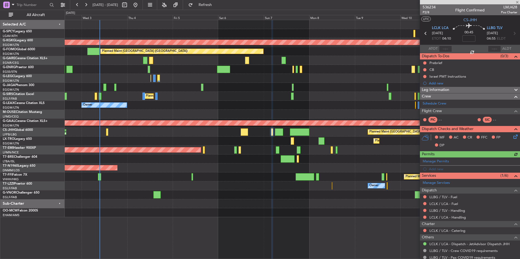
scroll to position [17, 0]
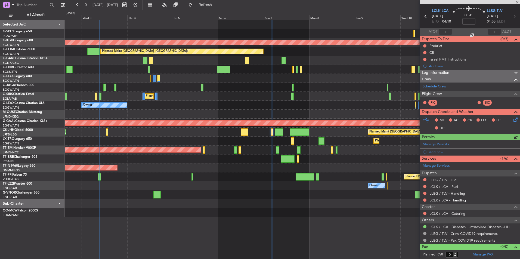
click at [461, 201] on link "LCLK / LCA - Handling" at bounding box center [447, 200] width 36 height 5
click at [217, 6] on span "Refresh" at bounding box center [205, 5] width 23 height 4
click at [460, 192] on link "LLBG / TLV - Handling" at bounding box center [447, 193] width 36 height 5
click at [217, 5] on span "Refresh" at bounding box center [205, 5] width 23 height 4
click at [457, 188] on link "LCLK / LCA - Fuel" at bounding box center [443, 187] width 29 height 5
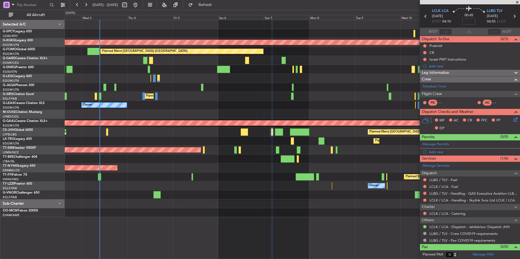
click at [227, 12] on div "0 0 Tue 2 Wed 3 Sep 2025 Thu 4 Fri 5 Sat 6 Sun 7 Mon 8 Tue 9 Wed 10 Thu 11 Fri …" at bounding box center [292, 15] width 455 height 10
click at [218, 9] on button "Refresh" at bounding box center [202, 5] width 33 height 9
click at [455, 179] on div "Manage Services Dispatch LLBG / TLV - Fuel LCLK / LCA - Fuel LLBG / TLV - Handl…" at bounding box center [470, 203] width 100 height 82
click at [443, 178] on link "LLBG / TLV - Fuel" at bounding box center [443, 180] width 28 height 5
click at [218, 8] on button "Refresh" at bounding box center [202, 5] width 33 height 9
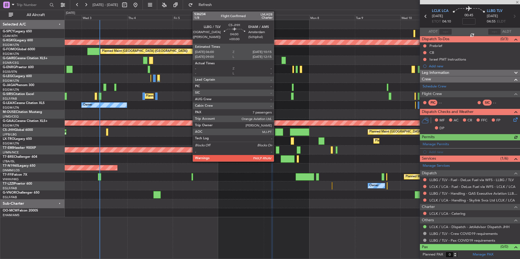
click at [276, 131] on div at bounding box center [279, 132] width 8 height 7
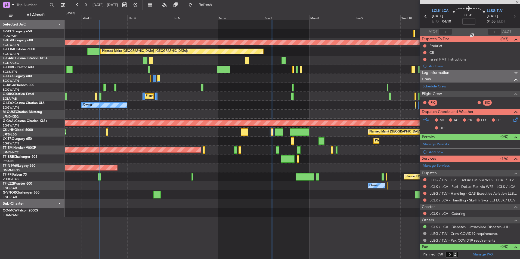
type input "7"
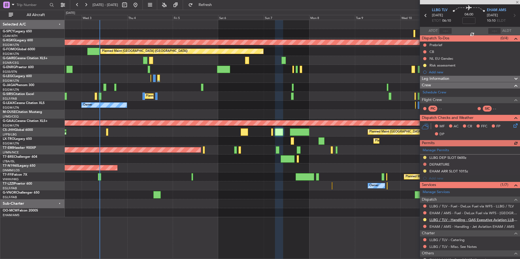
scroll to position [27, 0]
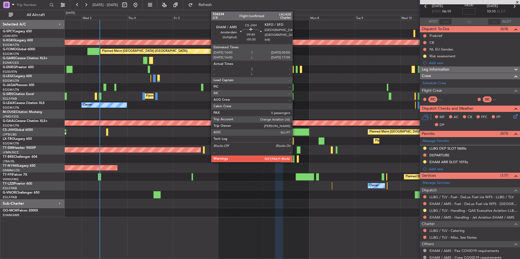
click at [295, 132] on div at bounding box center [299, 132] width 19 height 7
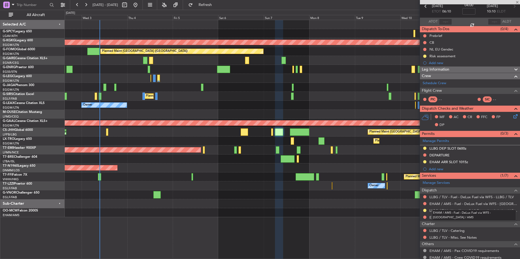
type input "-00:30"
type input "5"
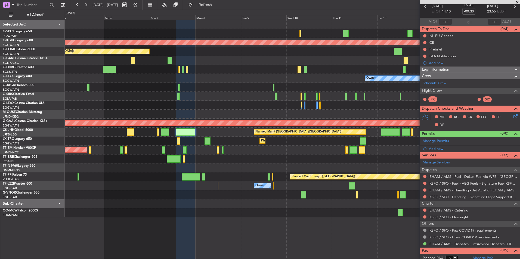
click at [137, 137] on div "Planned Maint Paris (Le Bourget) Planned Maint London (Luton)" at bounding box center [292, 132] width 455 height 9
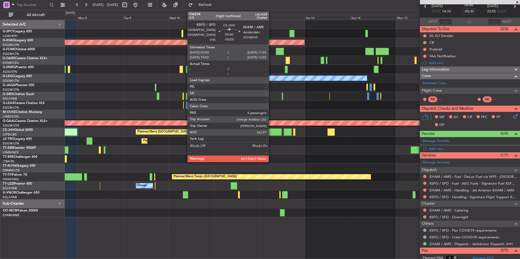
click at [271, 132] on div at bounding box center [272, 132] width 19 height 7
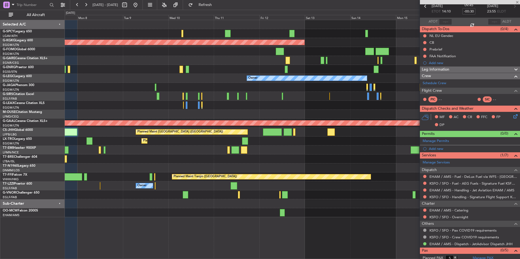
type input "-00:05"
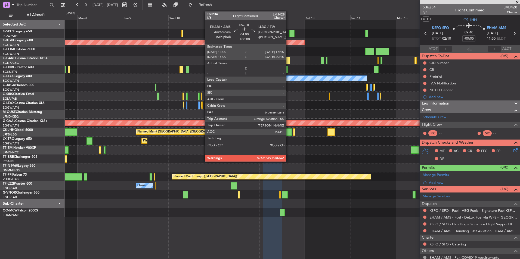
click at [289, 133] on div at bounding box center [288, 132] width 8 height 7
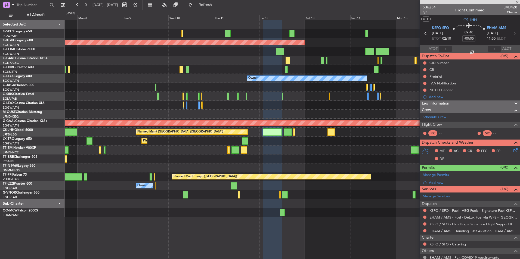
type input "6"
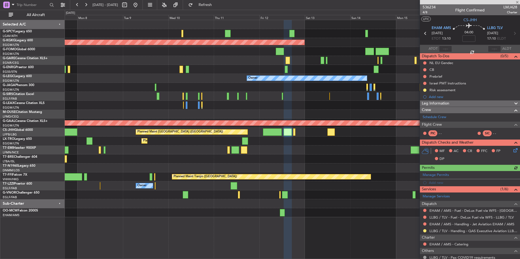
scroll to position [27, 0]
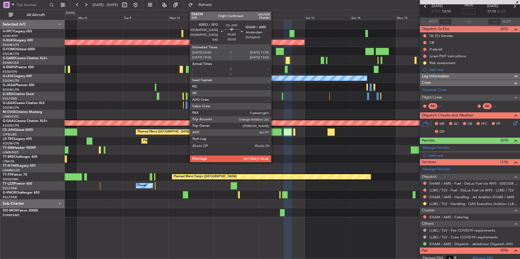
click at [274, 131] on div at bounding box center [272, 132] width 19 height 7
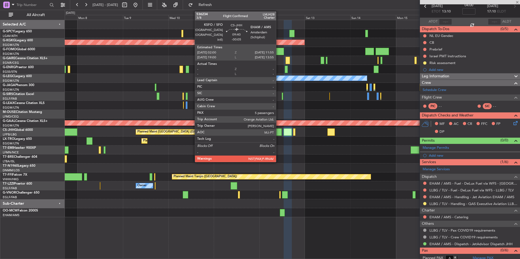
type input "-00:05"
type input "5"
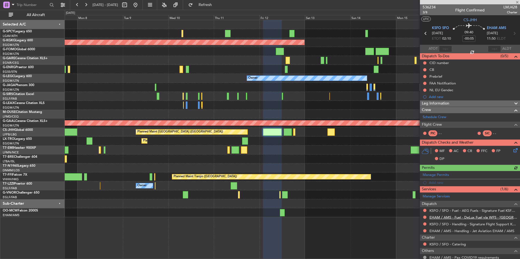
click at [468, 218] on link "EHAM / AMS - Fuel - DeLux Fuel via WFS - EHAM / AMS" at bounding box center [473, 217] width 88 height 5
click at [217, 5] on span "Refresh" at bounding box center [205, 5] width 23 height 4
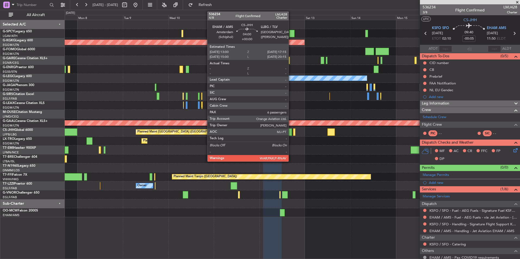
click at [291, 131] on div at bounding box center [288, 132] width 8 height 7
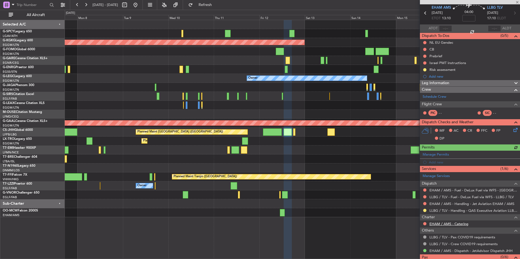
scroll to position [27, 0]
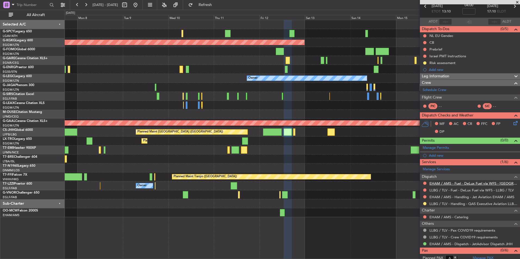
click at [480, 183] on link "EHAM / AMS - Fuel - DeLux Fuel via WFS - EHAM / AMS" at bounding box center [473, 183] width 88 height 5
click at [218, 8] on button "Refresh" at bounding box center [202, 5] width 33 height 9
click at [478, 192] on link "LLBG / TLV - Fuel - DeLux Fuel via WFS - LLBG / TLV" at bounding box center [471, 190] width 84 height 5
click at [212, 8] on button "Refresh" at bounding box center [202, 5] width 33 height 9
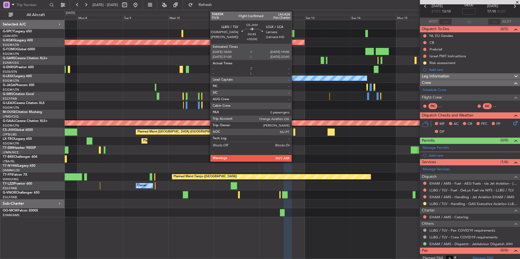
click at [294, 134] on div at bounding box center [294, 132] width 2 height 7
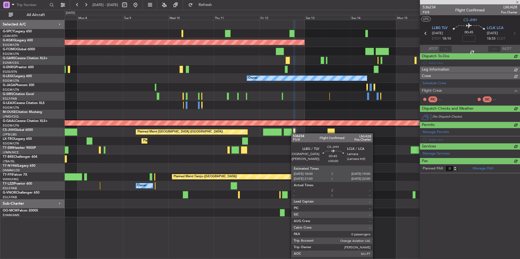
scroll to position [0, 0]
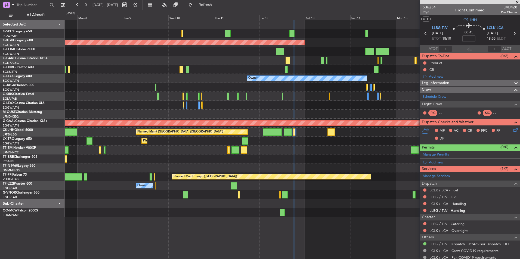
click at [460, 212] on link "LLBG / TLV - Handling" at bounding box center [447, 211] width 36 height 5
click at [217, 7] on span "Refresh" at bounding box center [205, 5] width 23 height 4
click at [460, 206] on link "LCLK / LCA - Handling" at bounding box center [447, 204] width 36 height 5
click at [217, 6] on span "Refresh" at bounding box center [205, 5] width 23 height 4
click at [446, 199] on link "LLBG / TLV - Fuel" at bounding box center [443, 197] width 28 height 5
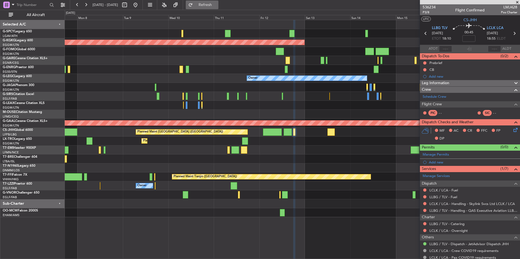
click at [217, 7] on span "Refresh" at bounding box center [205, 5] width 23 height 4
click at [454, 191] on link "LCLK / LCA - Fuel" at bounding box center [443, 190] width 29 height 5
click at [217, 6] on span "Refresh" at bounding box center [205, 5] width 23 height 4
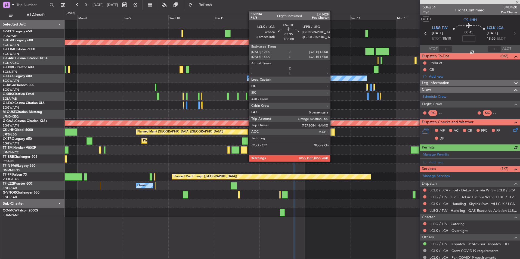
click at [333, 132] on div at bounding box center [330, 132] width 7 height 7
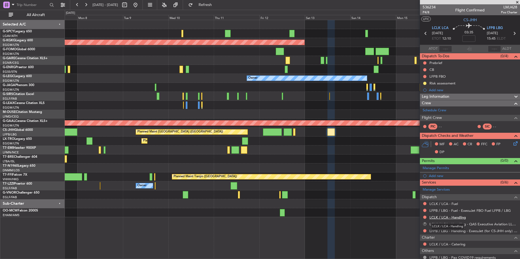
click at [456, 217] on link "LCLK / LCA - Handling" at bounding box center [447, 217] width 36 height 5
click at [218, 1] on button "Refresh" at bounding box center [202, 5] width 33 height 9
click at [453, 205] on link "LCLK / LCA - Fuel" at bounding box center [443, 204] width 29 height 5
click at [221, 10] on fb-refresh-button "Refresh" at bounding box center [202, 5] width 38 height 10
click at [217, 7] on span "Refresh" at bounding box center [205, 5] width 23 height 4
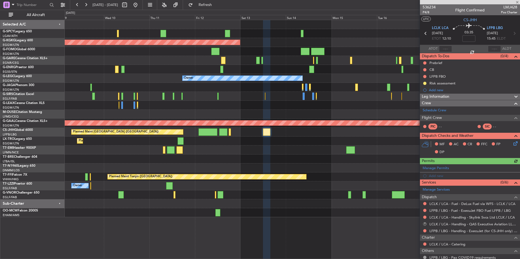
click at [319, 154] on div "AOG Maint [GEOGRAPHIC_DATA] (Ataturk) Planned Maint [GEOGRAPHIC_DATA] ([GEOGRAP…" at bounding box center [292, 118] width 455 height 197
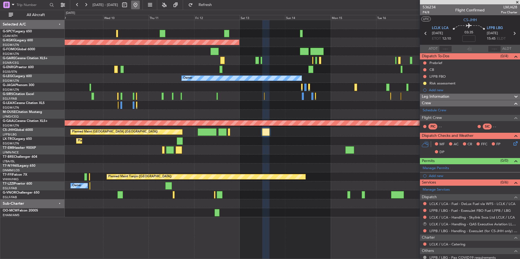
click at [140, 2] on button at bounding box center [135, 5] width 9 height 9
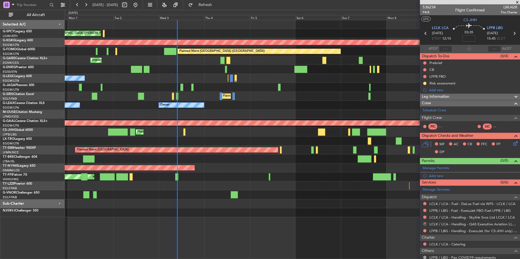
click at [174, 145] on div "Planned Maint Dusseldorf" at bounding box center [292, 141] width 455 height 9
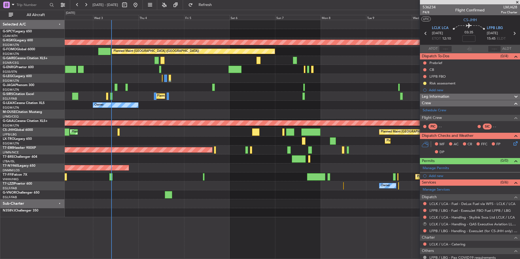
click at [187, 145] on div "Cleaning Athens (Eleftherios Venizelos Intl) AOG Maint Istanbul (Ataturk) Plann…" at bounding box center [292, 118] width 455 height 197
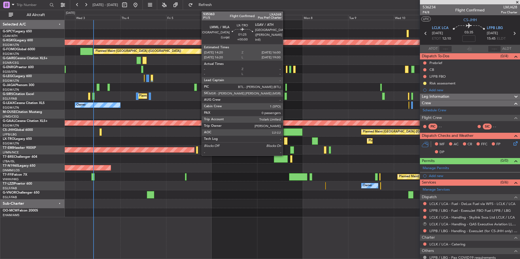
click at [285, 140] on div at bounding box center [285, 141] width 3 height 7
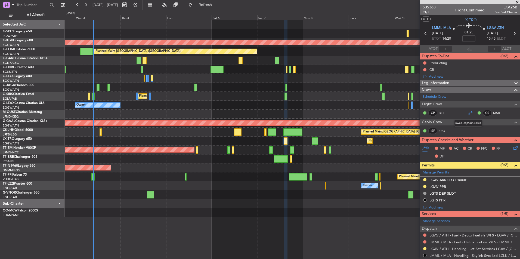
click at [468, 114] on div at bounding box center [470, 113] width 7 height 7
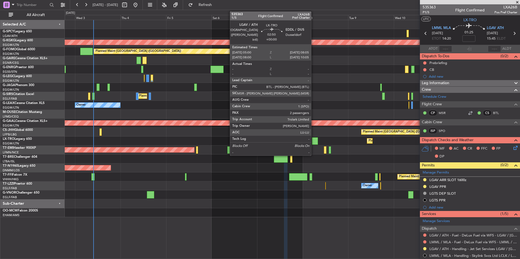
click at [314, 141] on div at bounding box center [315, 141] width 6 height 7
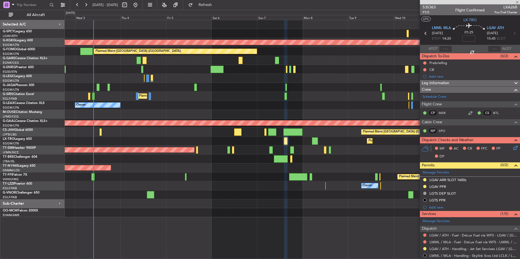
type input "2"
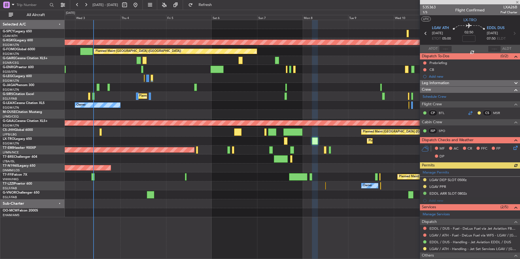
click at [467, 112] on div at bounding box center [470, 113] width 7 height 7
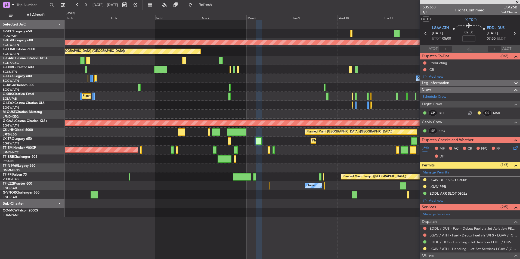
click at [280, 141] on div "Planned Maint Dusseldorf" at bounding box center [292, 141] width 455 height 9
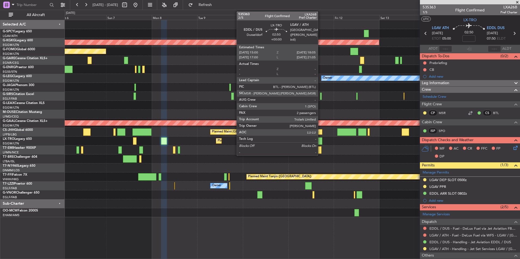
click at [320, 141] on div at bounding box center [319, 141] width 6 height 7
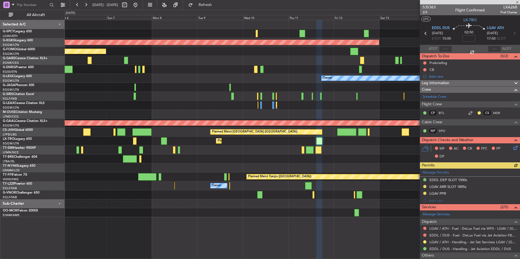
click at [467, 114] on div at bounding box center [470, 113] width 7 height 7
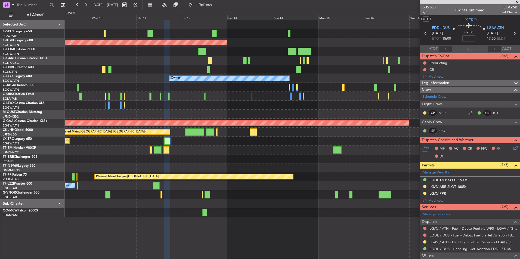
click at [201, 156] on div "AOG Maint [GEOGRAPHIC_DATA] (Ataturk) Planned Maint [GEOGRAPHIC_DATA] ([GEOGRAP…" at bounding box center [292, 118] width 455 height 197
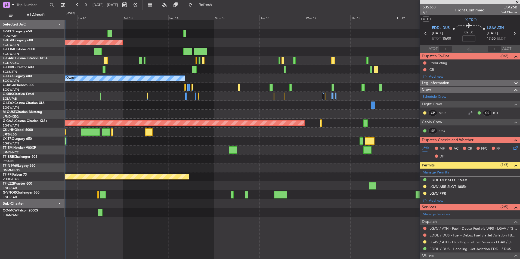
click at [184, 153] on div "AOG Maint Istanbul (Ataturk) Owner A/C Unavailable London (Luton) Planned Maint…" at bounding box center [292, 118] width 455 height 197
click at [140, 4] on div at bounding box center [130, 5] width 20 height 9
click at [140, 4] on button at bounding box center [135, 5] width 9 height 9
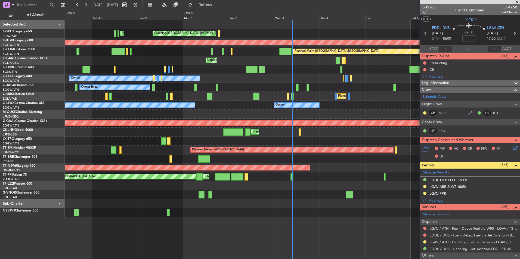
click at [25, 162] on div "Planned Maint Athens (Eleftherios Venizelos Intl) Cleaning Athens (Eleftherios …" at bounding box center [260, 135] width 520 height 250
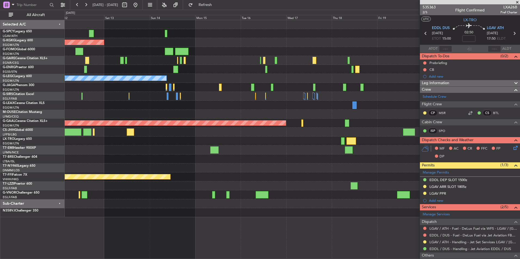
click at [41, 187] on div "AOG Maint Istanbul (Ataturk) Owner A/C Unavailable London (Luton) Planned Maint…" at bounding box center [260, 135] width 520 height 250
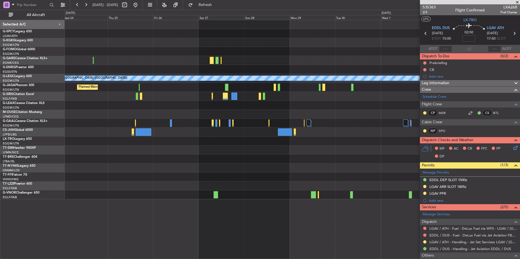
click at [267, 166] on div "A/C Unavailable London (Luton) Planned Maint London (Luton)" at bounding box center [292, 109] width 455 height 179
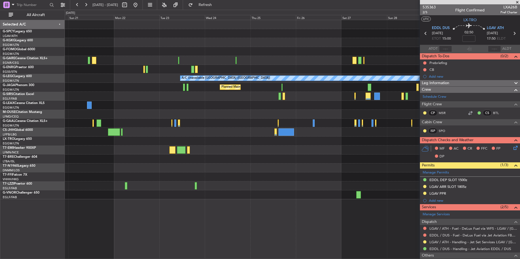
click at [246, 176] on div "A/C Unavailable London (Luton) Planned Maint London (Luton)" at bounding box center [292, 109] width 455 height 179
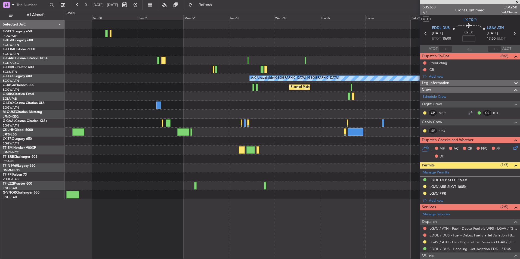
click at [220, 171] on div "A/C Unavailable London (Luton) Planned Maint London (Luton) Planned Maint Dusse…" at bounding box center [292, 109] width 455 height 179
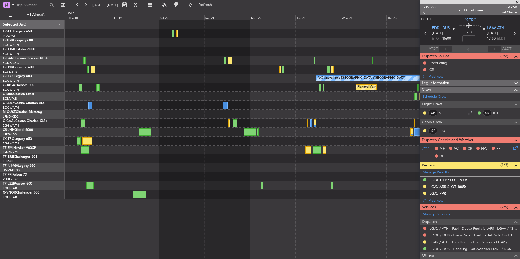
click at [196, 170] on div at bounding box center [292, 168] width 455 height 9
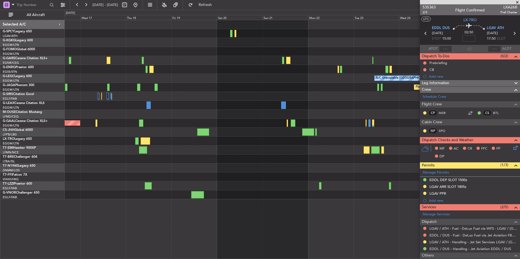
click at [204, 171] on div at bounding box center [292, 168] width 455 height 9
click at [225, 170] on div at bounding box center [292, 168] width 455 height 9
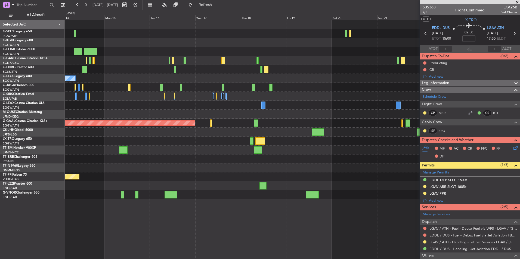
click at [219, 169] on div at bounding box center [292, 168] width 455 height 9
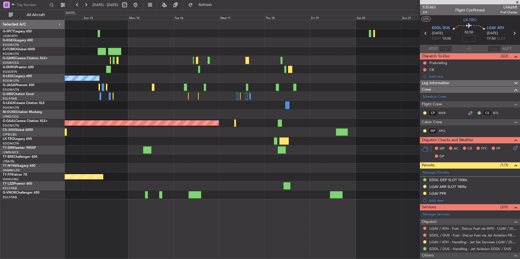
click at [244, 171] on div at bounding box center [292, 168] width 455 height 9
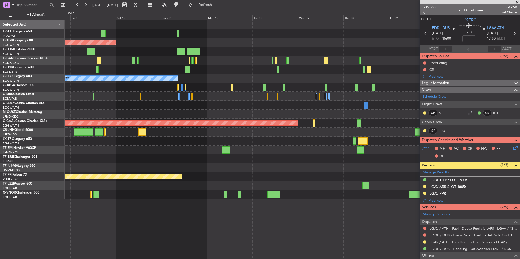
click at [266, 169] on div at bounding box center [292, 168] width 455 height 9
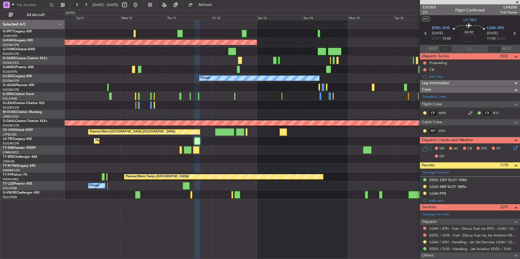
click at [314, 170] on div "AOG Maint [GEOGRAPHIC_DATA] (Ataturk) Planned Maint [GEOGRAPHIC_DATA] ([GEOGRAP…" at bounding box center [292, 109] width 455 height 179
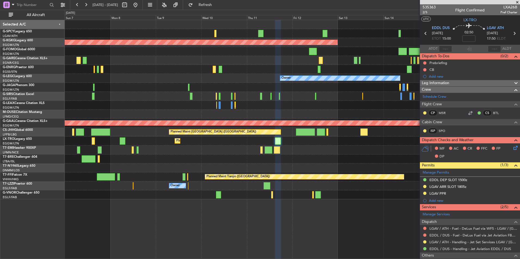
click at [248, 160] on div "AOG Maint [GEOGRAPHIC_DATA] (Ataturk) Planned Maint [GEOGRAPHIC_DATA] ([GEOGRAP…" at bounding box center [292, 109] width 455 height 179
click at [257, 161] on div at bounding box center [292, 159] width 455 height 9
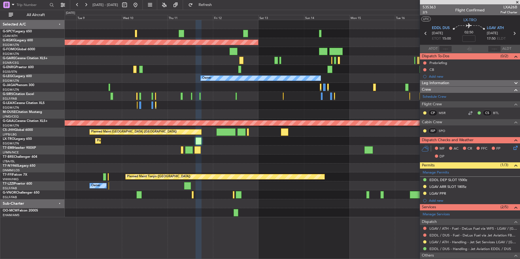
click at [250, 148] on div "AOG Maint [GEOGRAPHIC_DATA] (Ataturk) Planned Maint [GEOGRAPHIC_DATA] ([GEOGRAP…" at bounding box center [292, 118] width 455 height 197
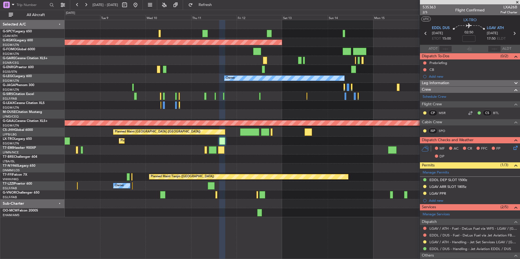
click at [255, 147] on div at bounding box center [292, 150] width 455 height 9
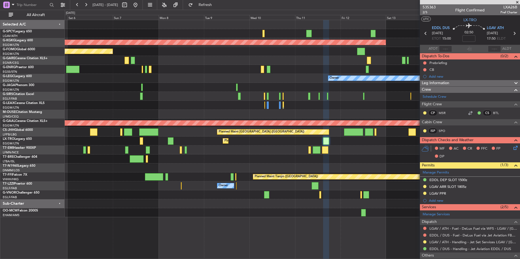
click at [375, 135] on div "AOG Maint Istanbul (Ataturk) Planned Maint London (Luton) Owner Planned Maint L…" at bounding box center [292, 118] width 455 height 197
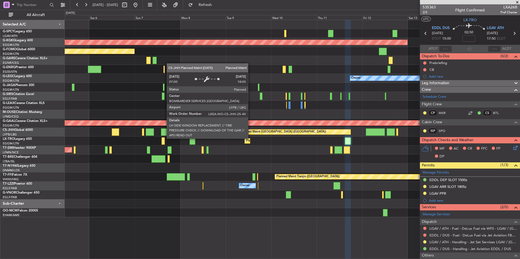
click at [216, 135] on div "Planned Maint [GEOGRAPHIC_DATA] ([GEOGRAPHIC_DATA])" at bounding box center [292, 132] width 455 height 9
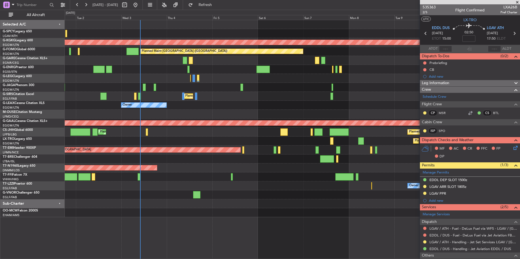
click at [445, 135] on fb-app "06 Sep 2025 - 16 Sep 2025 Refresh Quick Links All Aircraft Cleaning Athens (Ele…" at bounding box center [260, 131] width 520 height 255
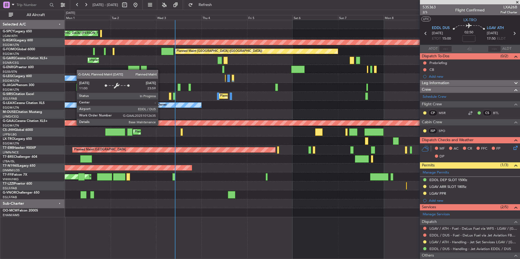
click at [417, 101] on div "Cleaning [GEOGRAPHIC_DATA] ([PERSON_NAME] Intl) Planned Maint [GEOGRAPHIC_DATA]…" at bounding box center [292, 118] width 455 height 197
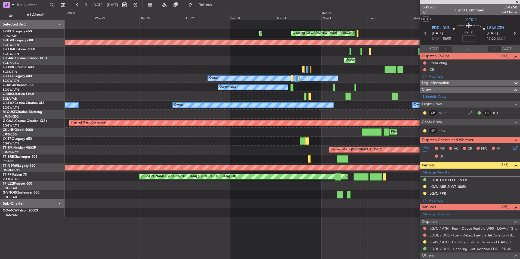
click at [340, 134] on div "Cleaning Athens (Eleftherios Venizelos Intl) Planned Maint Athens (Eleftherios …" at bounding box center [292, 118] width 455 height 197
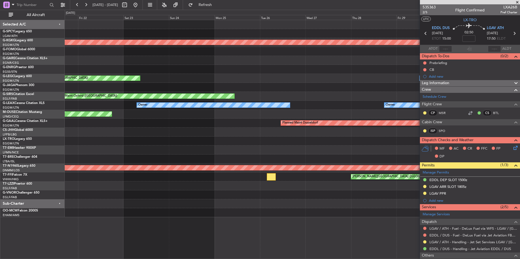
click at [320, 127] on div "Cleaning Athens (Eleftherios Venizelos Intl) Planned Maint Athens (Eleftherios …" at bounding box center [292, 118] width 455 height 197
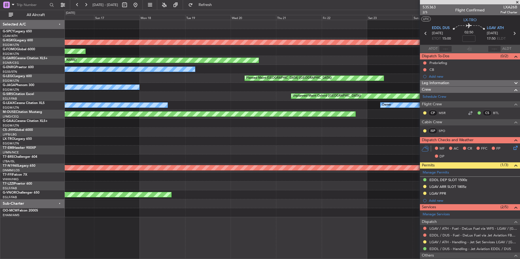
click at [270, 131] on div "AOG Maint Istanbul (Ataturk) Planned Maint Windsor Locks (Bradley Intl) Unplann…" at bounding box center [292, 118] width 455 height 197
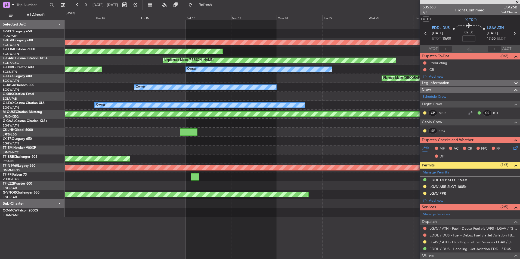
click at [368, 135] on div "AOG Maint Istanbul (Ataturk) Planned Maint Windsor Locks (Bradley Intl) Unplann…" at bounding box center [292, 118] width 455 height 197
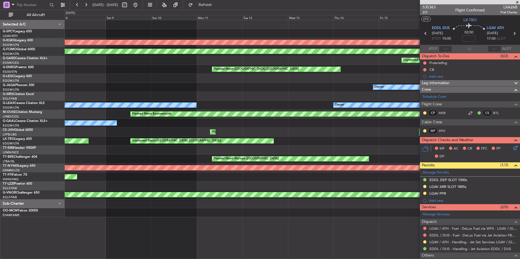
click at [332, 131] on div "AOG Maint Istanbul (Ataturk) Planned Maint Windsor Locks (Bradley Intl) Unplann…" at bounding box center [292, 118] width 455 height 197
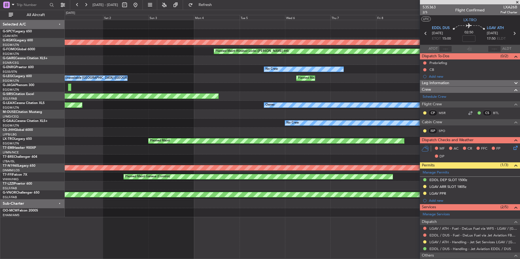
click at [369, 123] on div "AOG Maint Istanbul (Ataturk) Planned Maint Windsor Locks (Bradley Intl) No Crew…" at bounding box center [292, 118] width 455 height 197
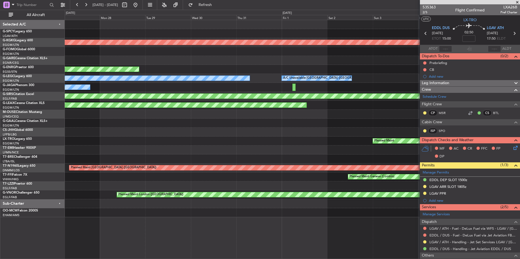
click at [338, 126] on div "AOG Maint Istanbul (Ataturk) Planned Maint Windsor Locks (Bradley Intl) No Crew…" at bounding box center [292, 118] width 455 height 197
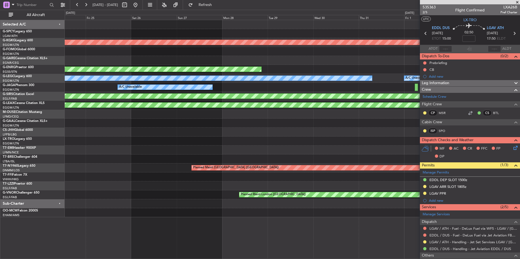
click at [321, 130] on div "AOG Maint Istanbul (Ataturk) Planned Maint Windsor Locks (Bradley Intl) AOG Mai…" at bounding box center [292, 118] width 455 height 197
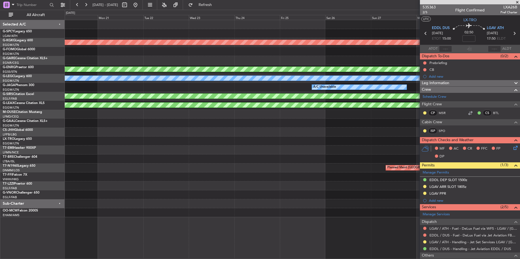
click at [375, 131] on div "AOG Maint Istanbul (Ataturk) AOG Maint Paris (Le Bourget) A/C Unavailable Londo…" at bounding box center [292, 118] width 455 height 197
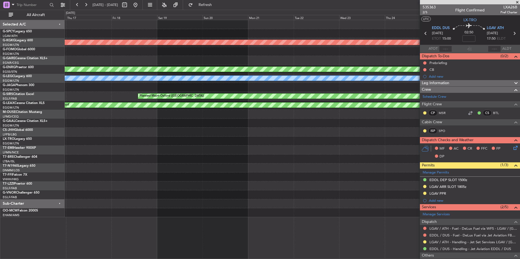
click at [311, 136] on div "AOG Maint Istanbul (Ataturk) AOG Maint Paris (Le Bourget) A/C Unavailable Londo…" at bounding box center [292, 118] width 455 height 197
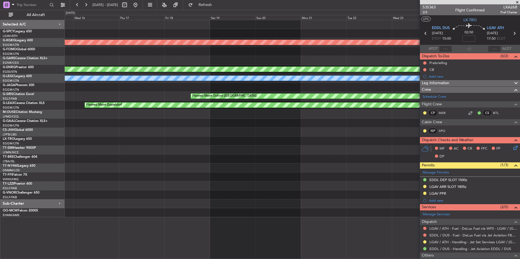
click at [336, 135] on div "AOG Maint Istanbul (Ataturk) AOG Maint Paris (Le Bourget) A/C Unavailable Londo…" at bounding box center [292, 118] width 455 height 197
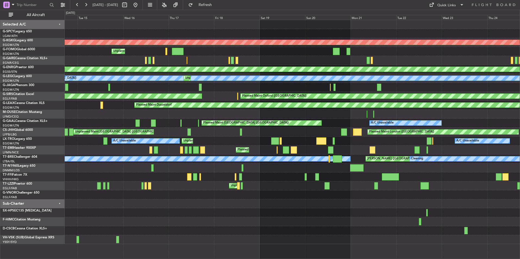
click at [221, 94] on div "Planned Maint Oxford (Kidlington) AOG Maint London (Farnborough)" at bounding box center [292, 96] width 455 height 9
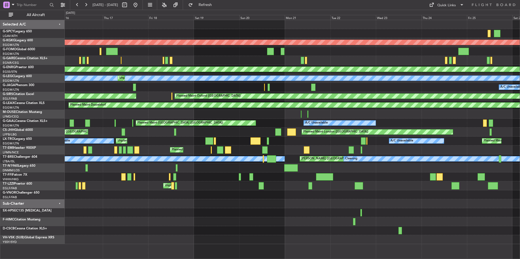
click at [178, 86] on div "A/C Unavailable" at bounding box center [292, 87] width 455 height 9
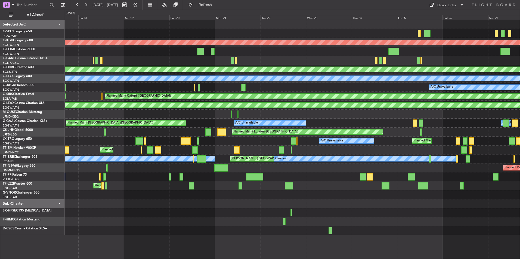
click at [257, 91] on div "A/C Unavailable" at bounding box center [292, 87] width 455 height 9
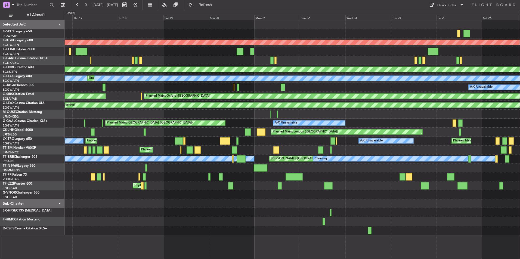
click at [297, 86] on div "A/C Unavailable" at bounding box center [292, 87] width 455 height 9
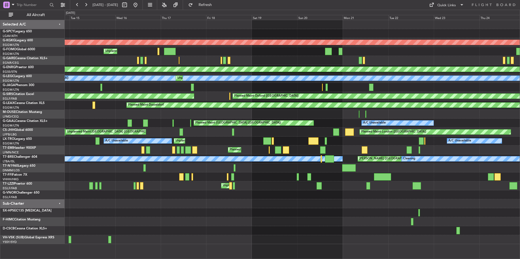
click at [226, 86] on div "A/C Unavailable" at bounding box center [292, 87] width 455 height 9
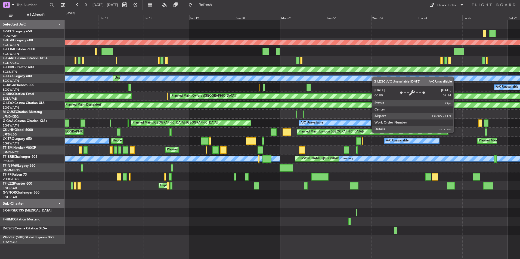
click at [255, 77] on div "Planned Maint Athens (Eleftherios Venizelos Intl) AOG Maint Istanbul (Ataturk) …" at bounding box center [292, 132] width 455 height 224
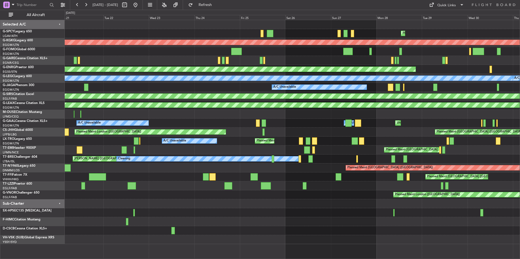
click at [114, 58] on div "Planned Maint Athens (Eleftherios Venizelos Intl) AOG Maint Istanbul (Ataturk) …" at bounding box center [292, 132] width 455 height 224
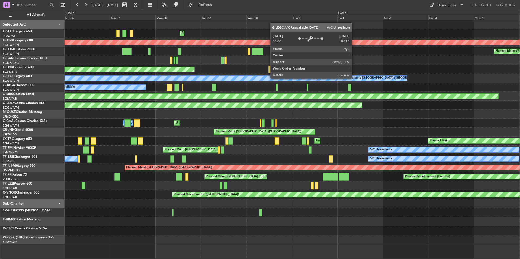
click at [154, 88] on div "Planned Maint Athens (Eleftherios Venizelos Intl) AOG Maint Istanbul (Ataturk) …" at bounding box center [292, 132] width 455 height 224
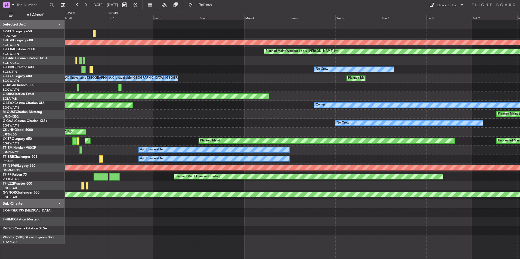
click at [187, 115] on div "Planned Maint Bournemouth" at bounding box center [292, 114] width 455 height 9
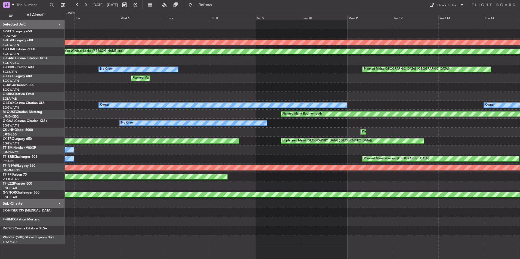
click at [192, 92] on div "Planned Maint Oxford (Kidlington)" at bounding box center [292, 96] width 455 height 9
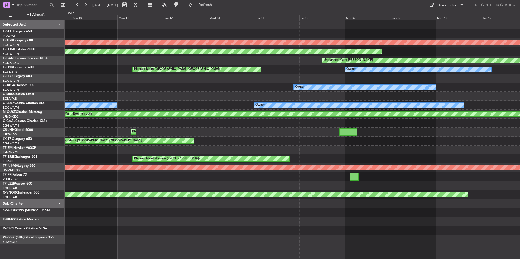
click at [139, 94] on div "Unplanned Maint Oxford (Kidlington)" at bounding box center [292, 96] width 455 height 9
click at [177, 86] on div "Owner" at bounding box center [292, 87] width 455 height 9
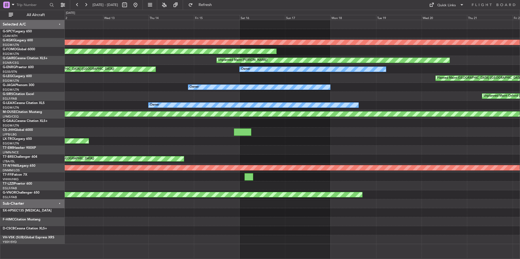
click at [370, 103] on div "Owner Owner Owner" at bounding box center [292, 105] width 455 height 9
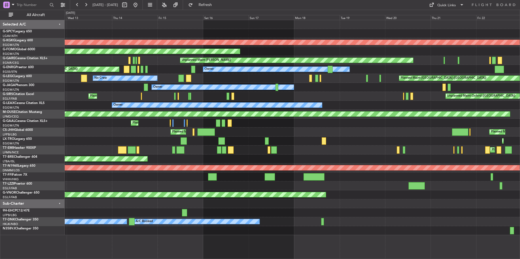
click at [361, 81] on div "Planned Maint London (Luton) No Crew" at bounding box center [292, 78] width 455 height 9
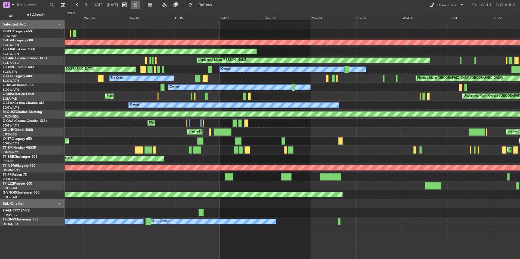
click at [140, 5] on button at bounding box center [135, 5] width 9 height 9
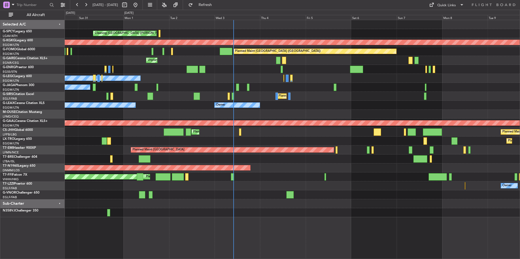
click at [265, 90] on div "Owner Ibiza" at bounding box center [292, 87] width 455 height 9
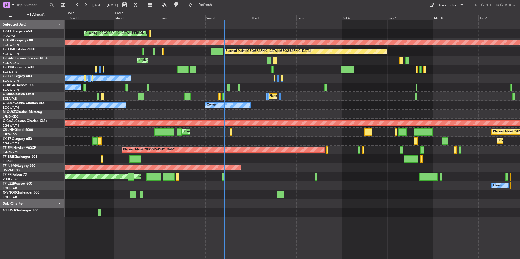
click at [280, 91] on div "Owner Ibiza" at bounding box center [292, 87] width 455 height 9
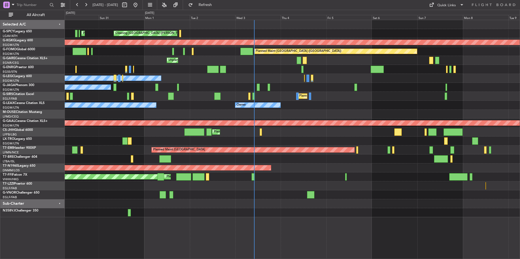
click at [265, 79] on div "Owner Owner" at bounding box center [292, 78] width 455 height 9
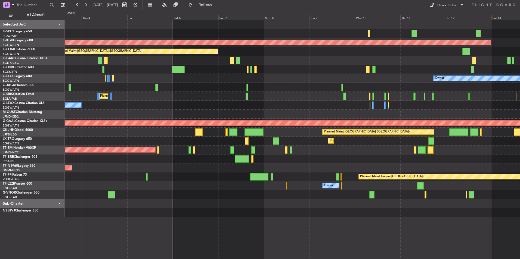
click at [193, 113] on div "Cleaning [GEOGRAPHIC_DATA] ([PERSON_NAME] Intl) AOG Maint [GEOGRAPHIC_DATA] ([G…" at bounding box center [292, 118] width 455 height 197
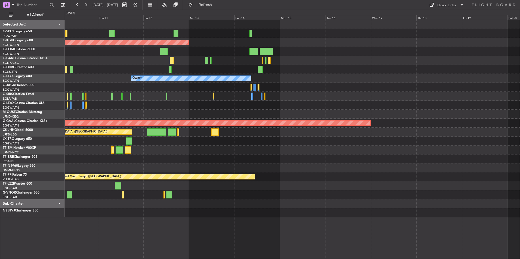
click at [109, 104] on div "AOG Maint [GEOGRAPHIC_DATA] (Ataturk) Owner Planned [GEOGRAPHIC_DATA] Planned M…" at bounding box center [292, 118] width 455 height 197
click at [227, 107] on div "AOG Maint [GEOGRAPHIC_DATA] (Ataturk) Owner Planned [GEOGRAPHIC_DATA] Planned M…" at bounding box center [292, 118] width 455 height 197
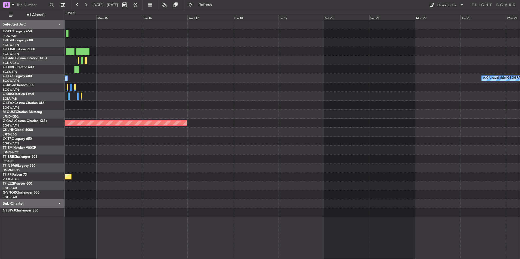
click at [218, 101] on div "AOG Maint [GEOGRAPHIC_DATA] (Ataturk) Owner A/C Unavailable [GEOGRAPHIC_DATA] (…" at bounding box center [292, 118] width 455 height 197
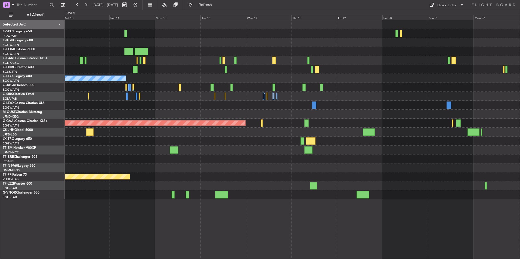
click at [336, 116] on div at bounding box center [292, 114] width 455 height 9
click at [264, 149] on div "AOG Maint [GEOGRAPHIC_DATA] (Ataturk) Owner A/C Unavailable [GEOGRAPHIC_DATA] (…" at bounding box center [292, 109] width 455 height 179
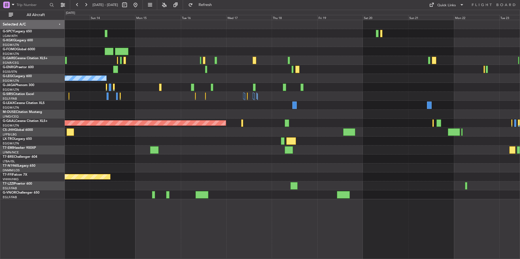
click at [284, 186] on div at bounding box center [292, 186] width 455 height 9
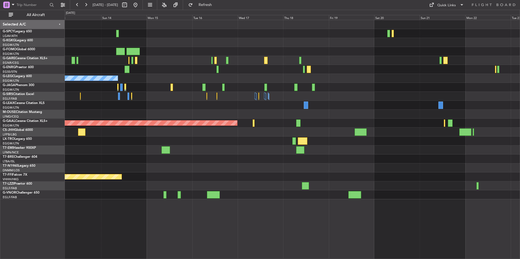
click at [264, 188] on div at bounding box center [292, 186] width 455 height 9
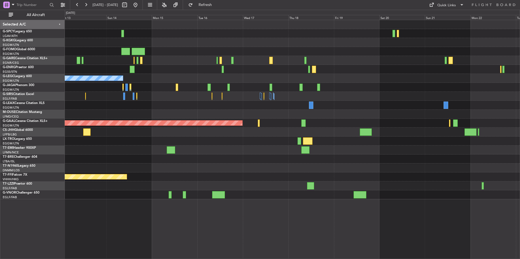
click at [248, 188] on div at bounding box center [292, 186] width 455 height 9
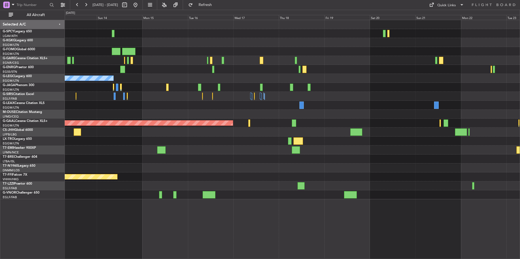
click at [241, 185] on div at bounding box center [292, 186] width 455 height 9
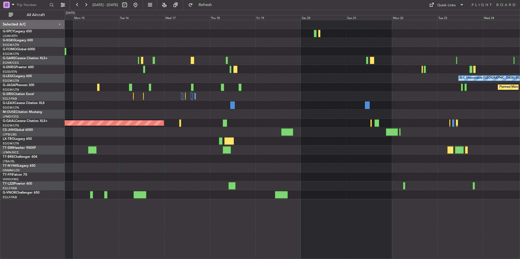
click at [260, 181] on div "AOG Maint [GEOGRAPHIC_DATA] (Ataturk) A/C Unavailable [GEOGRAPHIC_DATA] ([GEOGR…" at bounding box center [292, 109] width 455 height 179
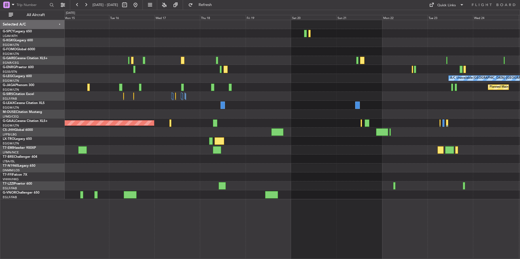
click at [263, 183] on div at bounding box center [292, 186] width 455 height 9
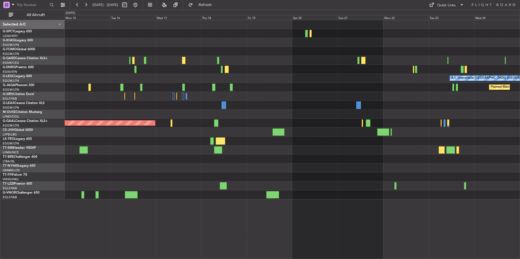
click at [210, 184] on div at bounding box center [292, 186] width 455 height 9
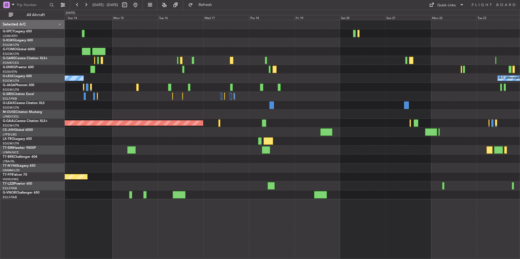
click at [227, 186] on div at bounding box center [292, 186] width 455 height 9
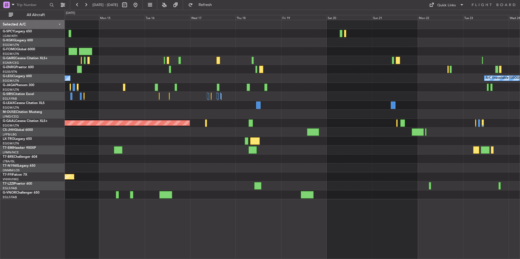
click at [212, 191] on div "AOG Maint [GEOGRAPHIC_DATA] (Ataturk) A/C Unavailable [GEOGRAPHIC_DATA] ([GEOGR…" at bounding box center [292, 109] width 455 height 179
click at [140, 2] on button at bounding box center [135, 5] width 9 height 9
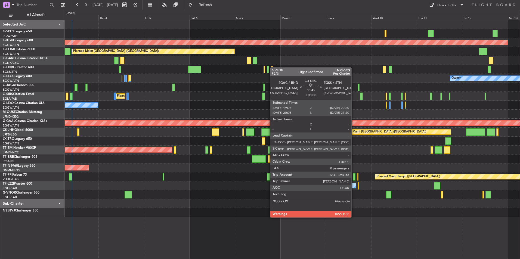
click at [273, 67] on div at bounding box center [272, 69] width 2 height 7
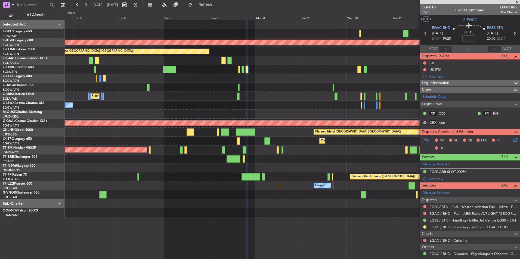
click at [197, 98] on div "Planned Maint [GEOGRAPHIC_DATA] ([GEOGRAPHIC_DATA])" at bounding box center [292, 96] width 455 height 9
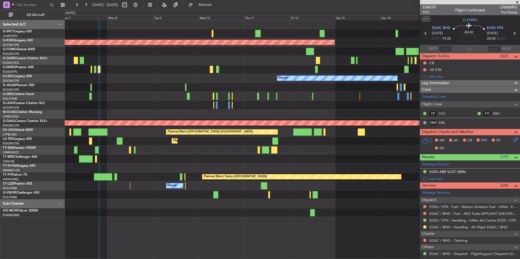
click at [195, 96] on div "Planned Maint [GEOGRAPHIC_DATA] ([GEOGRAPHIC_DATA])" at bounding box center [292, 96] width 455 height 9
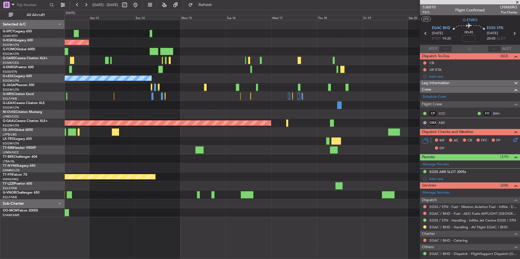
click at [150, 110] on div "AOG Maint [GEOGRAPHIC_DATA] (Ataturk) Owner A/C Unavailable [GEOGRAPHIC_DATA] (…" at bounding box center [292, 118] width 455 height 197
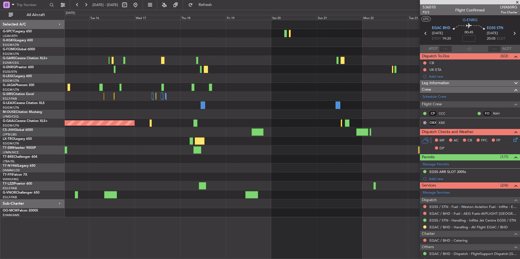
click at [156, 113] on div "AOG Maint [GEOGRAPHIC_DATA] (Ataturk) A/C Unavailable [GEOGRAPHIC_DATA] ([GEOGR…" at bounding box center [292, 118] width 455 height 197
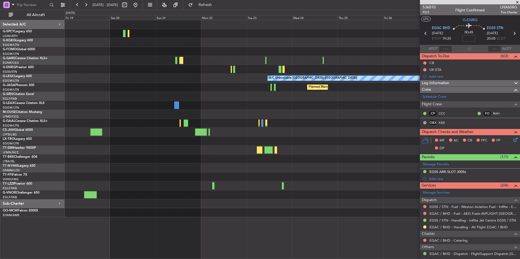
click at [171, 107] on div at bounding box center [292, 105] width 455 height 9
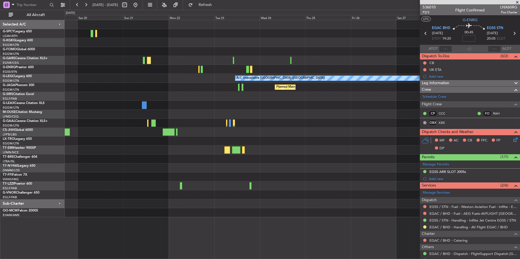
click at [258, 91] on div "Planned Maint [GEOGRAPHIC_DATA] ([GEOGRAPHIC_DATA])" at bounding box center [292, 87] width 455 height 9
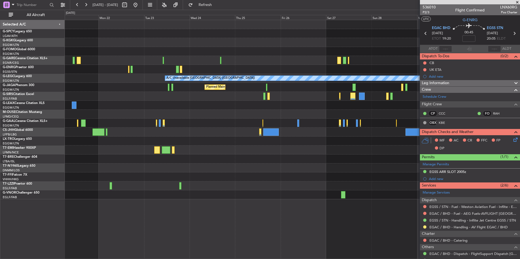
click at [249, 96] on div at bounding box center [292, 96] width 455 height 9
click at [140, 5] on button at bounding box center [135, 5] width 9 height 9
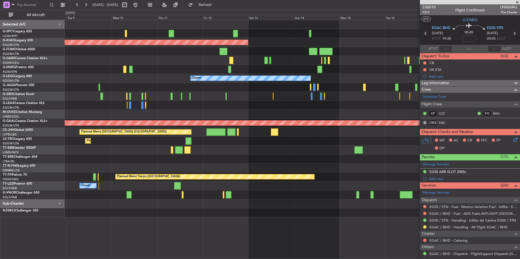
click at [234, 104] on div "AOG Maint Istanbul (Ataturk) Planned Maint London (Luton) Owner Planned Maint D…" at bounding box center [292, 118] width 455 height 197
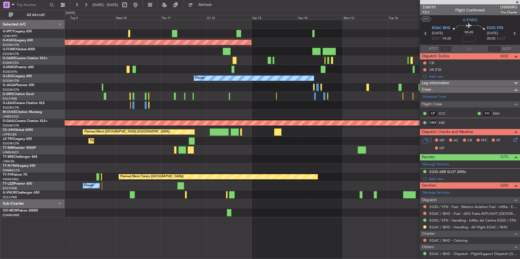
click at [289, 83] on div at bounding box center [292, 87] width 455 height 9
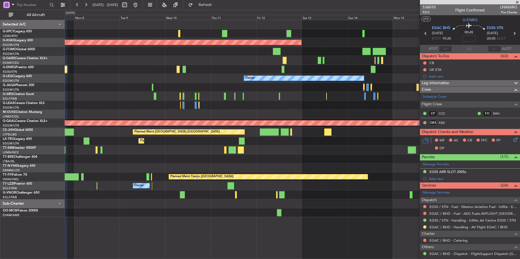
click at [367, 95] on div "AOG Maint Istanbul (Ataturk) Planned Maint London (Luton) Owner Planned Maint D…" at bounding box center [292, 118] width 455 height 197
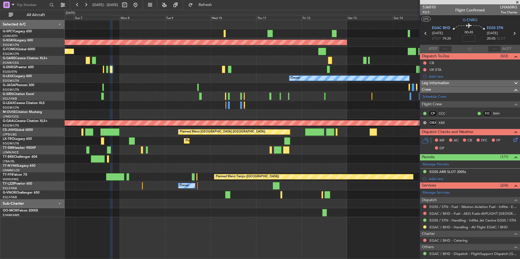
click at [251, 82] on div "Owner" at bounding box center [292, 78] width 455 height 9
click at [140, 8] on button at bounding box center [135, 5] width 9 height 9
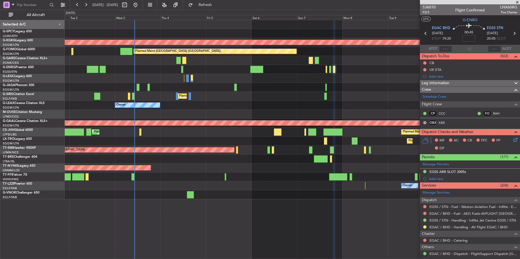
click at [205, 103] on div "Owner Owner" at bounding box center [292, 105] width 455 height 9
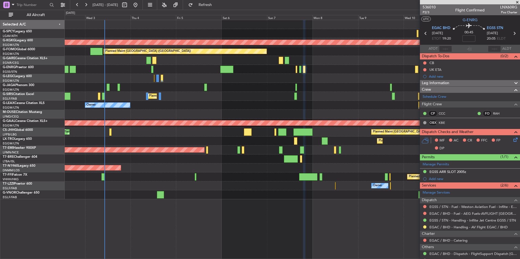
click at [187, 99] on div "Planned Maint London (Farnborough)" at bounding box center [292, 96] width 455 height 9
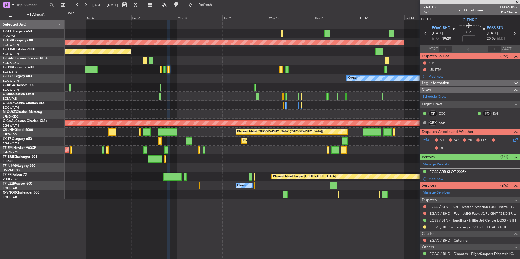
click at [194, 88] on div at bounding box center [292, 87] width 455 height 9
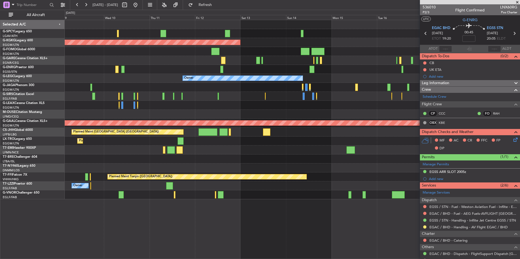
click at [222, 86] on div at bounding box center [292, 87] width 455 height 9
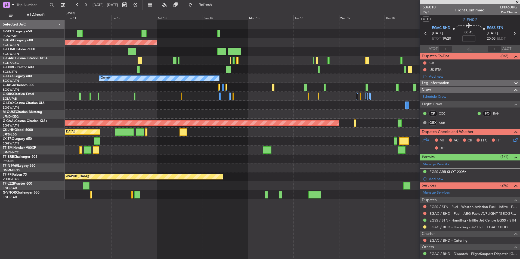
click at [210, 101] on div "AOG Maint Istanbul (Ataturk) Owner A/C Unavailable London (Luton) Planned Maint…" at bounding box center [292, 109] width 455 height 179
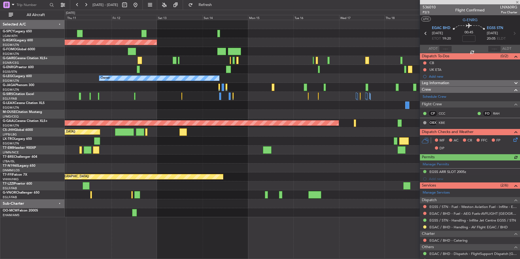
click at [517, 3] on div at bounding box center [470, 2] width 100 height 4
click at [518, 3] on span at bounding box center [516, 2] width 5 height 5
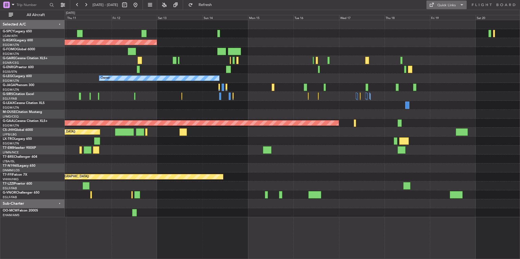
click at [446, 6] on div "Quick Links" at bounding box center [446, 5] width 18 height 5
click at [450, 20] on button "Trip Builder" at bounding box center [446, 17] width 41 height 13
click at [140, 1] on button at bounding box center [135, 5] width 9 height 9
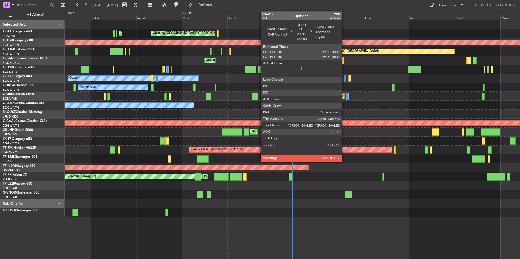
click at [344, 79] on div at bounding box center [345, 78] width 2 height 7
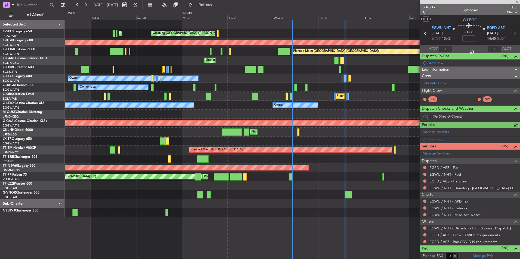
click at [435, 7] on span "536217" at bounding box center [429, 7] width 13 height 6
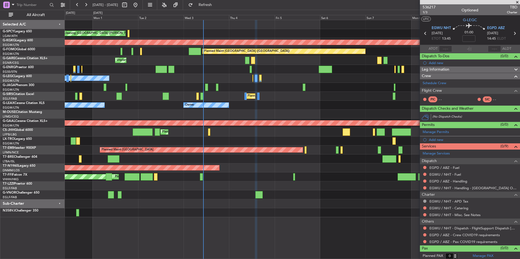
click at [258, 131] on div "Cleaning Athens (Eleftherios Venizelos Intl) Planned Maint Athens (Eleftherios …" at bounding box center [292, 118] width 455 height 197
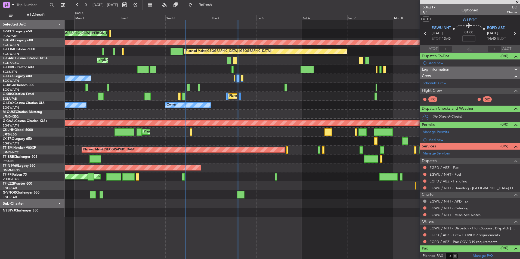
click at [204, 131] on div "Cleaning Athens (Eleftherios Venizelos Intl) Planned Maint Athens (Eleftherios …" at bounding box center [292, 118] width 455 height 197
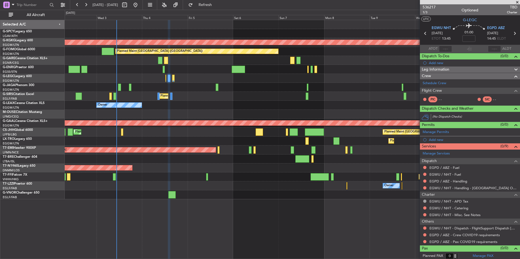
click at [516, 1] on span at bounding box center [516, 2] width 5 height 5
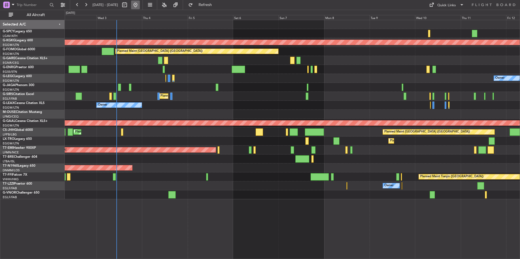
click at [140, 8] on button at bounding box center [135, 5] width 9 height 9
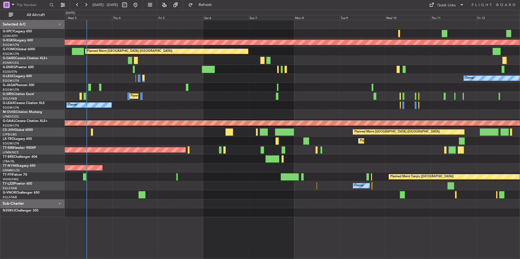
click at [142, 128] on div "Cleaning [GEOGRAPHIC_DATA] ([PERSON_NAME] Intl) AOG Maint [GEOGRAPHIC_DATA] ([G…" at bounding box center [292, 118] width 455 height 197
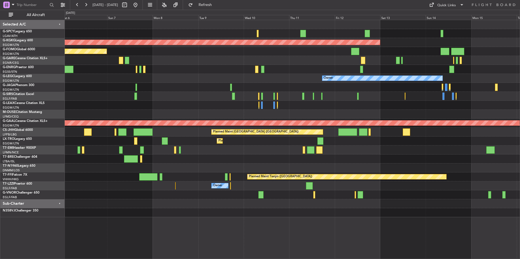
click at [101, 114] on div "AOG Maint Istanbul (Ataturk) Planned Maint London (Luton) Owner Planned Maint L…" at bounding box center [292, 118] width 455 height 197
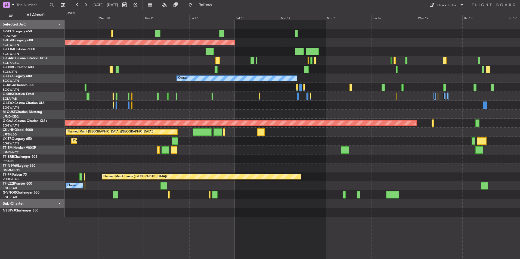
click at [241, 117] on div "AOG Maint [GEOGRAPHIC_DATA] (Ataturk) Planned Maint [GEOGRAPHIC_DATA] ([GEOGRAP…" at bounding box center [292, 118] width 455 height 197
click at [269, 113] on div "AOG Maint [GEOGRAPHIC_DATA] (Ataturk) Planned Maint [GEOGRAPHIC_DATA] ([GEOGRAP…" at bounding box center [292, 118] width 455 height 197
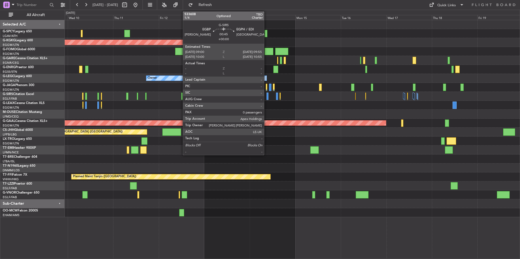
click at [266, 98] on div at bounding box center [267, 96] width 2 height 7
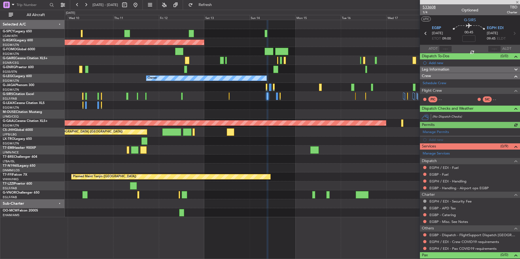
click at [431, 7] on span "533608" at bounding box center [429, 7] width 13 height 6
click at [426, 7] on span "533608" at bounding box center [429, 7] width 13 height 6
click at [217, 7] on span "Refresh" at bounding box center [205, 5] width 23 height 4
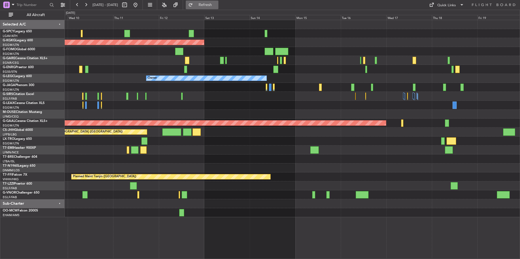
click at [218, 8] on button "Refresh" at bounding box center [202, 5] width 33 height 9
click at [140, 4] on button at bounding box center [135, 5] width 9 height 9
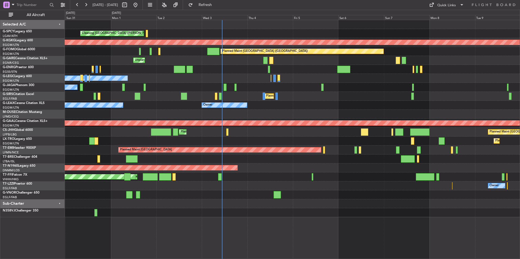
click at [271, 116] on div "Cleaning [GEOGRAPHIC_DATA] ([PERSON_NAME] Intl) Planned Maint [GEOGRAPHIC_DATA]…" at bounding box center [292, 118] width 455 height 197
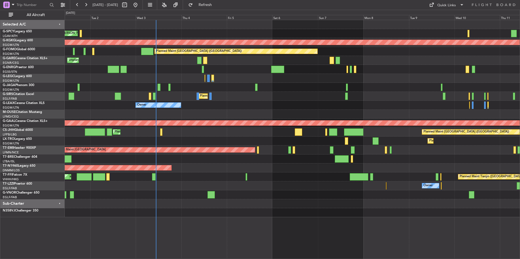
click at [277, 183] on div "Cleaning [GEOGRAPHIC_DATA] ([PERSON_NAME] Intl) Planned Maint [GEOGRAPHIC_DATA]…" at bounding box center [292, 118] width 455 height 197
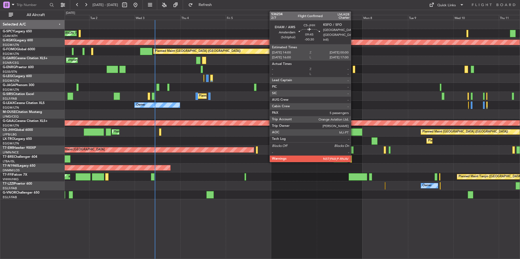
click at [353, 132] on div at bounding box center [352, 132] width 19 height 7
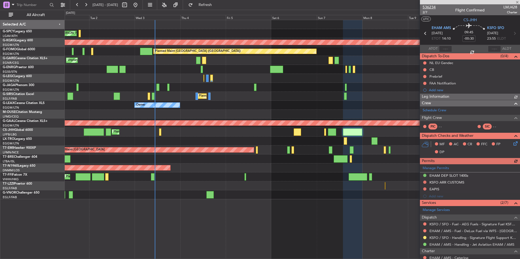
click at [432, 7] on span "536234" at bounding box center [429, 7] width 13 height 6
click at [517, 3] on span at bounding box center [516, 2] width 5 height 5
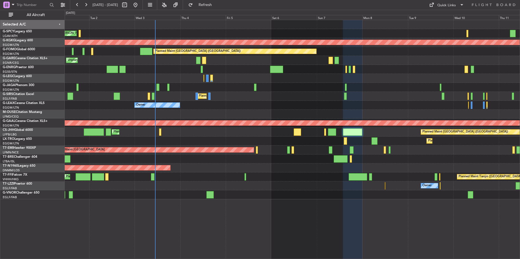
type input "0"
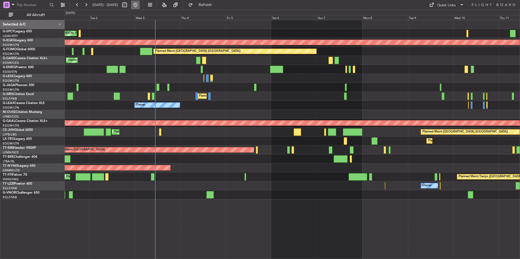
click at [140, 7] on button at bounding box center [135, 5] width 9 height 9
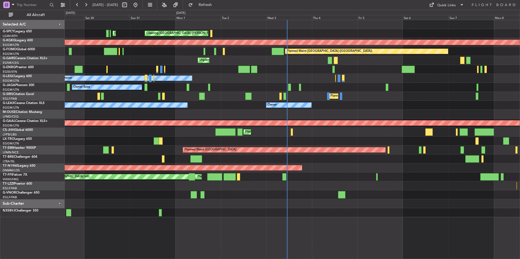
click at [346, 110] on div at bounding box center [292, 114] width 455 height 9
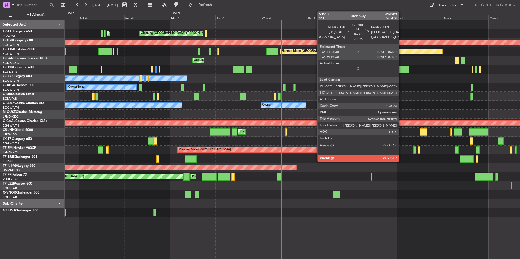
click at [401, 72] on div at bounding box center [402, 69] width 13 height 7
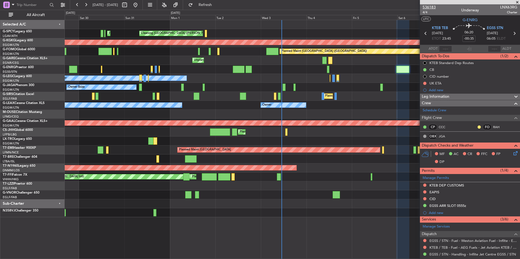
click at [425, 7] on span "536183" at bounding box center [429, 7] width 13 height 6
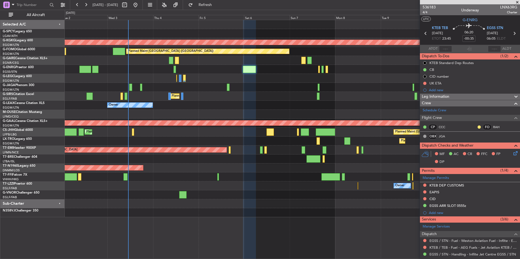
click at [180, 91] on div "Owner Ibiza" at bounding box center [292, 87] width 455 height 9
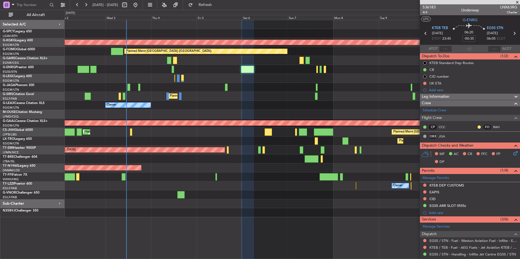
click at [122, 110] on div "Cleaning Athens (Eleftherios Venizelos Intl) Planned Maint Athens (Eleftherios …" at bounding box center [292, 118] width 455 height 197
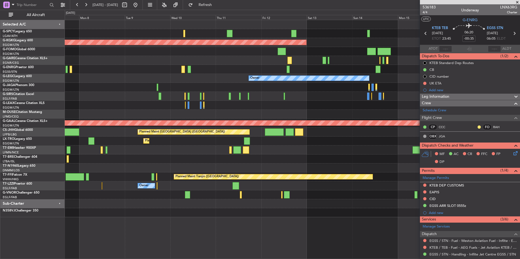
click at [166, 108] on div at bounding box center [292, 105] width 455 height 9
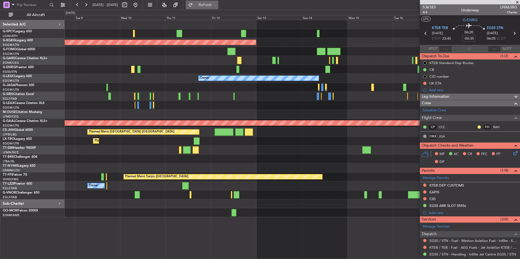
click at [217, 5] on span "Refresh" at bounding box center [205, 5] width 23 height 4
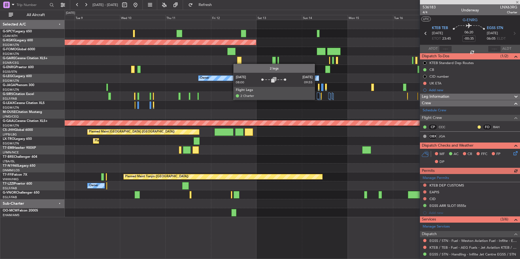
click at [317, 100] on div at bounding box center [319, 98] width 4 height 11
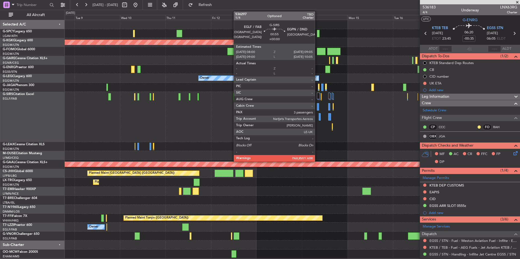
click at [317, 109] on div at bounding box center [318, 106] width 2 height 7
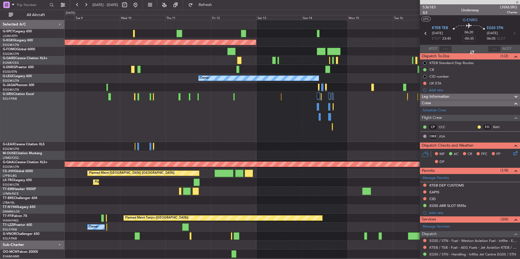
type input "3"
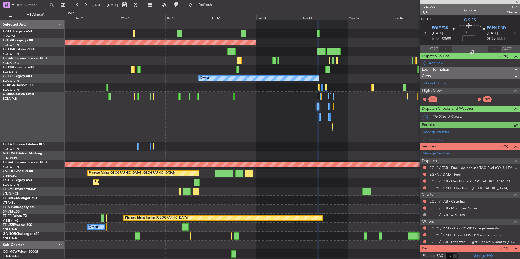
click at [431, 7] on span "536297" at bounding box center [429, 7] width 13 height 6
click at [213, 6] on span "Refresh" at bounding box center [205, 5] width 23 height 4
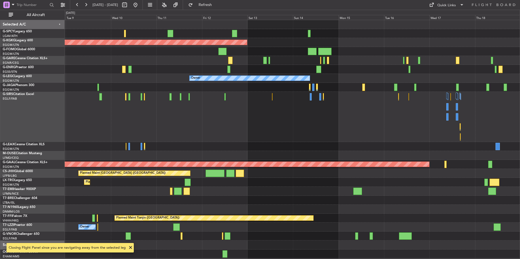
click at [350, 109] on div at bounding box center [292, 117] width 455 height 50
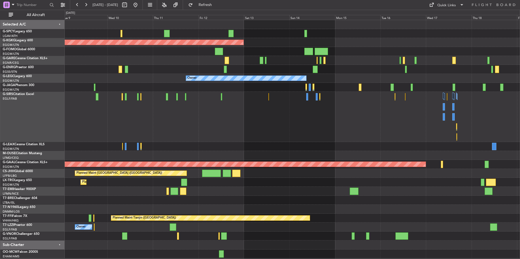
click at [322, 113] on div at bounding box center [292, 117] width 455 height 50
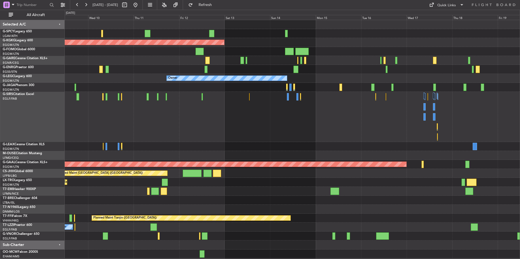
click at [465, 94] on div at bounding box center [292, 117] width 455 height 50
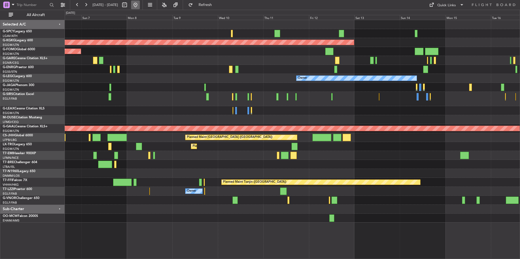
click at [140, 5] on button at bounding box center [135, 5] width 9 height 9
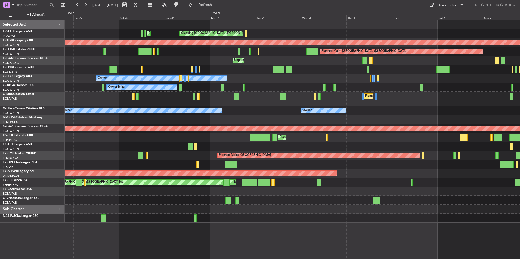
click at [311, 78] on div "Owner" at bounding box center [292, 78] width 455 height 9
click at [296, 64] on div "Unplanned Maint [PERSON_NAME]" at bounding box center [292, 60] width 455 height 9
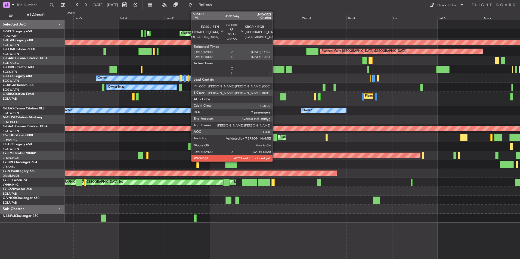
click at [275, 69] on div at bounding box center [278, 69] width 11 height 7
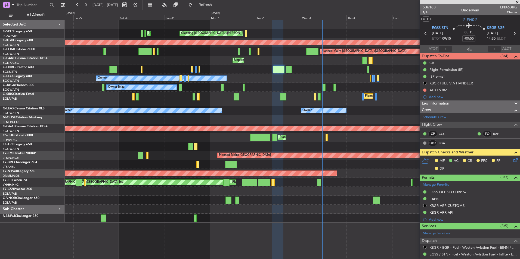
click at [235, 86] on div "Planned Maint Athens (Eleftherios Venizelos Intl) Cleaning Athens (Eleftherios …" at bounding box center [292, 121] width 455 height 203
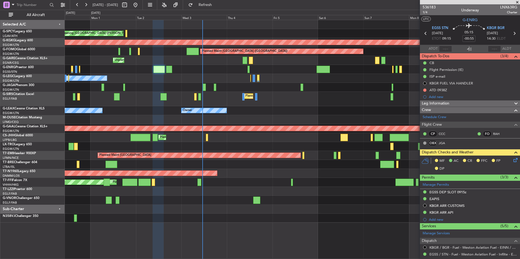
click at [253, 80] on div "Cleaning Athens (Eleftherios Venizelos Intl) Planned Maint Athens (Eleftherios …" at bounding box center [292, 121] width 455 height 203
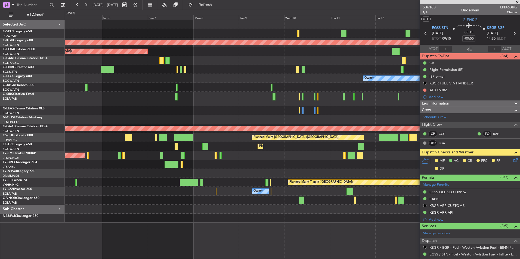
click at [250, 85] on div "AOG Maint Istanbul (Ataturk) Planned Maint London (Luton) Owner Planned Maint L…" at bounding box center [292, 121] width 455 height 203
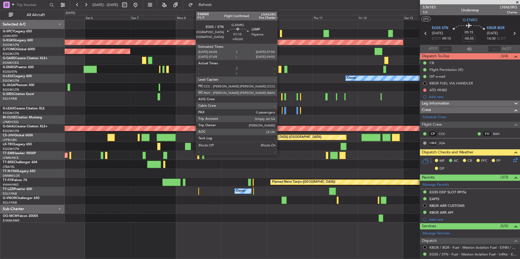
click at [280, 69] on div at bounding box center [280, 69] width 4 height 7
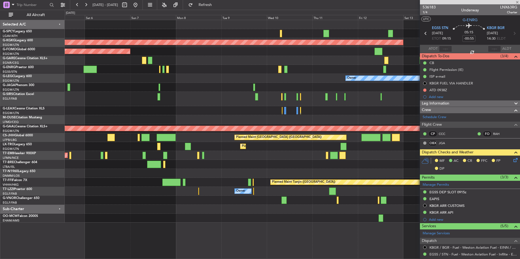
type input "0"
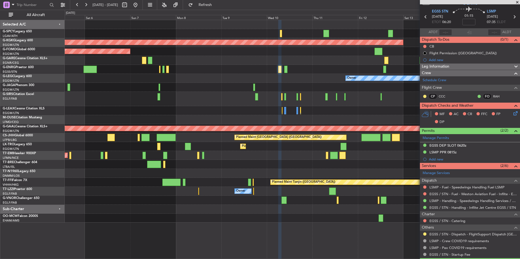
scroll to position [31, 0]
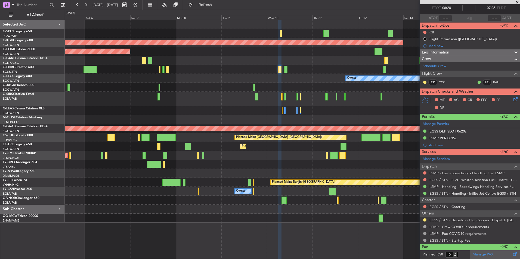
click at [476, 254] on link "Manage PAX" at bounding box center [483, 254] width 21 height 5
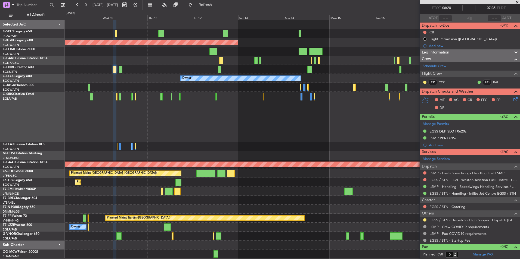
click at [239, 96] on div at bounding box center [292, 117] width 455 height 50
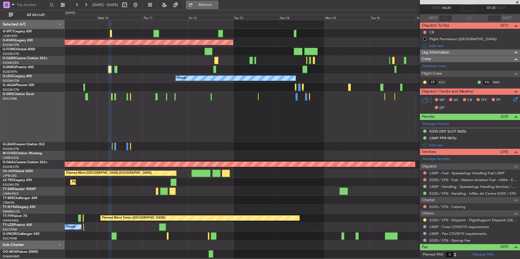
click at [210, 8] on button "Refresh" at bounding box center [202, 5] width 33 height 9
click at [218, 7] on button "Refresh" at bounding box center [202, 5] width 33 height 9
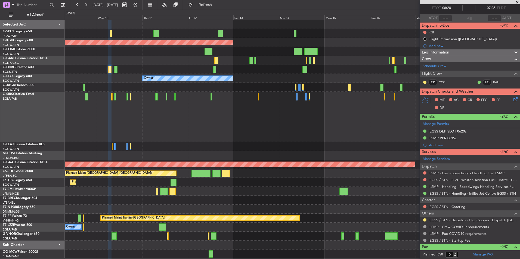
click at [519, 2] on span at bounding box center [516, 2] width 5 height 5
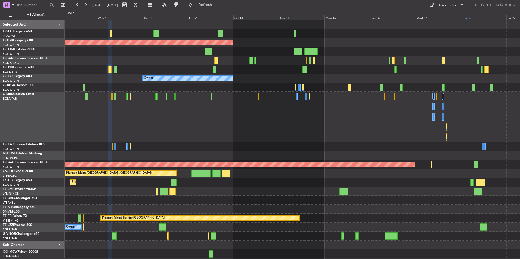
scroll to position [0, 0]
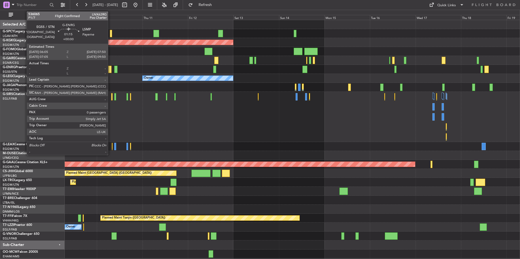
click at [110, 71] on div at bounding box center [110, 69] width 4 height 7
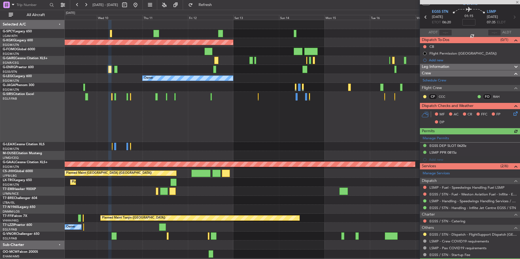
scroll to position [31, 0]
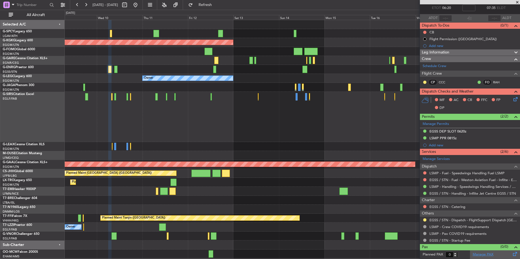
click at [478, 254] on link "Manage PAX" at bounding box center [483, 254] width 21 height 5
click at [217, 4] on span "Refresh" at bounding box center [205, 5] width 23 height 4
click at [519, 2] on span at bounding box center [516, 2] width 5 height 5
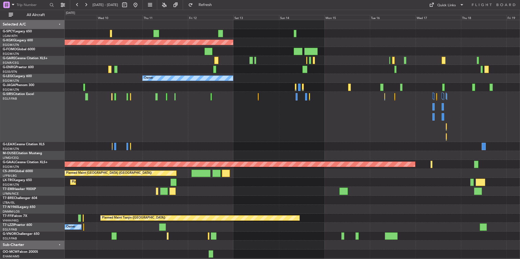
scroll to position [0, 0]
click at [452, 9] on div "Quick Links" at bounding box center [467, 5] width 105 height 10
click at [449, 5] on div "Quick Links" at bounding box center [446, 5] width 18 height 5
click at [447, 19] on button "Trip Builder" at bounding box center [446, 17] width 41 height 13
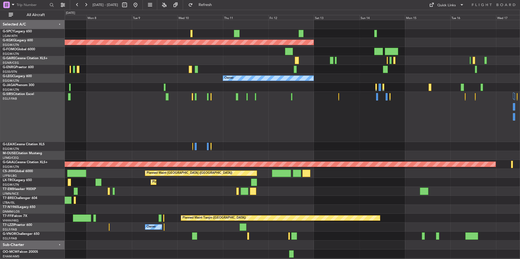
click at [345, 84] on div "AOG Maint [GEOGRAPHIC_DATA] (Ataturk) Planned Maint [GEOGRAPHIC_DATA] ([GEOGRAP…" at bounding box center [292, 139] width 455 height 239
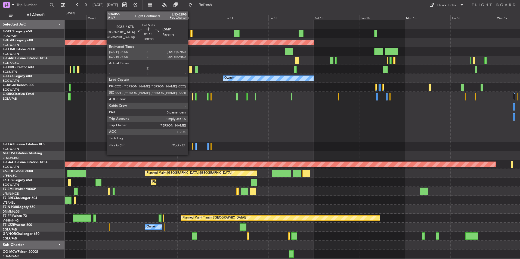
click at [190, 71] on div at bounding box center [191, 69] width 4 height 7
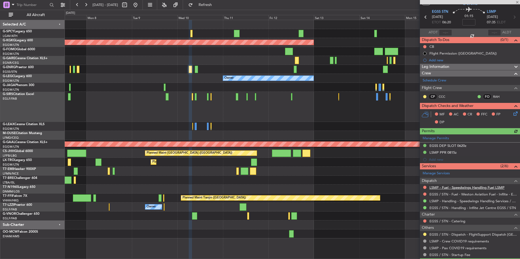
scroll to position [31, 0]
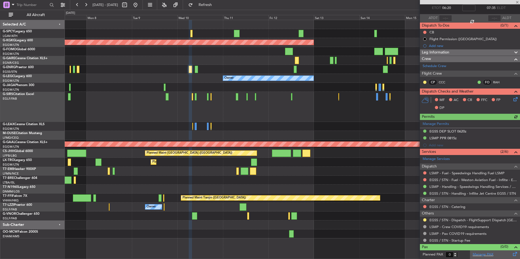
click at [482, 259] on div "Manage PAX" at bounding box center [495, 255] width 50 height 9
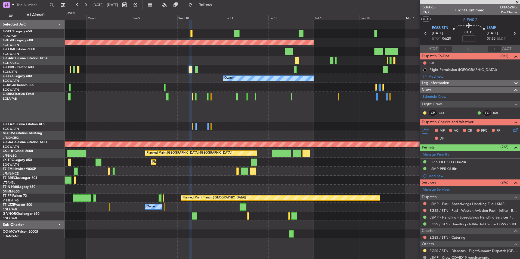
scroll to position [31, 0]
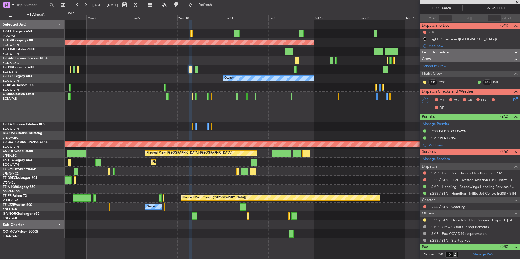
click at [213, 0] on fb-refresh-button "Refresh" at bounding box center [202, 5] width 38 height 10
click at [217, 5] on span "Refresh" at bounding box center [205, 5] width 23 height 4
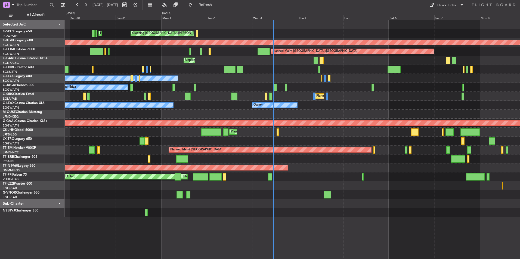
click at [169, 70] on div "Planned Maint Athens ([PERSON_NAME] Intl) Cleaning [GEOGRAPHIC_DATA] ([PERSON_N…" at bounding box center [292, 118] width 455 height 197
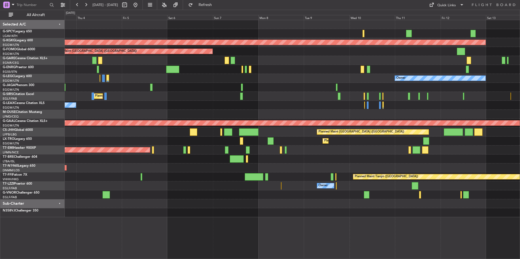
click at [142, 82] on div "Owner Owner" at bounding box center [292, 78] width 455 height 9
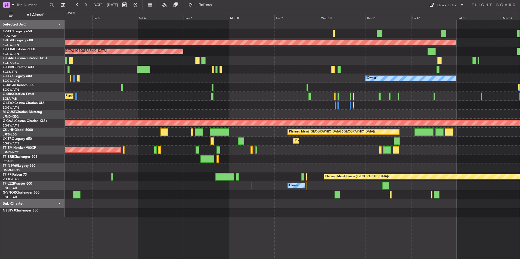
click at [253, 114] on div "AOG Maint [GEOGRAPHIC_DATA] (Ataturk) Planned Maint [GEOGRAPHIC_DATA] ([GEOGRAP…" at bounding box center [292, 118] width 455 height 197
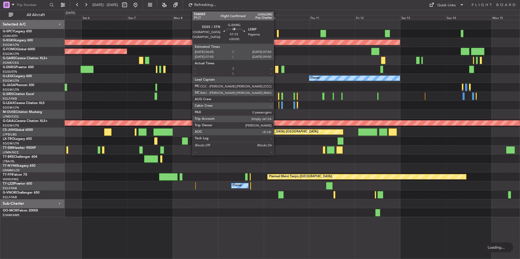
click at [276, 69] on div at bounding box center [277, 69] width 4 height 7
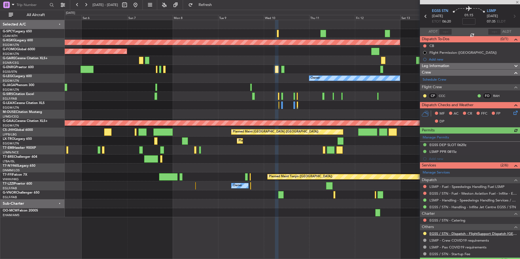
scroll to position [31, 0]
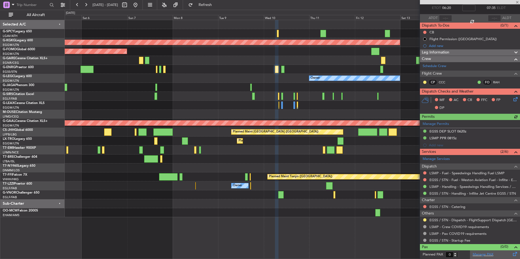
click at [482, 258] on div "Manage PAX" at bounding box center [495, 255] width 50 height 9
click at [217, 3] on span "Refresh" at bounding box center [205, 5] width 23 height 4
click at [216, 1] on button "Refresh" at bounding box center [202, 5] width 33 height 9
click at [481, 254] on link "Manage PAX" at bounding box center [483, 254] width 21 height 5
click at [473, 254] on link "Manage PAX" at bounding box center [483, 254] width 21 height 5
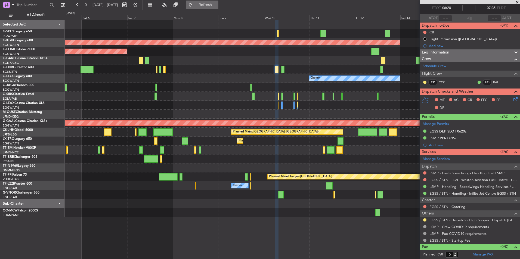
click at [211, 6] on span "Refresh" at bounding box center [205, 5] width 23 height 4
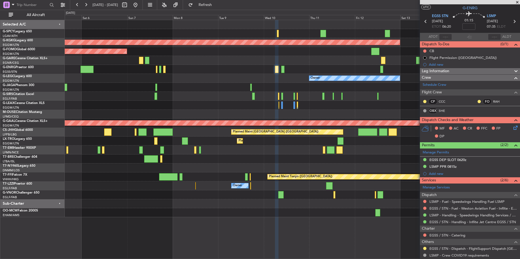
scroll to position [0, 0]
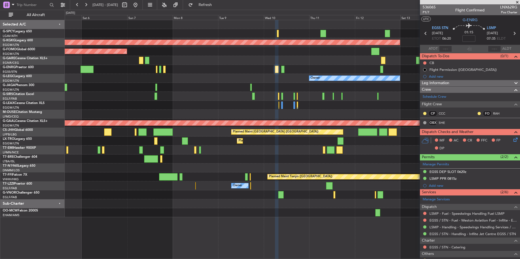
click at [187, 57] on div at bounding box center [292, 60] width 455 height 9
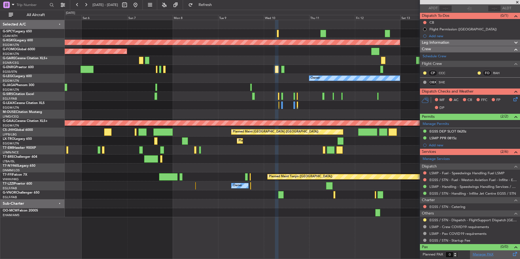
click at [486, 255] on link "Manage PAX" at bounding box center [483, 254] width 21 height 5
click at [217, 3] on span "Refresh" at bounding box center [205, 5] width 23 height 4
click at [480, 254] on link "Manage PAX" at bounding box center [483, 254] width 21 height 5
click at [217, 5] on span "Refresh" at bounding box center [205, 5] width 23 height 4
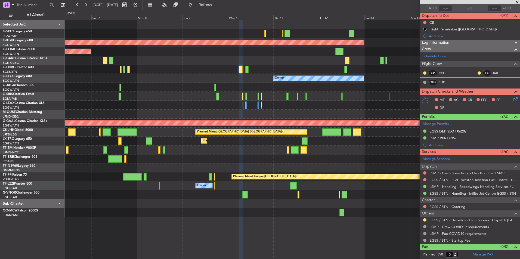
click at [90, 95] on div "AOG Maint [GEOGRAPHIC_DATA] (Ataturk) Planned Maint [GEOGRAPHIC_DATA] ([GEOGRAP…" at bounding box center [292, 118] width 455 height 197
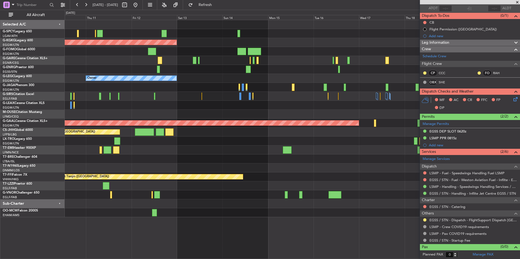
click at [104, 120] on div "AOG Maint [GEOGRAPHIC_DATA] (Ataturk) Owner Planned [GEOGRAPHIC_DATA] Planned M…" at bounding box center [292, 118] width 455 height 197
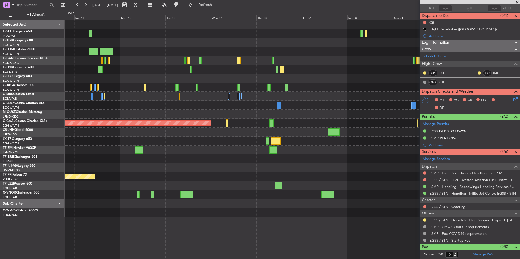
click at [37, 142] on div "AOG Maint [GEOGRAPHIC_DATA] (Ataturk) A/C Unavailable [GEOGRAPHIC_DATA] ([GEOGR…" at bounding box center [260, 135] width 520 height 250
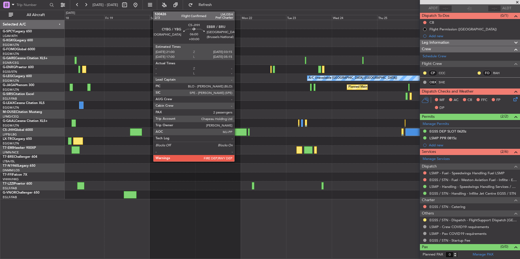
click at [237, 131] on div at bounding box center [241, 132] width 12 height 7
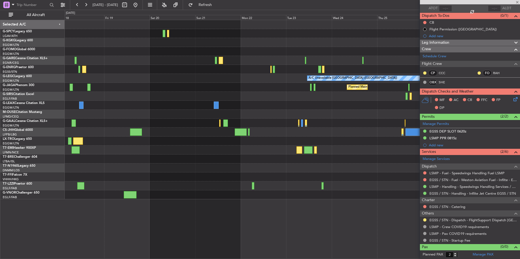
scroll to position [0, 0]
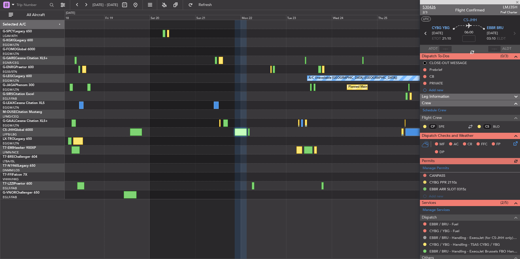
click at [432, 7] on span "530426" at bounding box center [429, 7] width 13 height 6
click at [209, 1] on button "Refresh" at bounding box center [202, 5] width 33 height 9
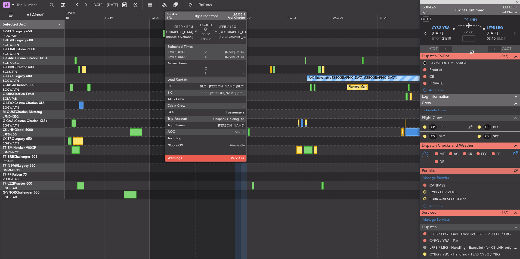
click at [249, 135] on div at bounding box center [249, 132] width 2 height 7
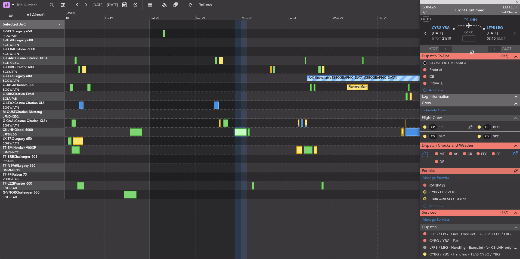
type input "1"
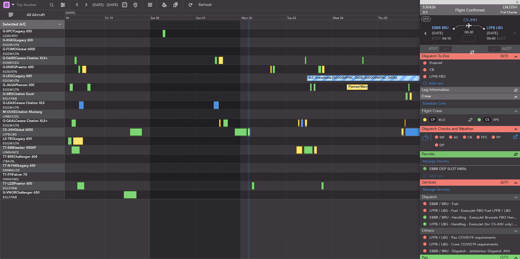
scroll to position [23, 0]
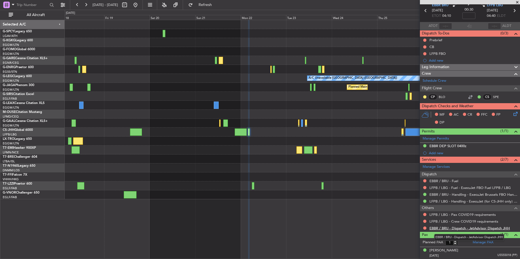
click at [472, 229] on link "EBBR / BRU - Dispatch - JetAdvisor Dispatch JHH" at bounding box center [469, 228] width 80 height 5
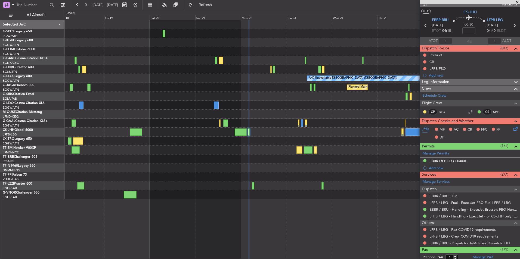
scroll to position [0, 0]
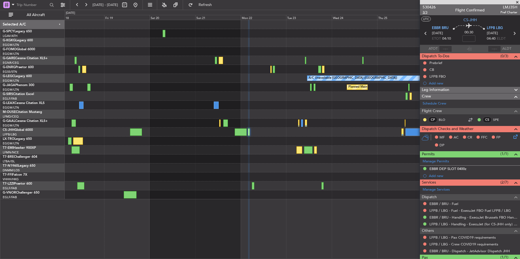
click at [426, 13] on span "3/3" at bounding box center [429, 12] width 13 height 5
click at [217, 6] on span "Refresh" at bounding box center [205, 5] width 23 height 4
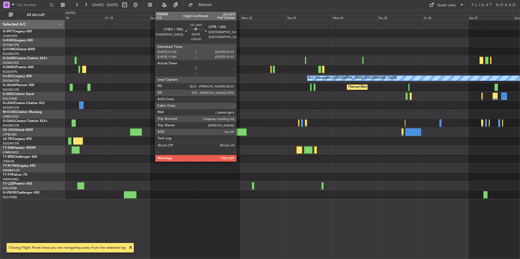
click at [239, 131] on div at bounding box center [241, 132] width 12 height 7
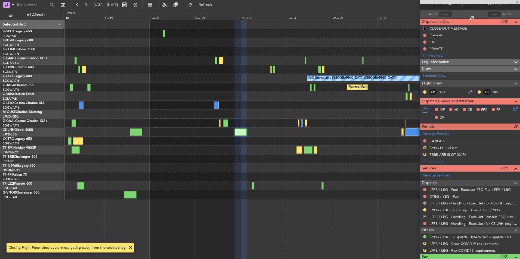
scroll to position [69, 0]
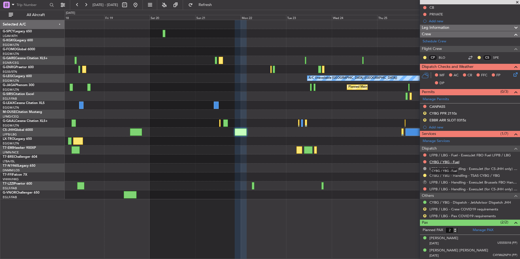
click at [456, 162] on link "CYBG / YBG - Fuel" at bounding box center [444, 162] width 30 height 5
click at [213, 2] on button "Refresh" at bounding box center [202, 5] width 33 height 9
click at [474, 203] on link "CYBG / YBG - Dispatch - JetAdvisor Dispatch JHH" at bounding box center [470, 202] width 82 height 5
click at [215, 5] on span "Refresh" at bounding box center [205, 5] width 23 height 4
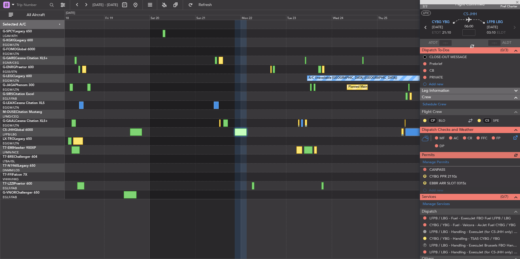
scroll to position [0, 0]
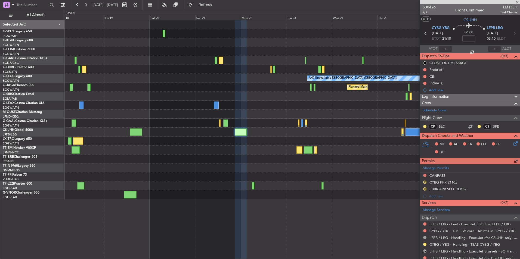
click at [428, 7] on span "530426" at bounding box center [429, 7] width 13 height 6
click at [140, 2] on button at bounding box center [135, 5] width 9 height 9
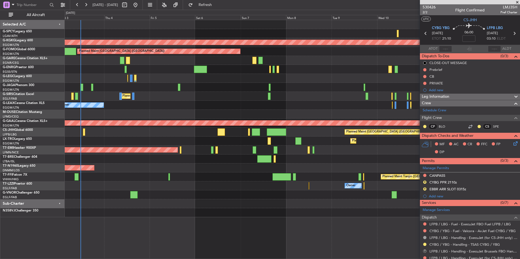
click at [95, 182] on div "Cleaning [GEOGRAPHIC_DATA] ([PERSON_NAME] Intl) AOG Maint [GEOGRAPHIC_DATA] ([G…" at bounding box center [292, 118] width 455 height 197
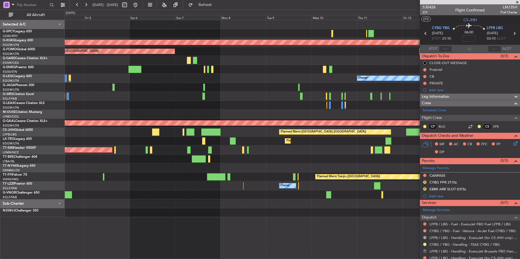
click at [195, 211] on div at bounding box center [292, 213] width 455 height 9
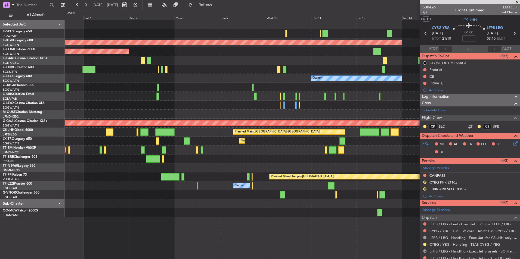
click at [176, 188] on div "Owner" at bounding box center [292, 186] width 455 height 9
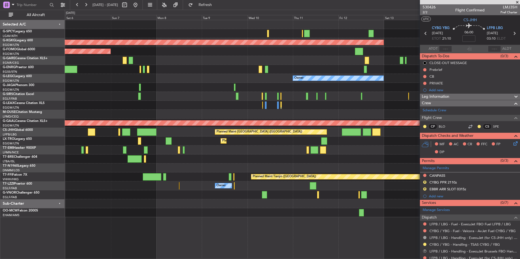
click at [199, 194] on div at bounding box center [292, 195] width 455 height 9
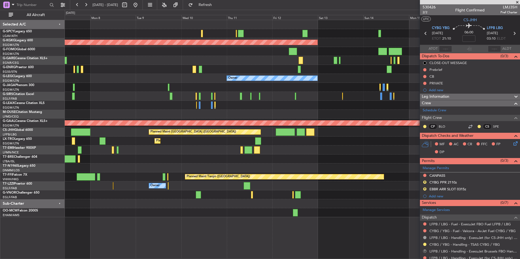
click at [157, 203] on div at bounding box center [292, 204] width 455 height 9
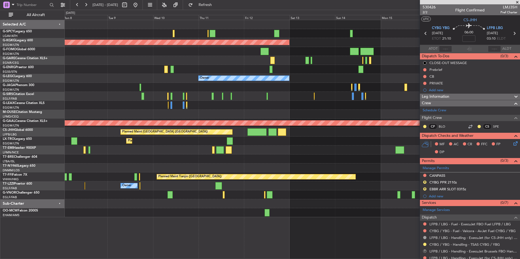
click at [196, 186] on div "Owner" at bounding box center [292, 186] width 455 height 9
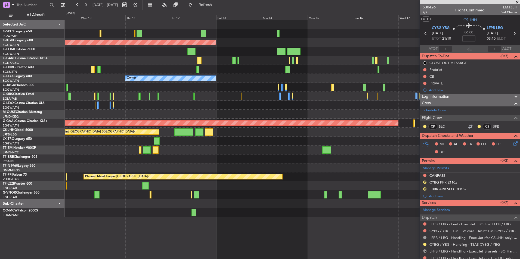
click at [117, 188] on div "Owner" at bounding box center [292, 186] width 455 height 9
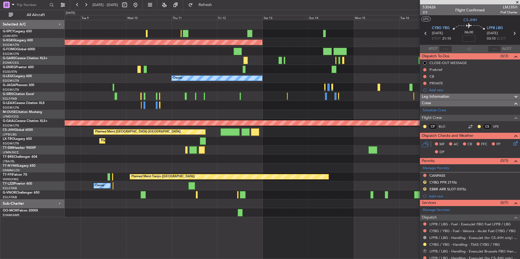
click at [190, 197] on div "AOG Maint [GEOGRAPHIC_DATA] (Ataturk) Planned Maint [GEOGRAPHIC_DATA] ([GEOGRAP…" at bounding box center [292, 118] width 455 height 197
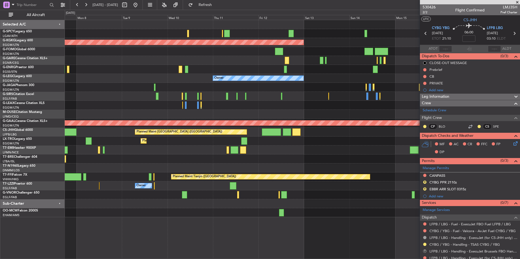
click at [254, 199] on div "AOG Maint [GEOGRAPHIC_DATA] (Ataturk) Planned Maint [GEOGRAPHIC_DATA] ([GEOGRAP…" at bounding box center [292, 140] width 455 height 240
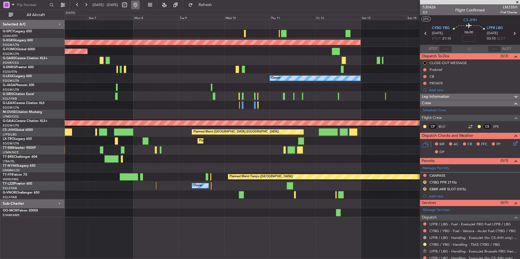
click at [140, 1] on button at bounding box center [135, 5] width 9 height 9
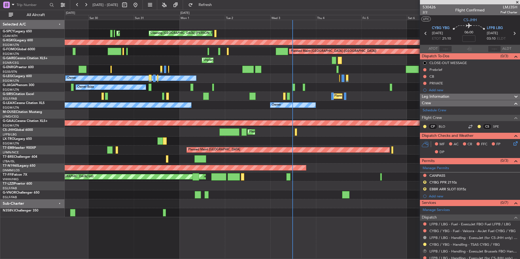
click at [517, 2] on span at bounding box center [516, 2] width 5 height 5
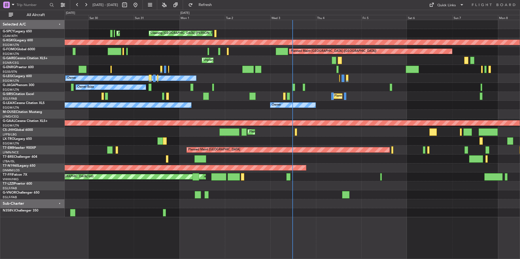
type input "0"
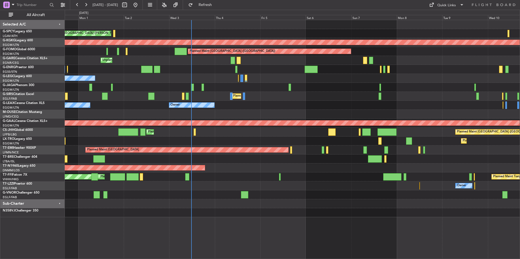
click at [266, 80] on div "Owner Owner" at bounding box center [292, 78] width 455 height 9
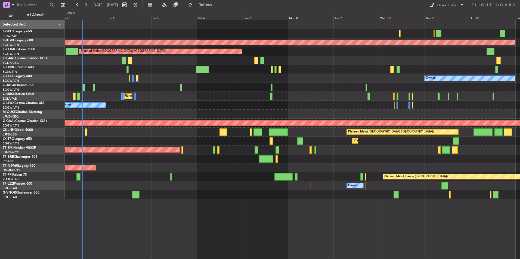
click at [222, 97] on div "Planned Maint [GEOGRAPHIC_DATA] ([GEOGRAPHIC_DATA])" at bounding box center [292, 96] width 455 height 9
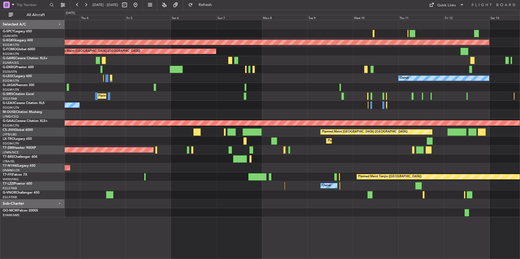
click at [274, 84] on div "Cleaning [GEOGRAPHIC_DATA] ([PERSON_NAME] Intl) AOG Maint [GEOGRAPHIC_DATA] ([G…" at bounding box center [292, 118] width 455 height 197
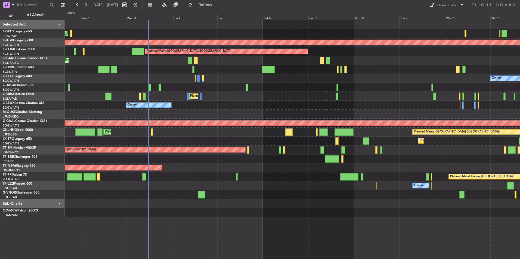
click at [303, 104] on div "Cleaning [GEOGRAPHIC_DATA] ([PERSON_NAME] Intl) Planned Maint [GEOGRAPHIC_DATA]…" at bounding box center [292, 118] width 455 height 197
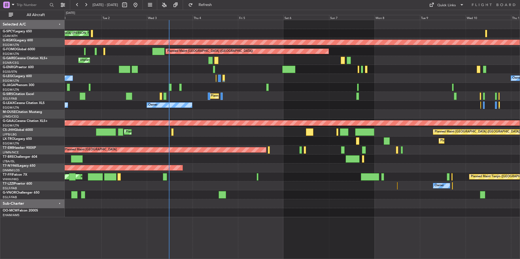
click at [317, 106] on div "Owner Owner" at bounding box center [292, 105] width 455 height 9
click at [343, 107] on div "Owner Owner" at bounding box center [292, 105] width 455 height 9
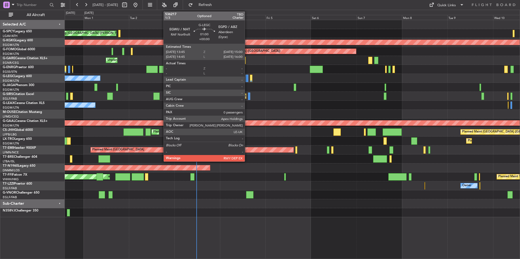
click at [247, 79] on div at bounding box center [247, 78] width 2 height 7
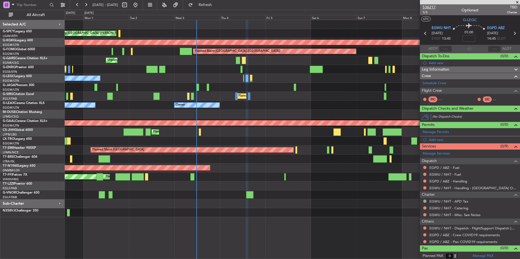
click at [432, 7] on span "536217" at bounding box center [429, 7] width 13 height 6
click at [217, 4] on span "Refresh" at bounding box center [205, 5] width 23 height 4
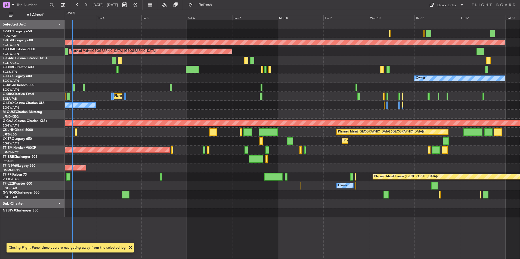
click at [329, 109] on div "Cleaning [GEOGRAPHIC_DATA] ([PERSON_NAME] Intl) AOG Maint [GEOGRAPHIC_DATA] ([G…" at bounding box center [292, 118] width 455 height 197
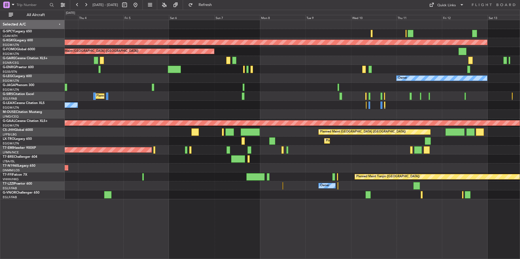
click at [306, 105] on div "Cleaning [GEOGRAPHIC_DATA] ([PERSON_NAME] Intl) AOG Maint [GEOGRAPHIC_DATA] ([G…" at bounding box center [292, 109] width 455 height 179
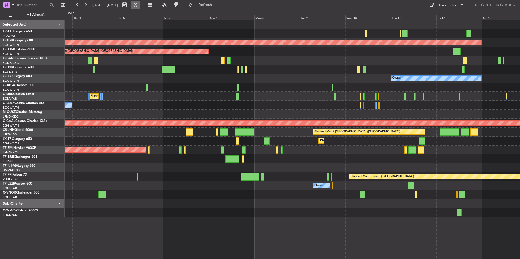
click at [140, 6] on button at bounding box center [135, 5] width 9 height 9
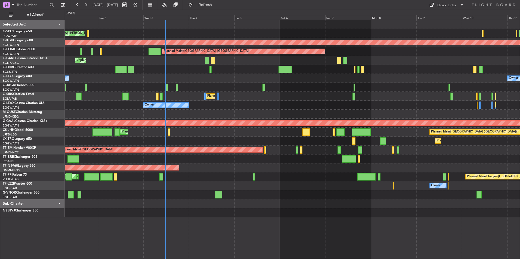
click at [322, 109] on div "Cleaning [GEOGRAPHIC_DATA] ([PERSON_NAME] Intl) Planned Maint [GEOGRAPHIC_DATA]…" at bounding box center [292, 118] width 455 height 197
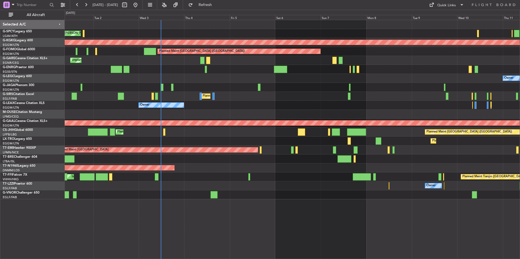
click at [282, 105] on div "Owner Owner" at bounding box center [292, 105] width 455 height 9
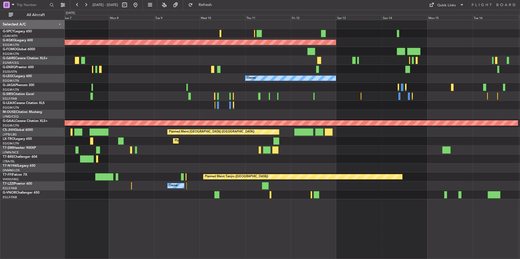
click at [168, 76] on div "AOG Maint [GEOGRAPHIC_DATA] (Ataturk) Planned Maint [GEOGRAPHIC_DATA] ([GEOGRAP…" at bounding box center [292, 109] width 455 height 179
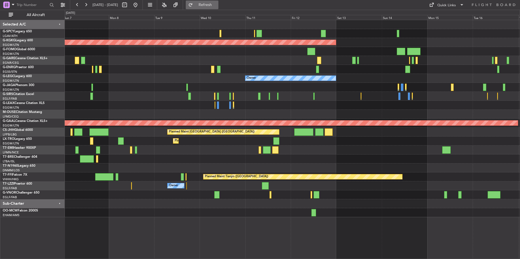
click at [209, 6] on button "Refresh" at bounding box center [202, 5] width 33 height 9
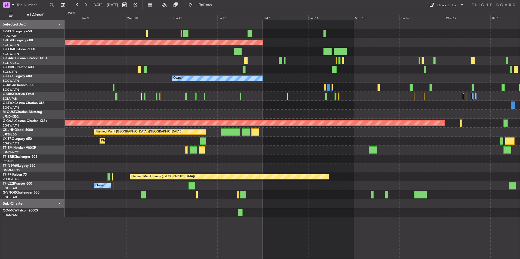
click at [390, 94] on div "AOG Maint [GEOGRAPHIC_DATA] (Ataturk) Planned Maint [GEOGRAPHIC_DATA] ([GEOGRAP…" at bounding box center [292, 118] width 455 height 197
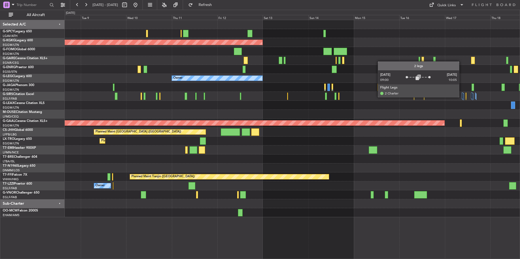
click at [462, 97] on div at bounding box center [462, 96] width 1 height 7
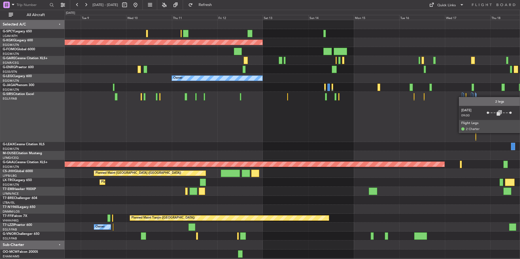
click at [462, 97] on div at bounding box center [462, 96] width 1 height 7
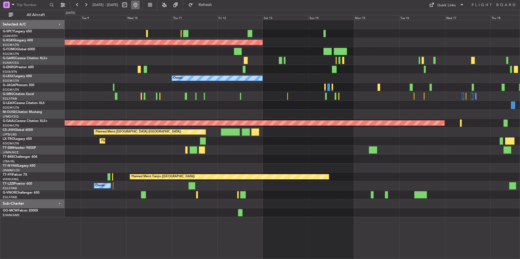
click at [140, 4] on button at bounding box center [135, 5] width 9 height 9
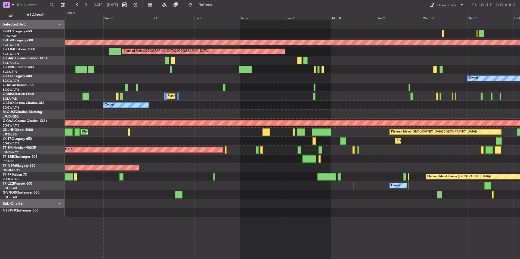
click at [197, 117] on div at bounding box center [292, 114] width 455 height 9
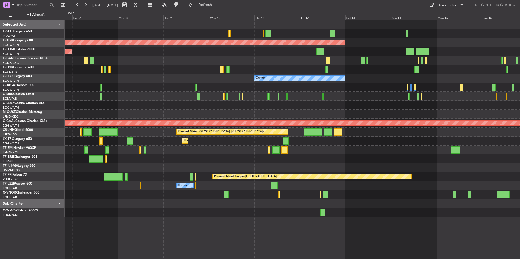
click at [331, 106] on div "AOG Maint [GEOGRAPHIC_DATA] (Ataturk) Planned Maint [GEOGRAPHIC_DATA] ([GEOGRAP…" at bounding box center [292, 118] width 455 height 197
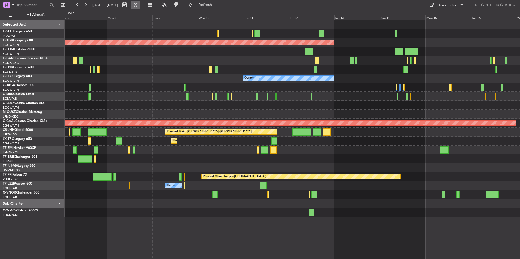
click at [140, 4] on button at bounding box center [135, 5] width 9 height 9
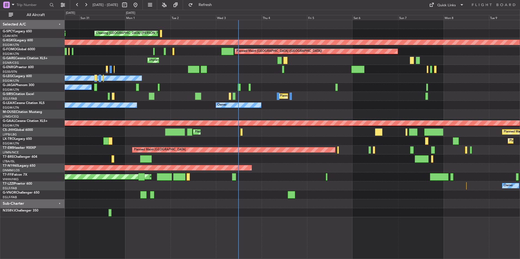
click at [403, 113] on div "Cleaning [GEOGRAPHIC_DATA] ([PERSON_NAME] Intl) Planned Maint [GEOGRAPHIC_DATA]…" at bounding box center [292, 118] width 455 height 197
